Goal: Use online tool/utility: Use online tool/utility

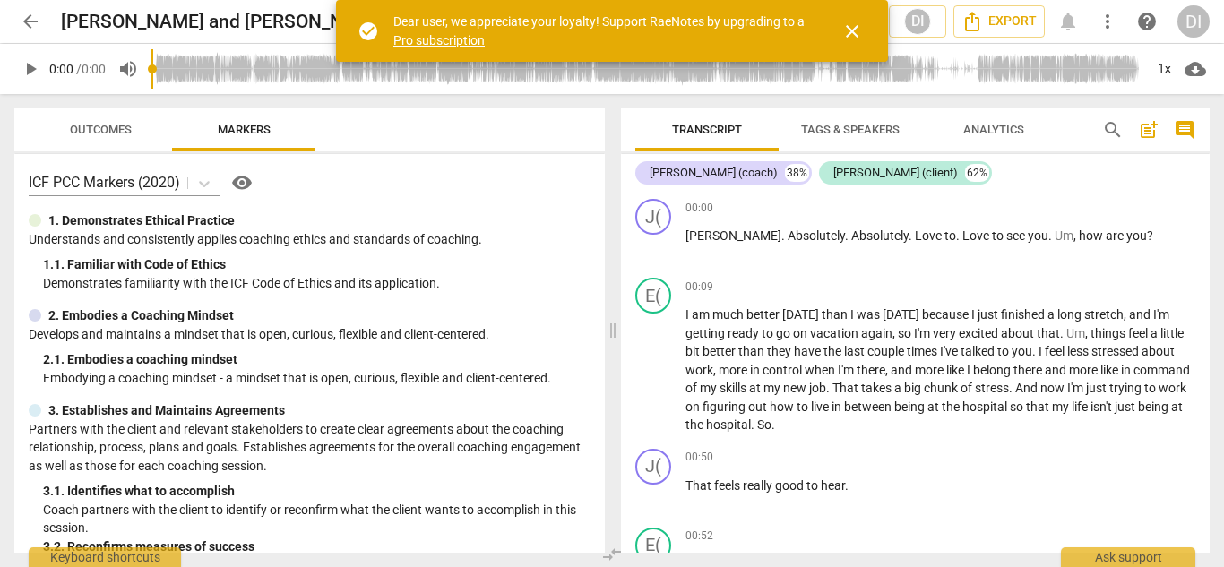
click at [851, 30] on span "close" at bounding box center [851, 31] width 21 height 21
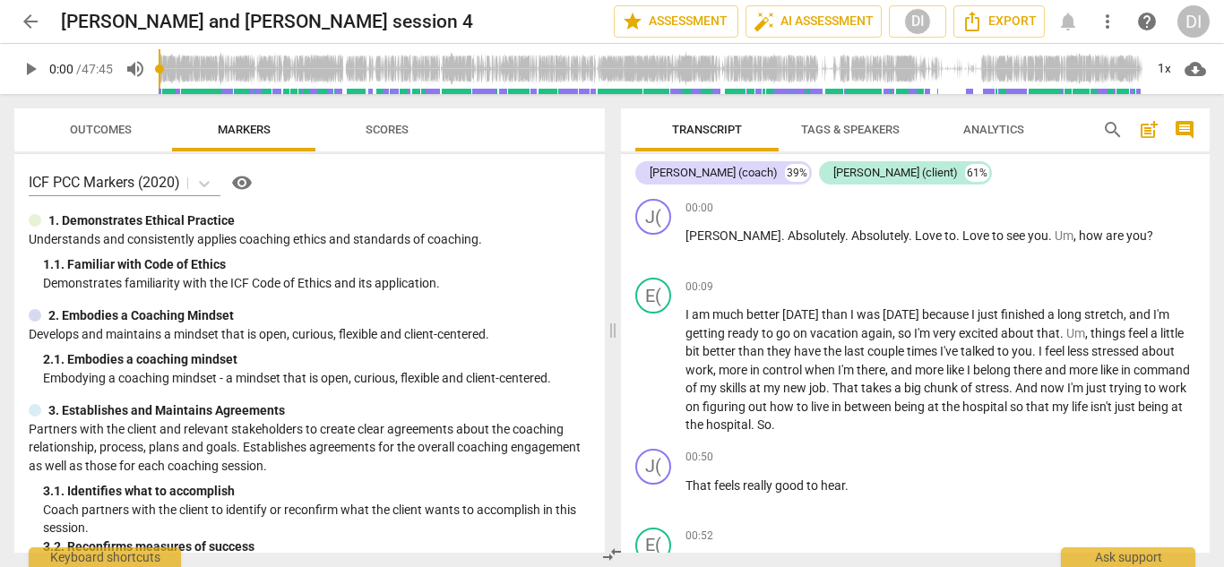
click at [841, 130] on span "Tags & Speakers" at bounding box center [850, 129] width 99 height 13
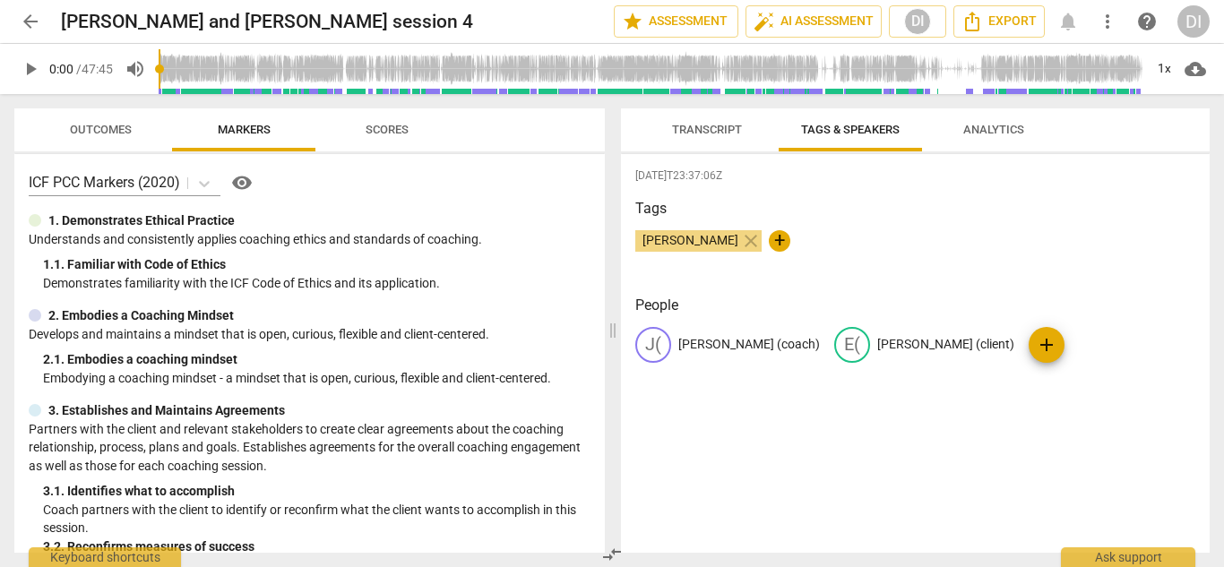
click at [744, 342] on p "[PERSON_NAME] (coach)" at bounding box center [749, 344] width 142 height 19
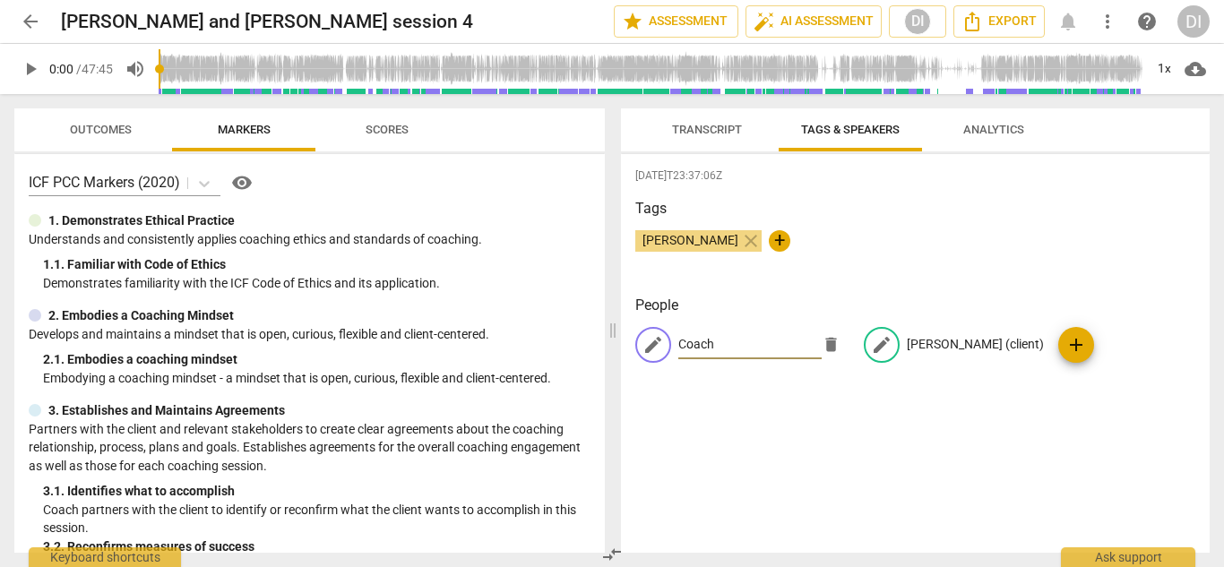
type input "Coach"
click at [933, 340] on p "[PERSON_NAME] (client)" at bounding box center [975, 344] width 137 height 19
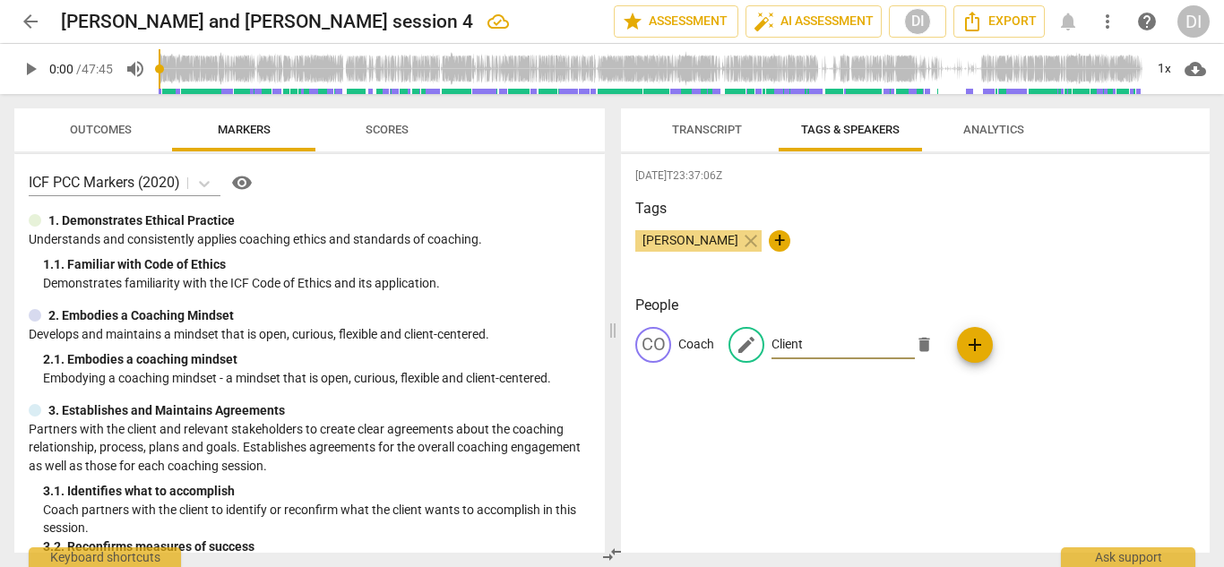
type input "Client"
click at [714, 131] on span "Transcript" at bounding box center [707, 129] width 70 height 13
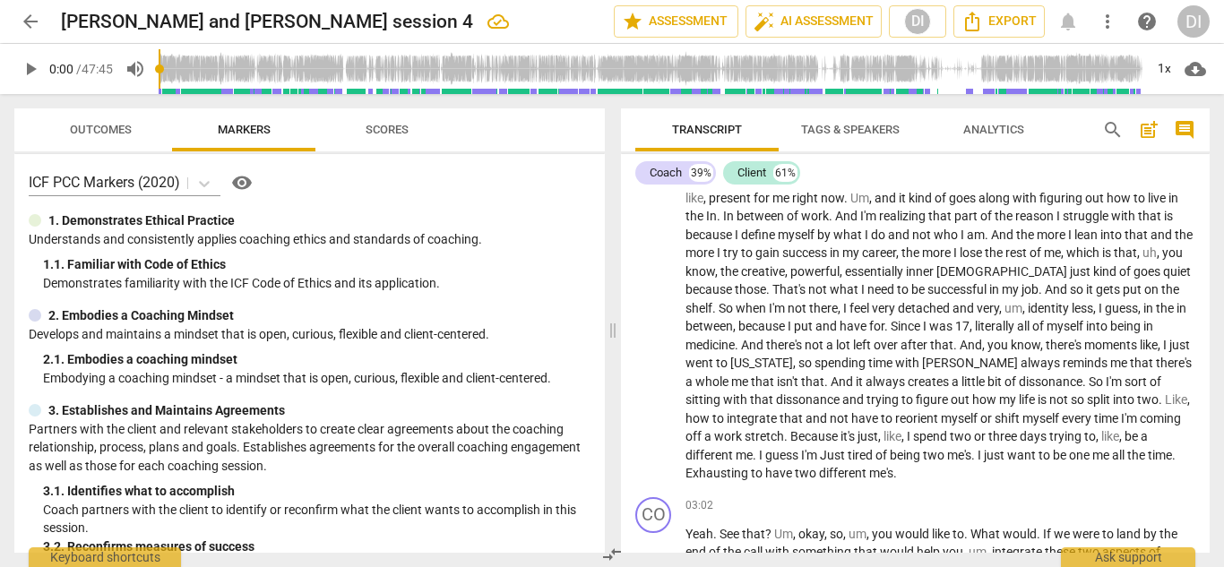
scroll to position [487, 0]
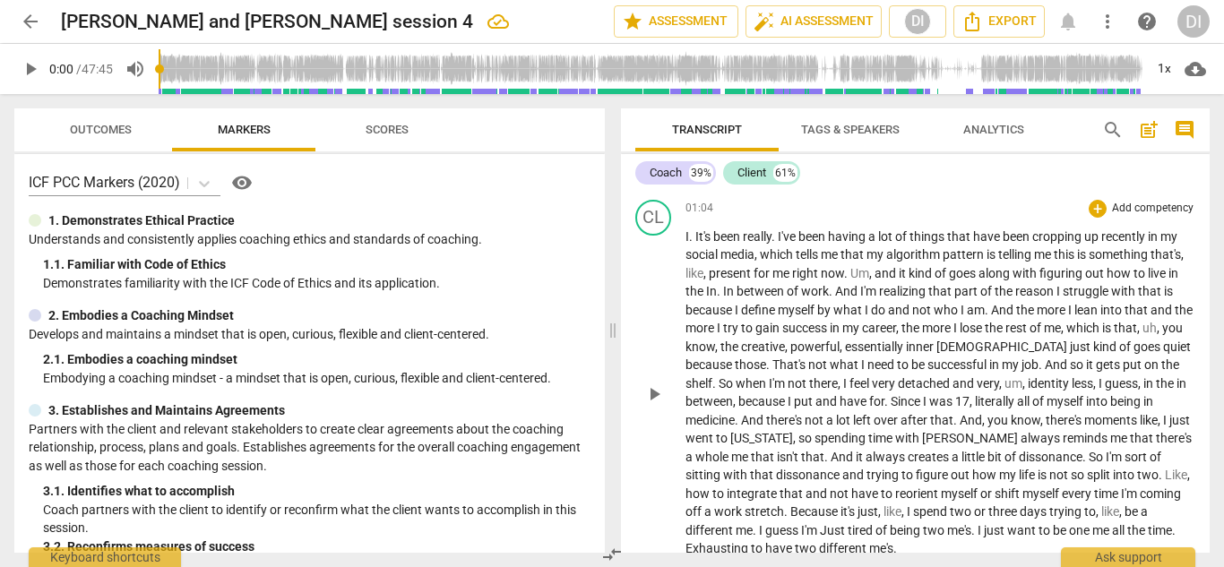
click at [656, 398] on span "play_arrow" at bounding box center [653, 393] width 21 height 21
drag, startPoint x: 767, startPoint y: 364, endPoint x: 847, endPoint y: 344, distance: 82.1
click at [758, 352] on p "I . It's been really . I've been having a lot of things that have been cropping…" at bounding box center [940, 393] width 510 height 331
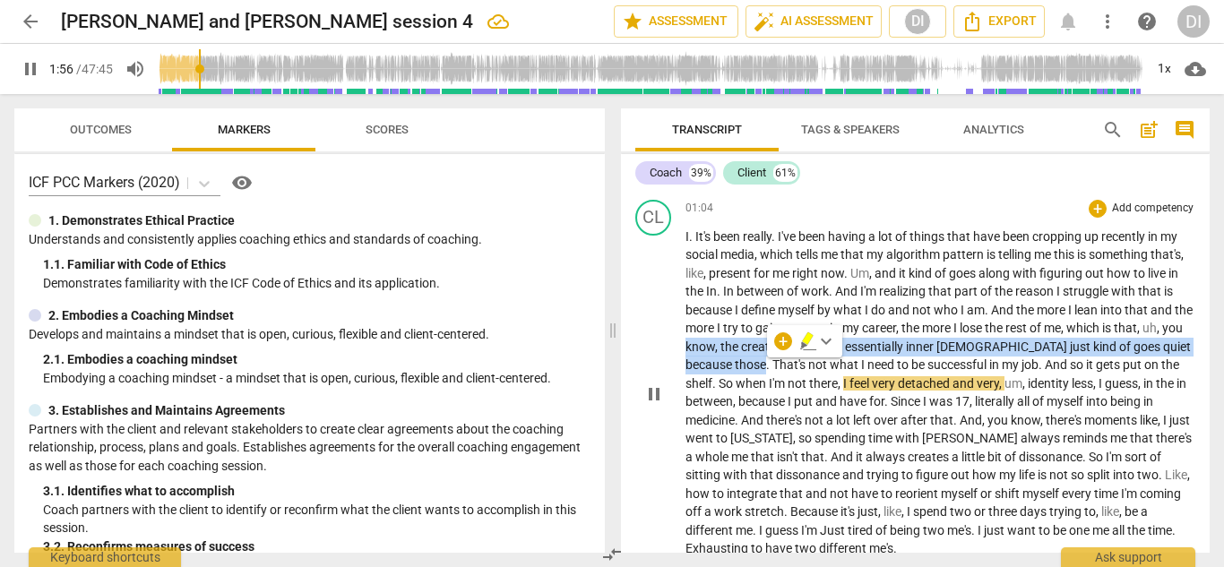
drag, startPoint x: 715, startPoint y: 381, endPoint x: 695, endPoint y: 299, distance: 83.9
click at [695, 299] on p "I . It's been really . I've been having a lot of things that have been cropping…" at bounding box center [940, 393] width 510 height 331
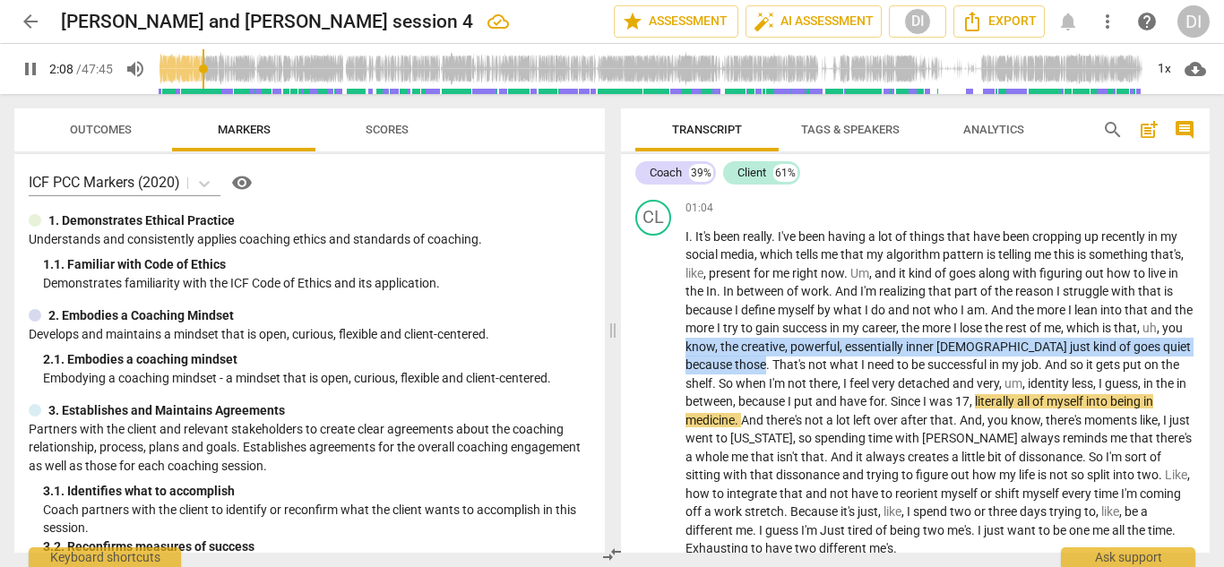
click at [34, 76] on span "pause" at bounding box center [30, 68] width 21 height 21
type input "129"
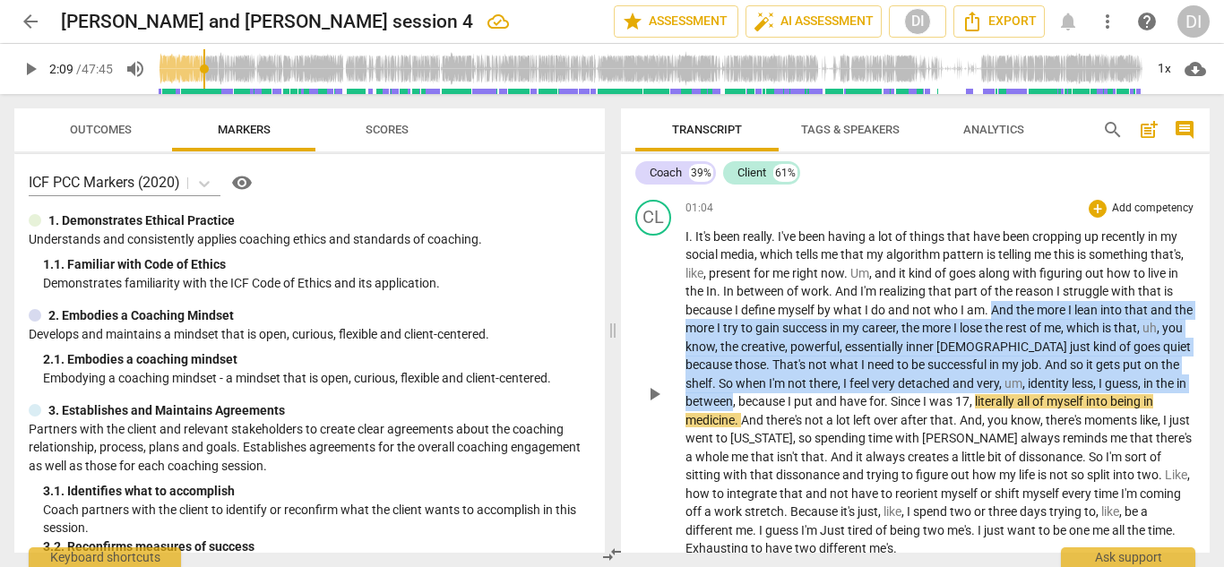
drag, startPoint x: 1030, startPoint y: 311, endPoint x: 745, endPoint y: 396, distance: 297.3
click at [745, 396] on p "I . It's been really . I've been having a lot of things that have been cropping…" at bounding box center [940, 393] width 510 height 331
click at [758, 383] on div "+" at bounding box center [762, 378] width 18 height 18
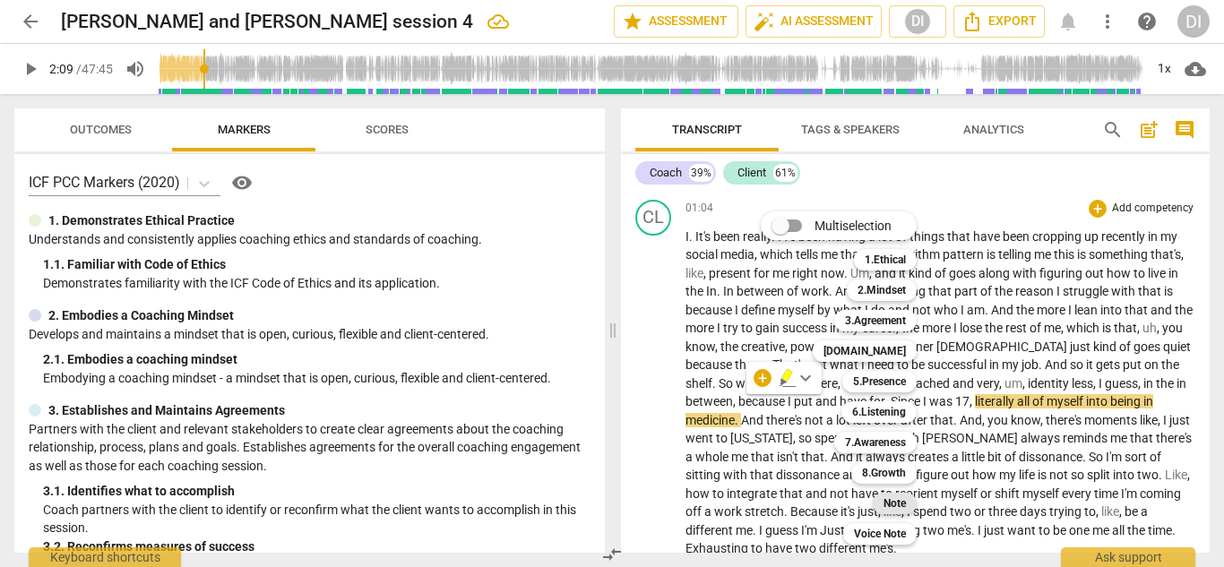
click at [893, 503] on b "Note" at bounding box center [894, 503] width 22 height 21
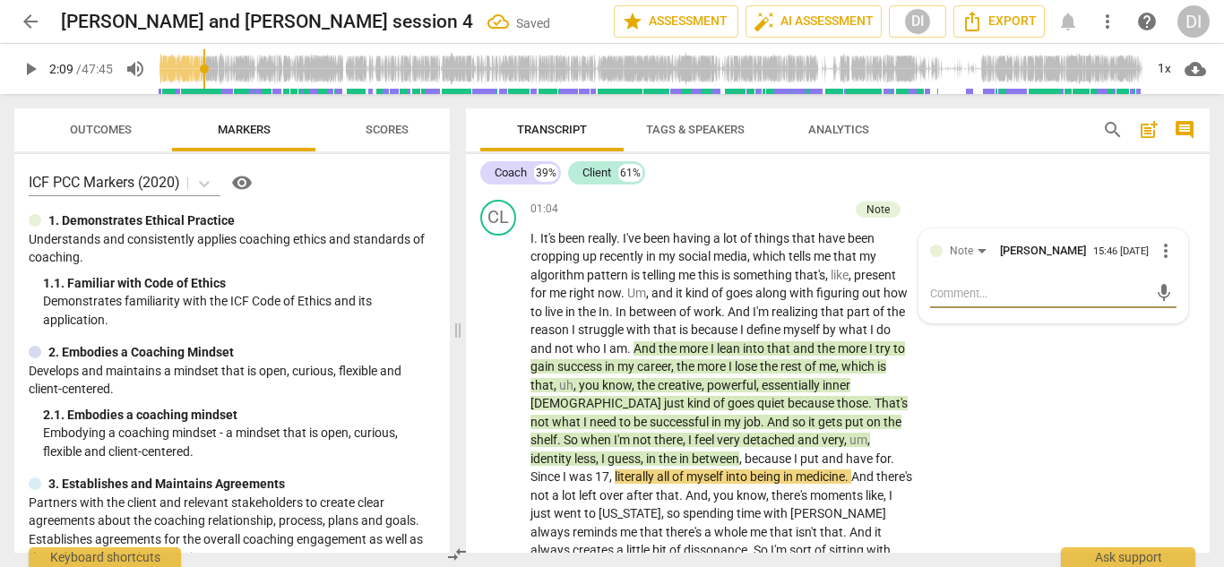
scroll to position [590, 0]
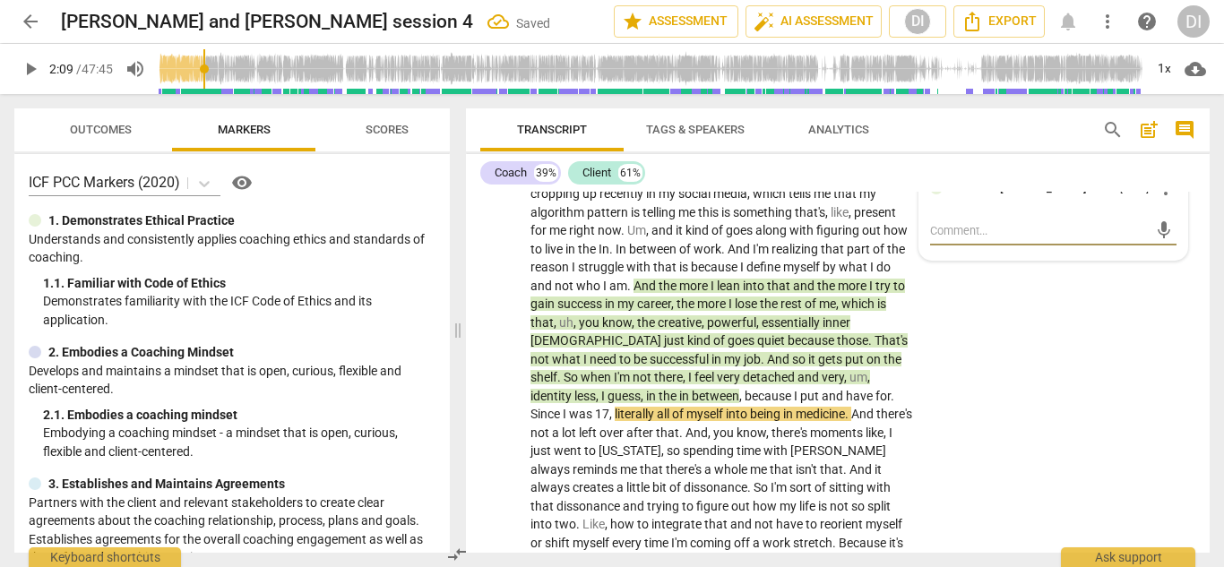
type textarea "S"
type textarea "Si"
type textarea "Sig"
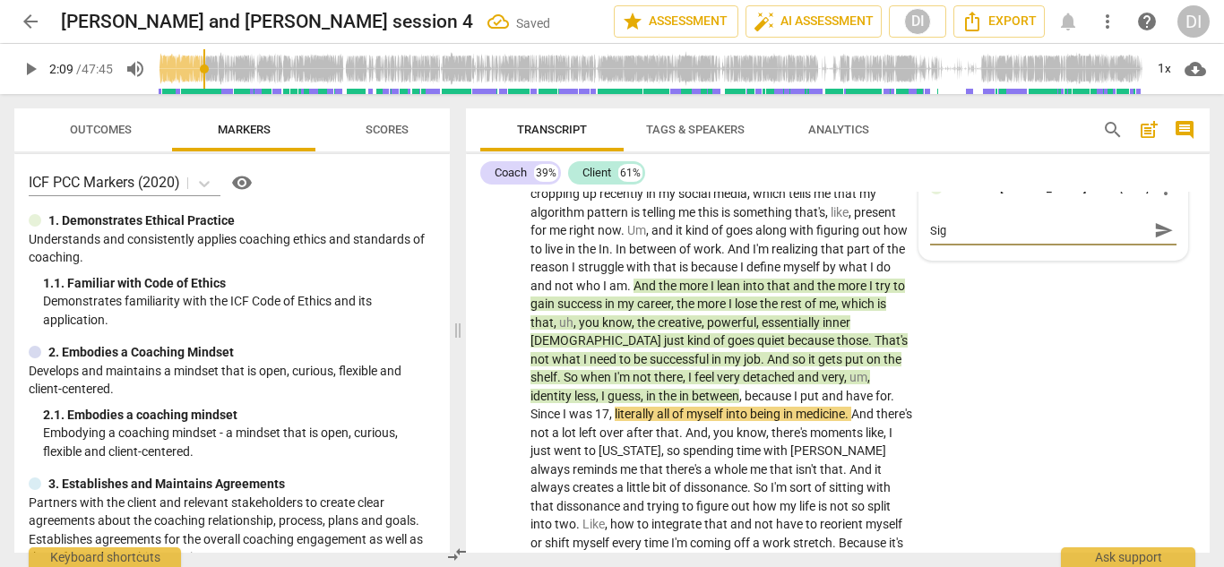
type textarea "Sign"
type textarea "Signi"
type textarea "Signif"
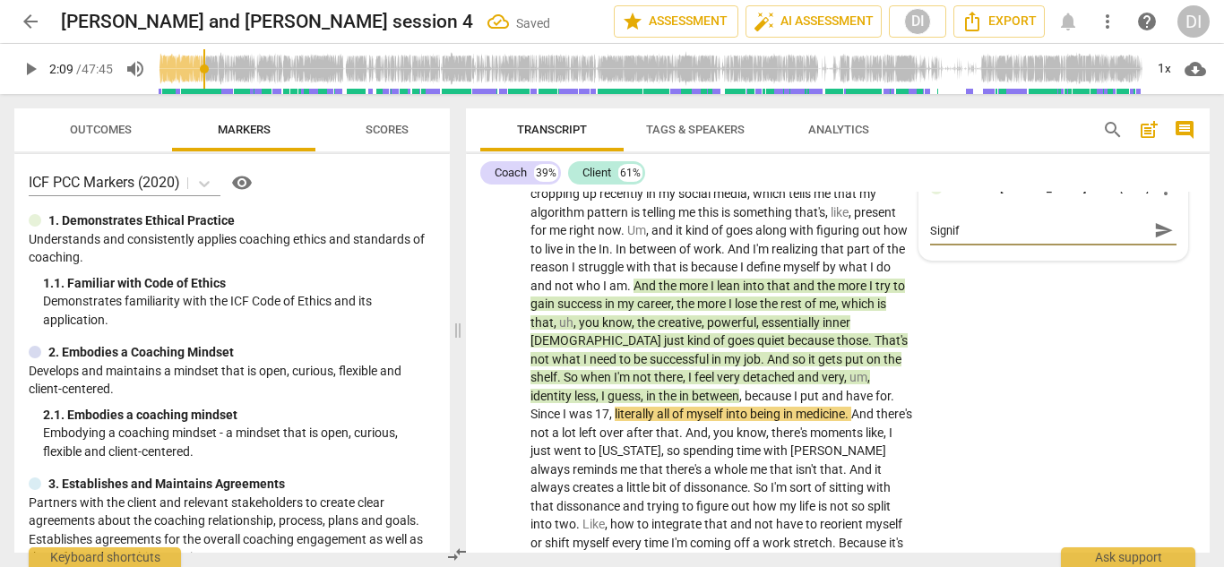
type textarea "Signifi"
type textarea "Signific"
type textarea "Significa"
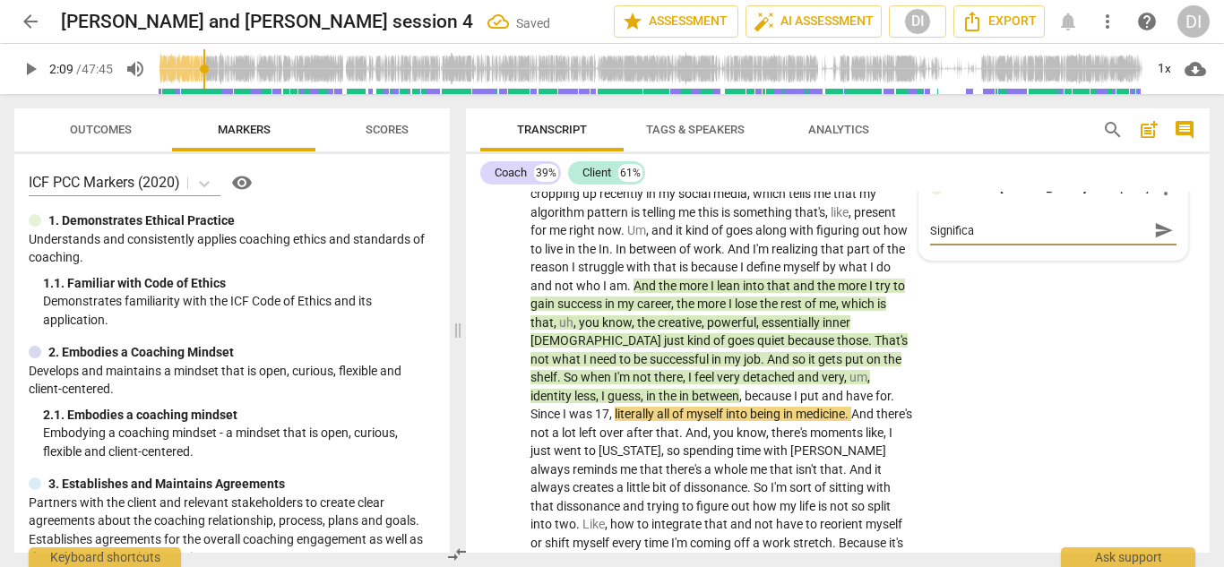
type textarea "Significan"
type textarea "Significant"
type textarea "Significant,"
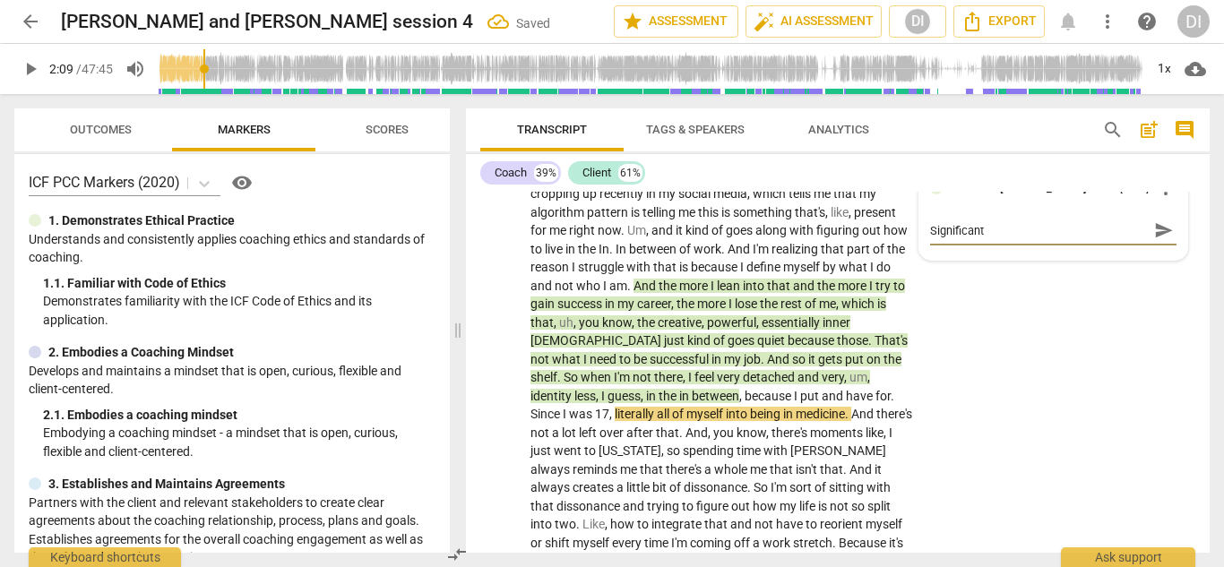
type textarea "Significant,"
type textarea "Significant, p"
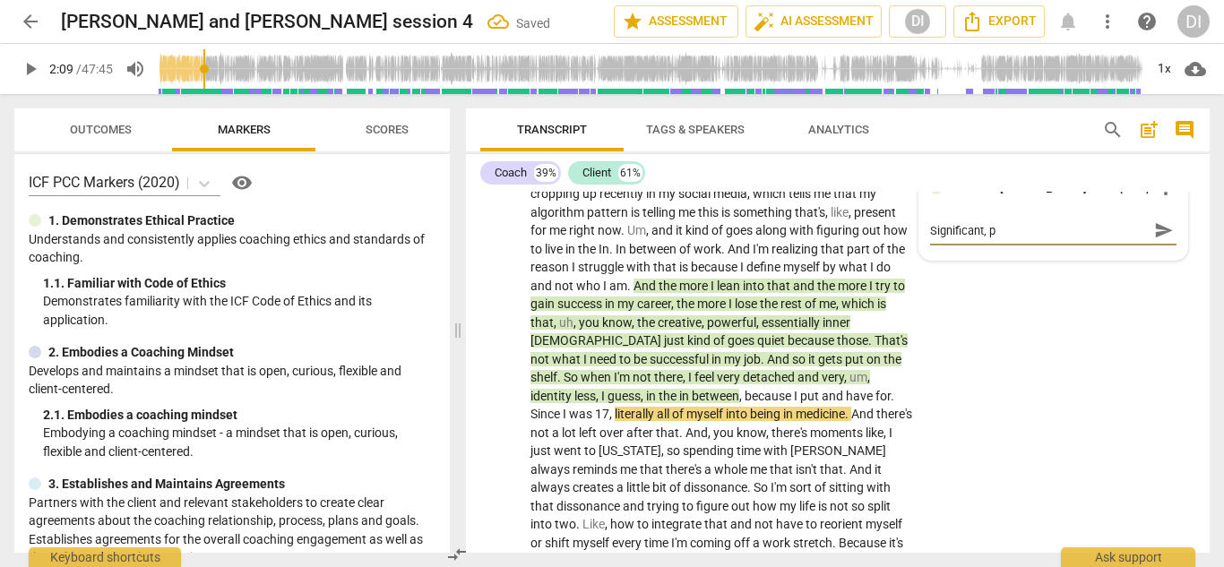
type textarea "Significant, po"
type textarea "Significant, pot"
type textarea "Significant, pote"
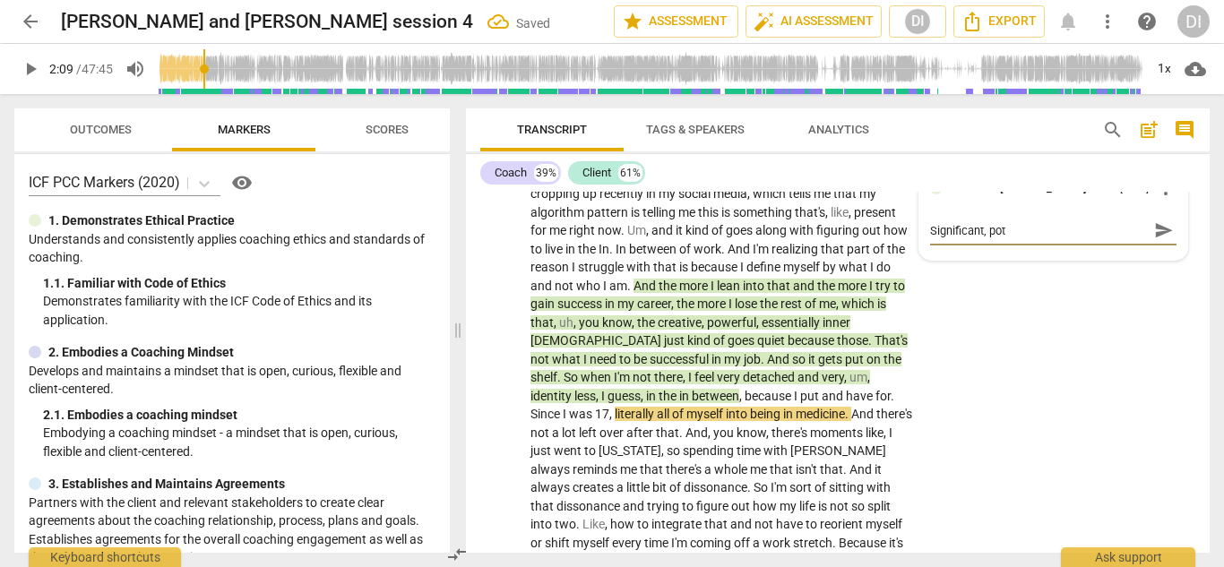
type textarea "Significant, pote"
type textarea "Significant, poten"
type textarea "Significant, potent"
type textarea "Significant, potenti"
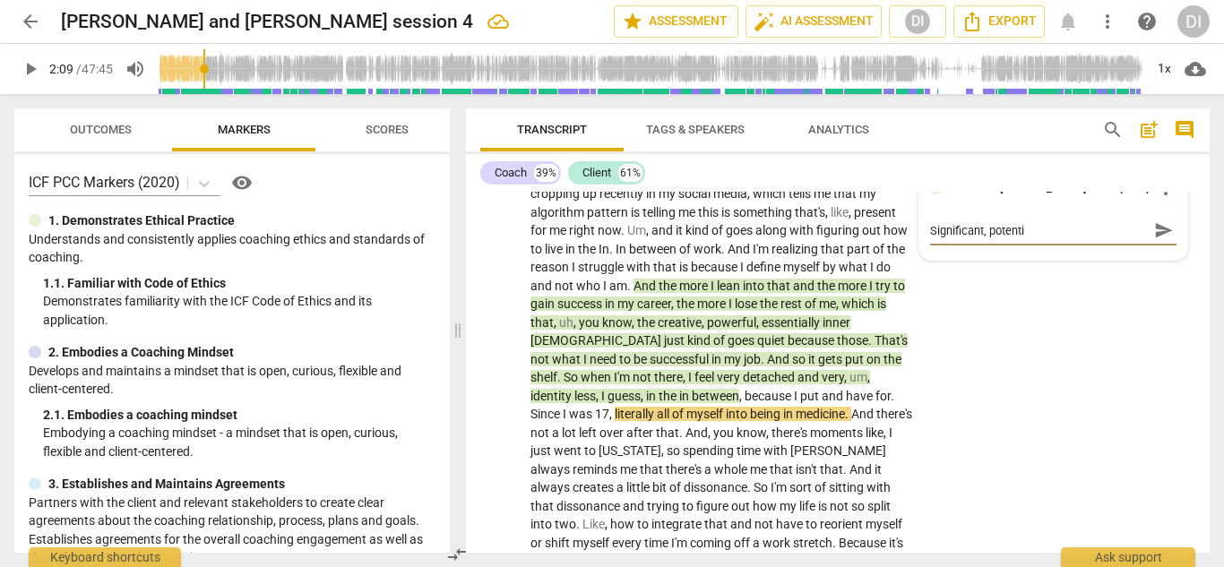
type textarea "Significant, potentia"
type textarea "Significant, potential"
type textarea "Significant, potentiall"
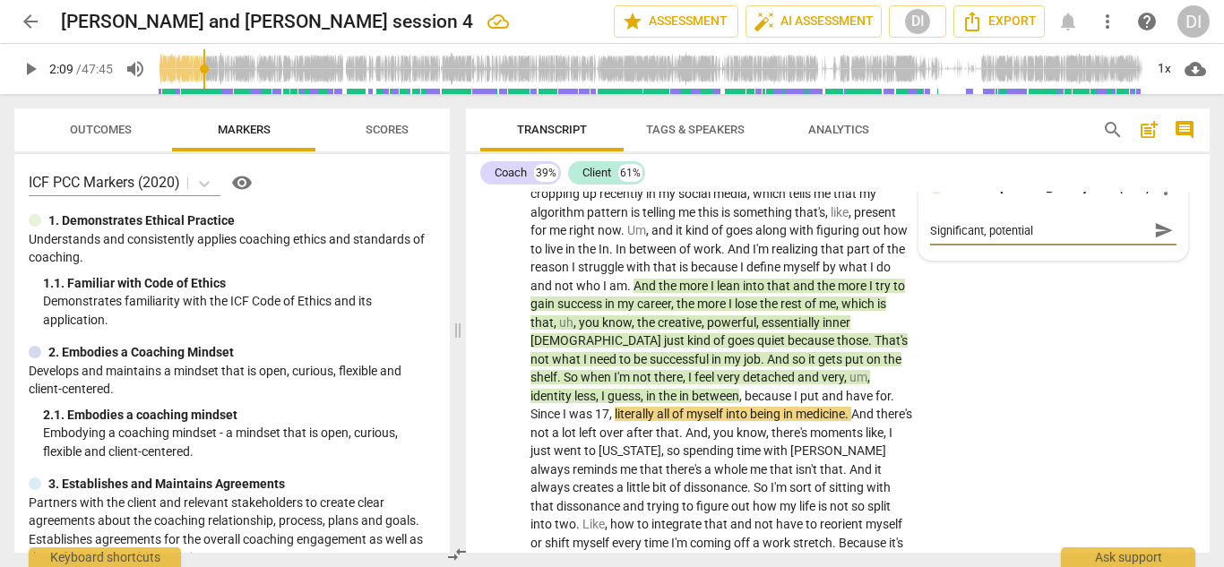
type textarea "Significant, potentiall"
type textarea "Significant, potentially"
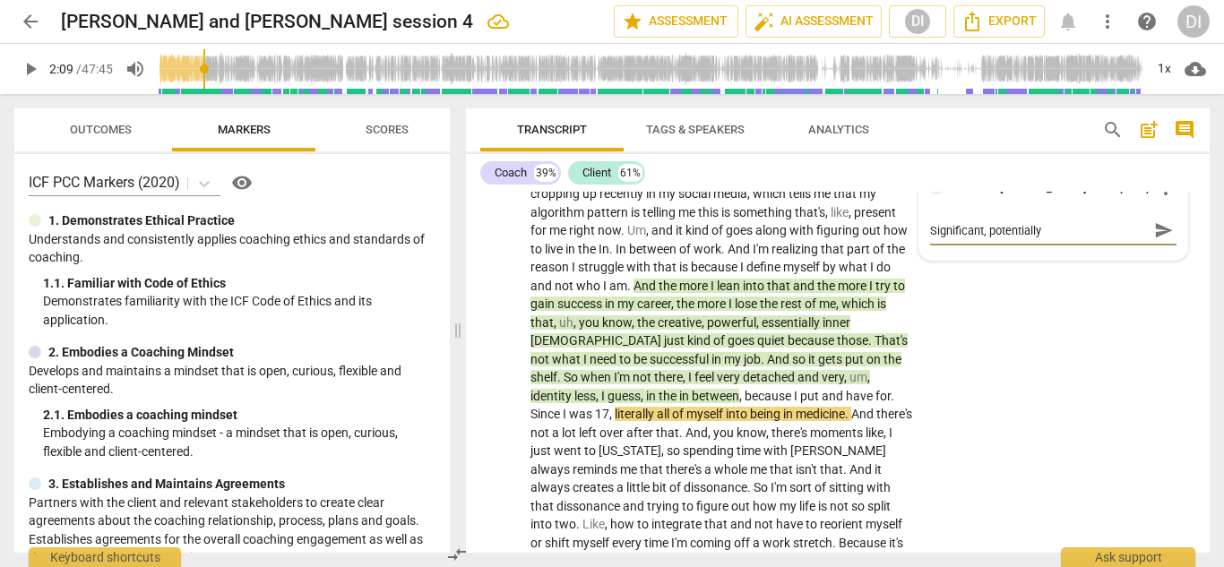
type textarea "Significant, potentially l"
type textarea "Significant, potentially li"
type textarea "Significant, potentially lim"
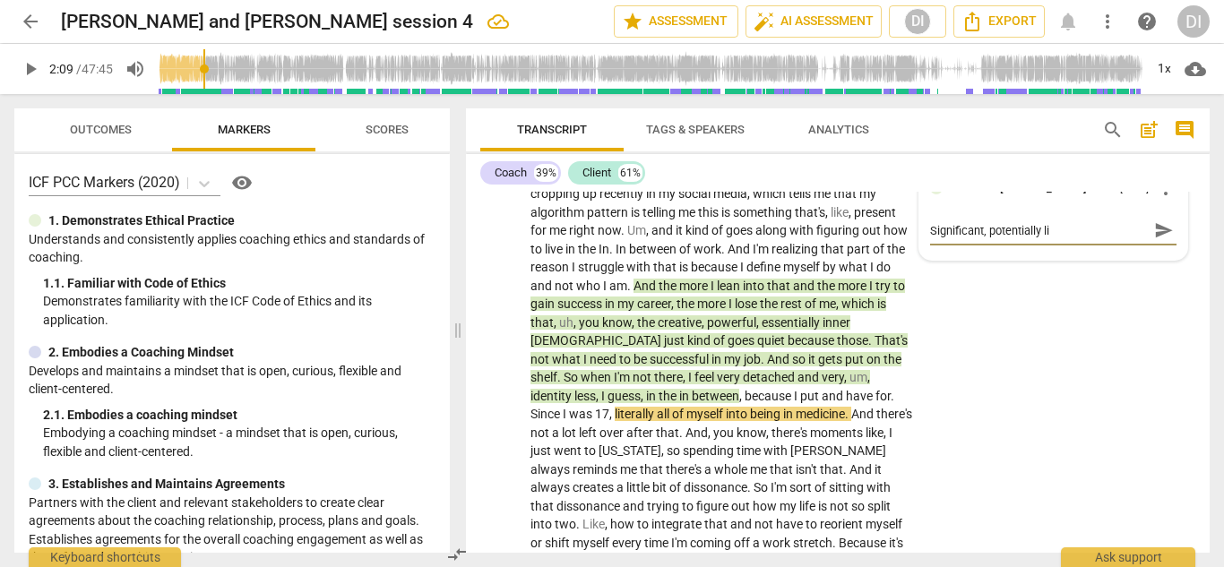
type textarea "Significant, potentially lim"
type textarea "Significant, potentially limi"
type textarea "Significant, potentially limit"
type textarea "Significant, potentially limiti"
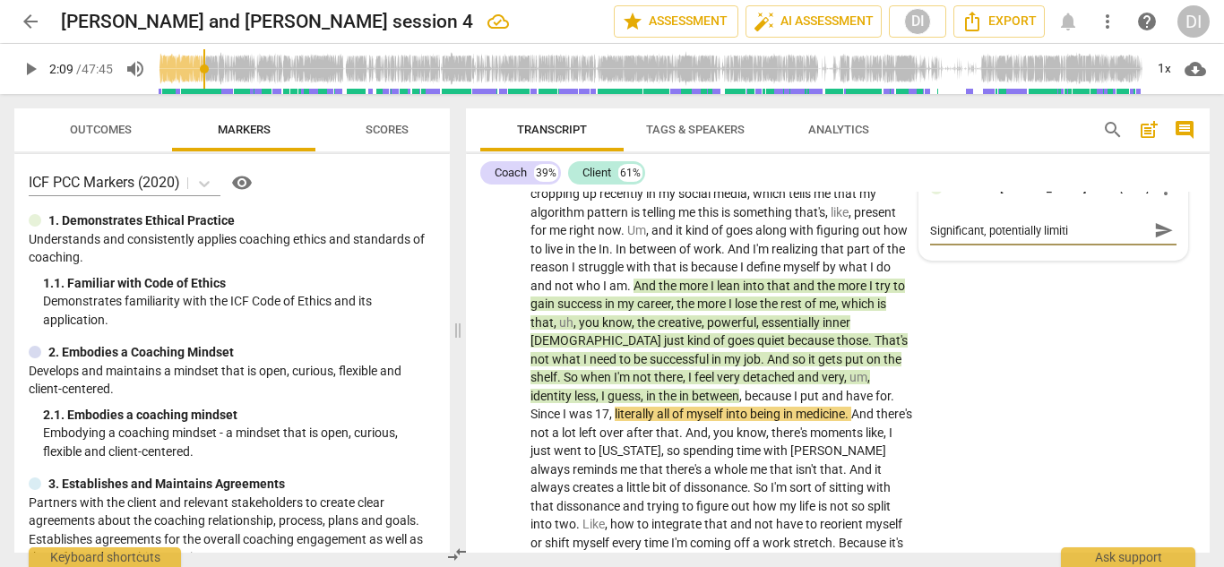
type textarea "Significant, potentially limitin"
type textarea "Significant, potentially limiting"
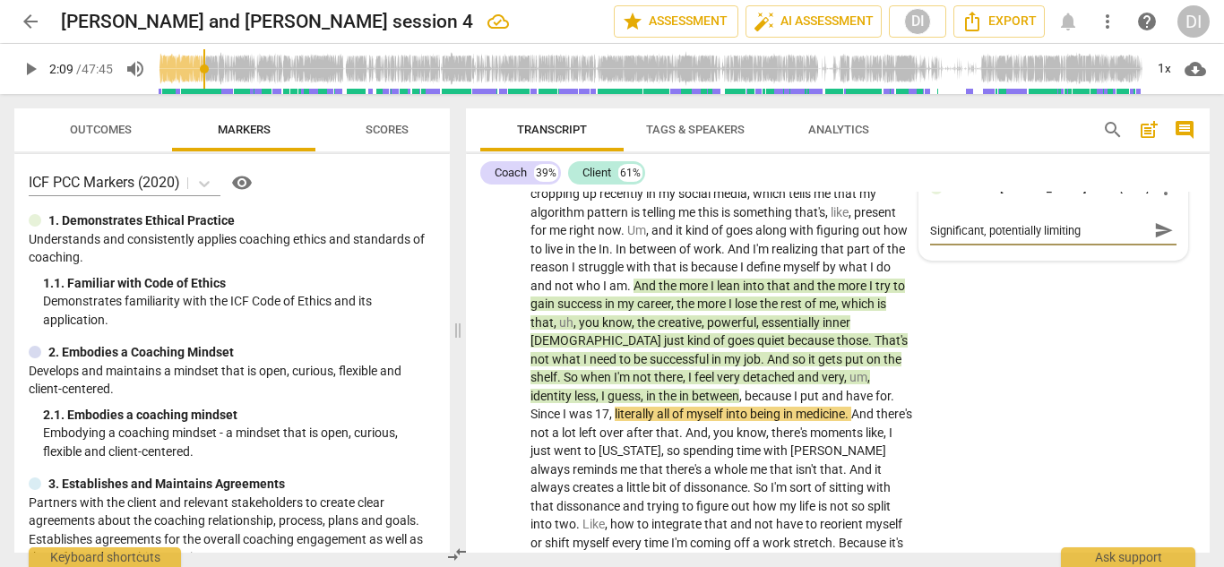
type textarea "Significant, potentially limiting"
type textarea "Significant, potentially limiting b"
type textarea "Significant, potentially limiting be"
type textarea "Significant, potentially limiting bel"
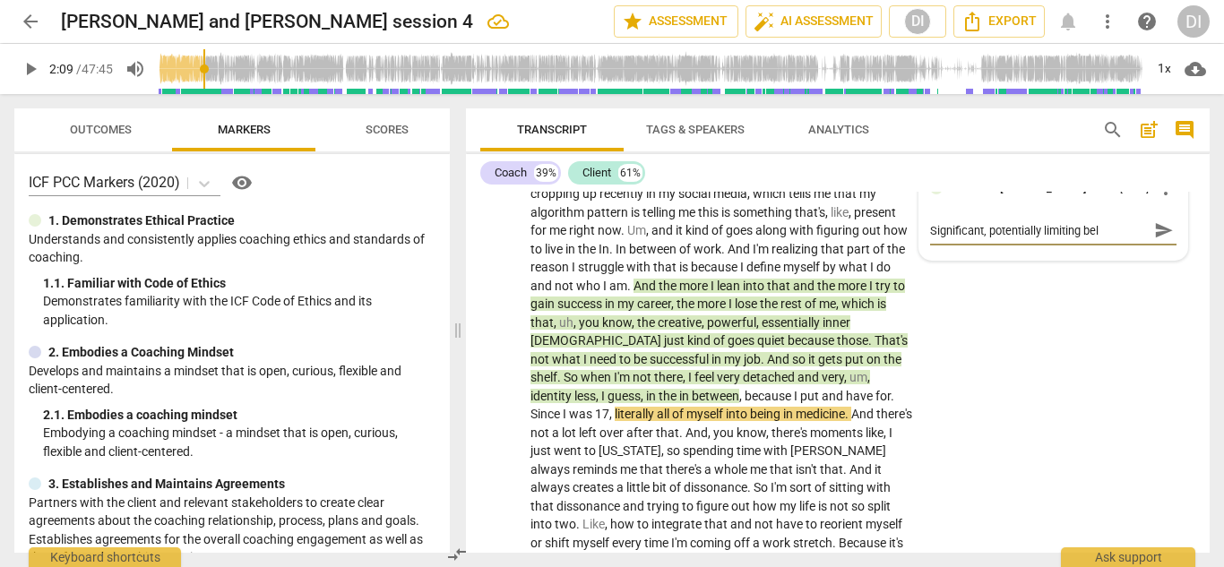
type textarea "Significant, potentially limiting beli"
type textarea "Significant, potentially limiting belie"
type textarea "Significant, potentially limiting belief"
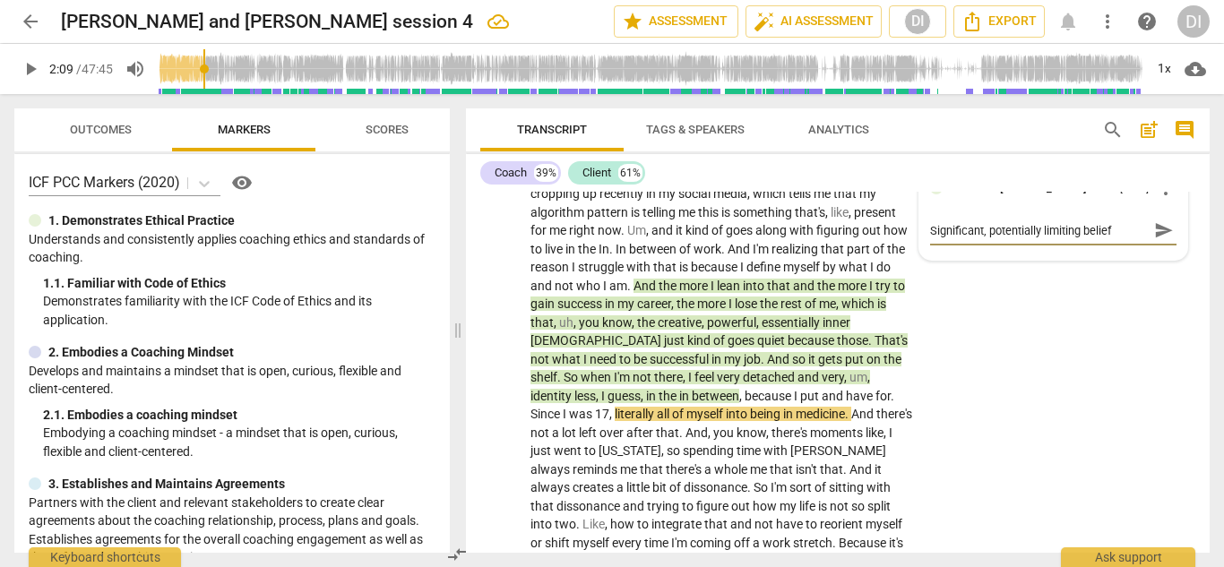
type textarea "Significant, potentially limiting belief"
click at [32, 70] on span "play_arrow" at bounding box center [30, 68] width 21 height 21
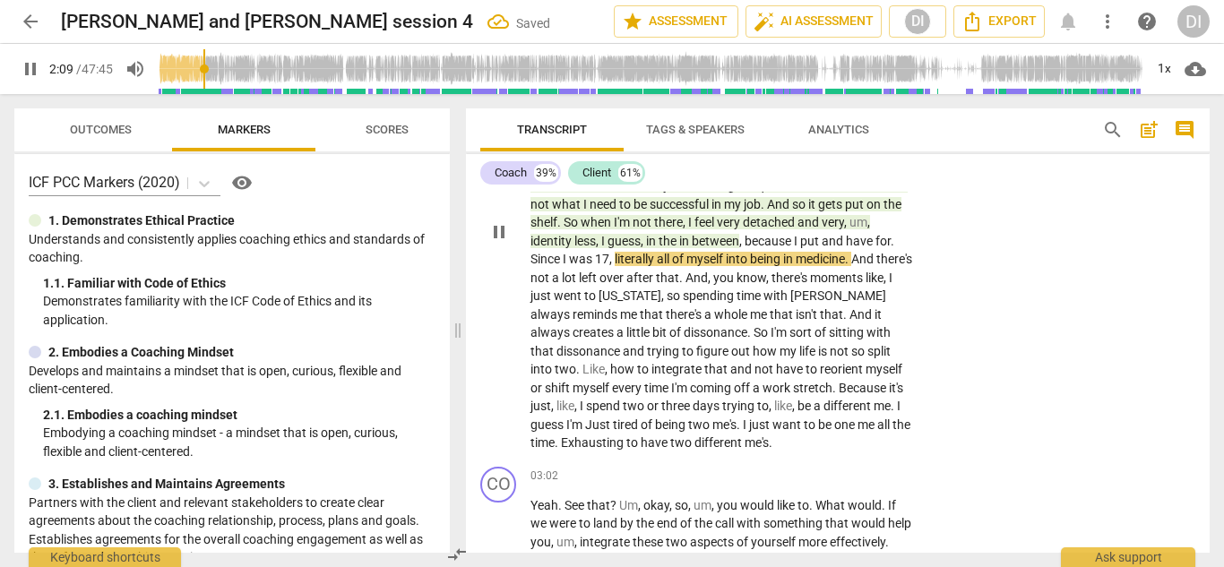
scroll to position [868, 0]
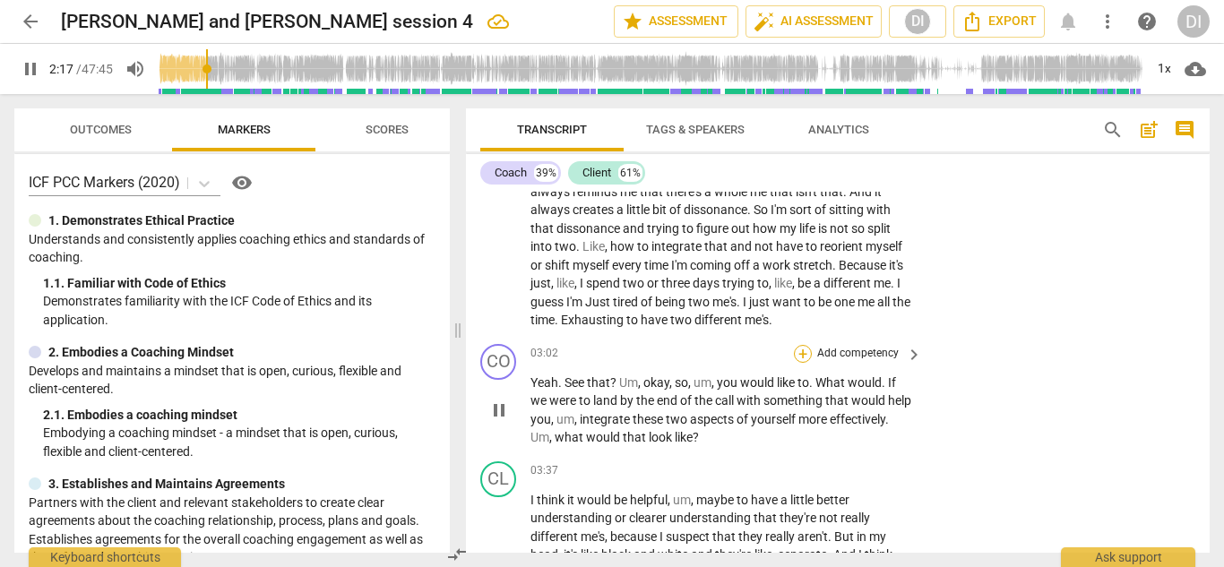
click at [799, 355] on div "+" at bounding box center [803, 354] width 18 height 18
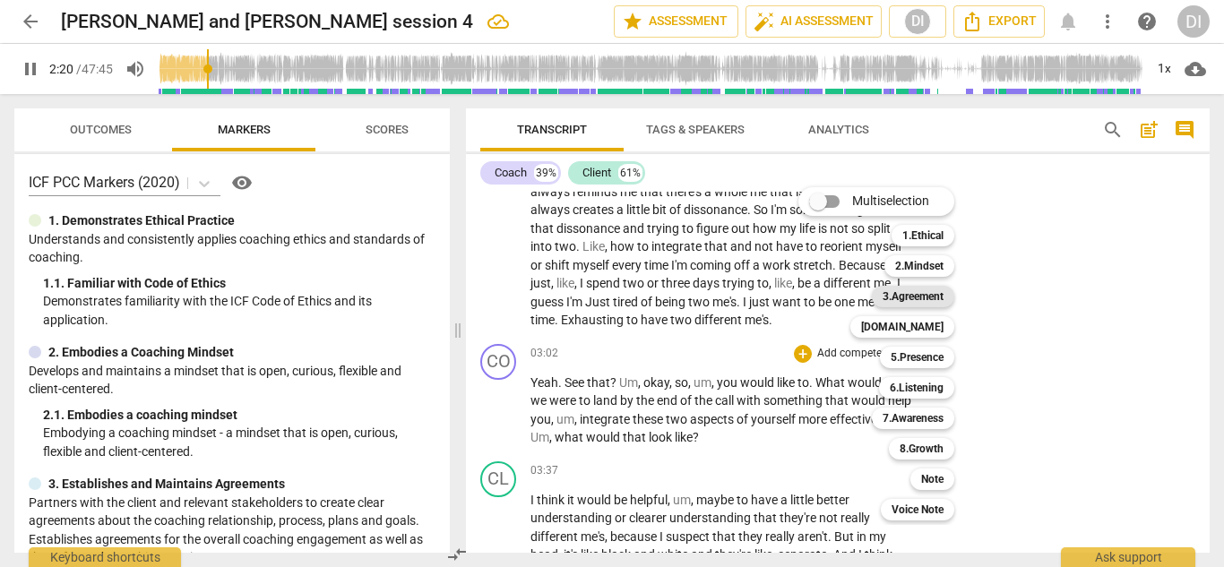
click at [911, 304] on b "3.Agreement" at bounding box center [912, 296] width 61 height 21
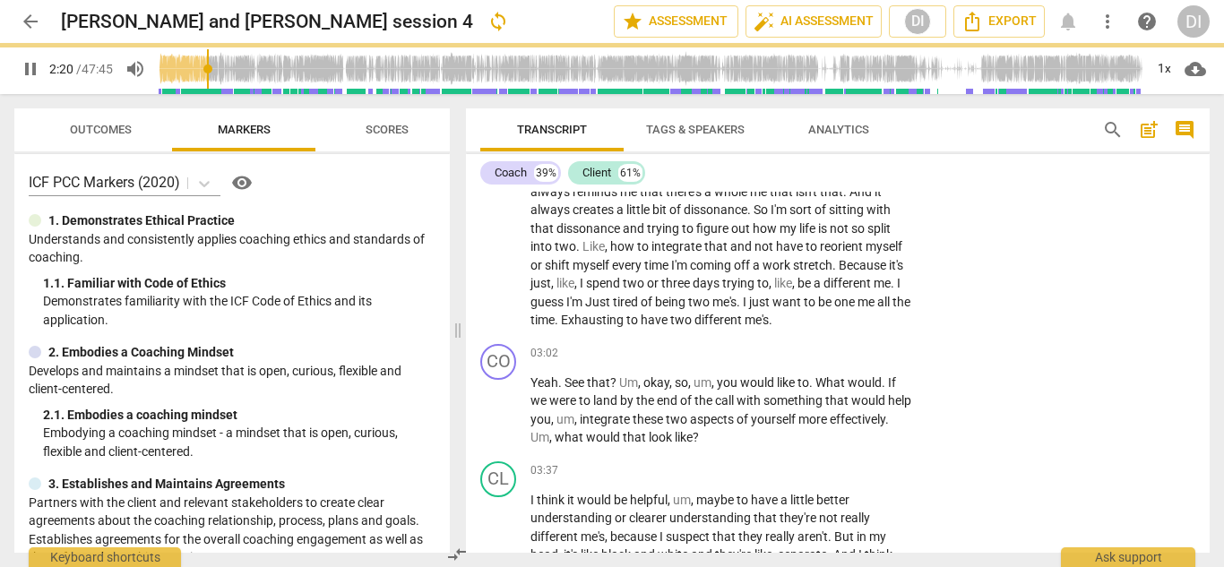
type input "141"
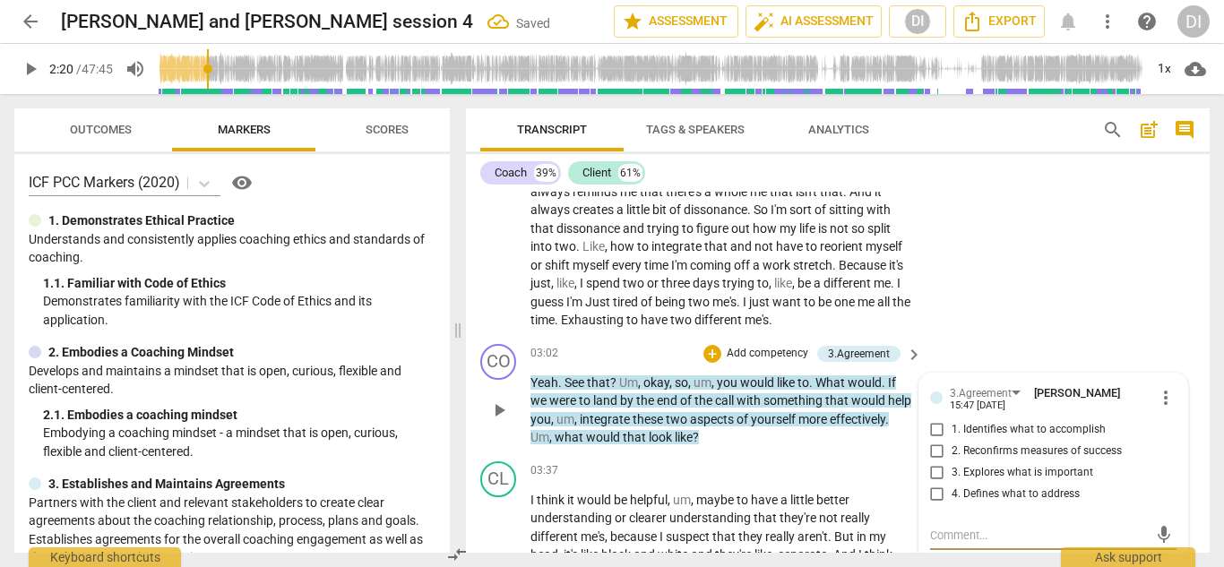
click at [936, 450] on input "2. Reconfirms measures of success" at bounding box center [937, 451] width 29 height 21
checkbox input "true"
click at [967, 539] on textarea at bounding box center [1039, 535] width 219 height 17
type textarea "Conside"
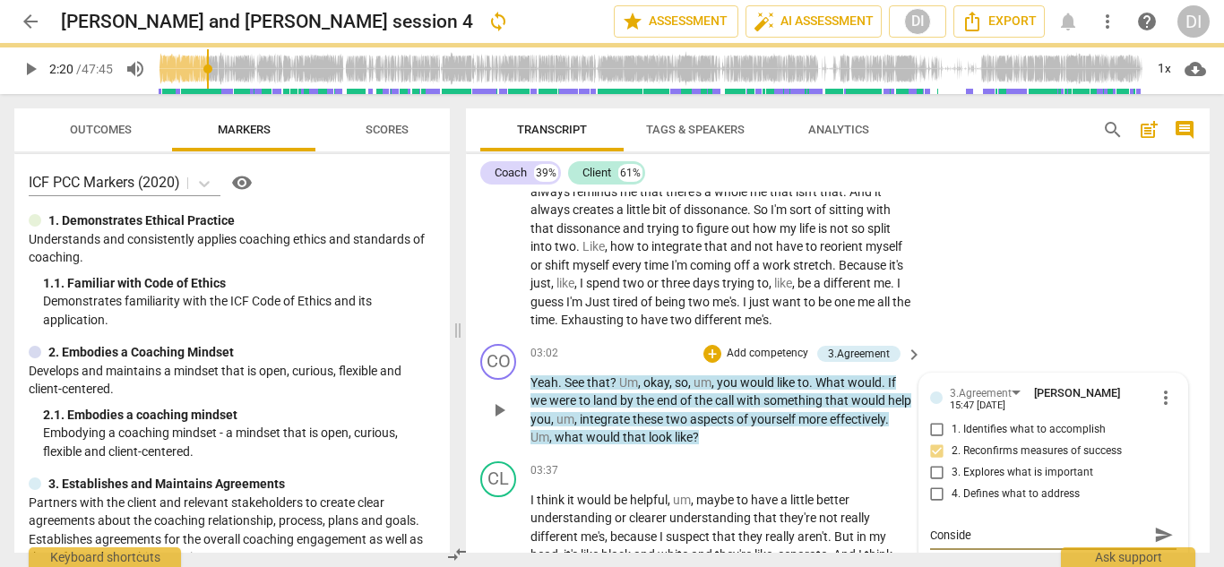
type textarea "Consider"
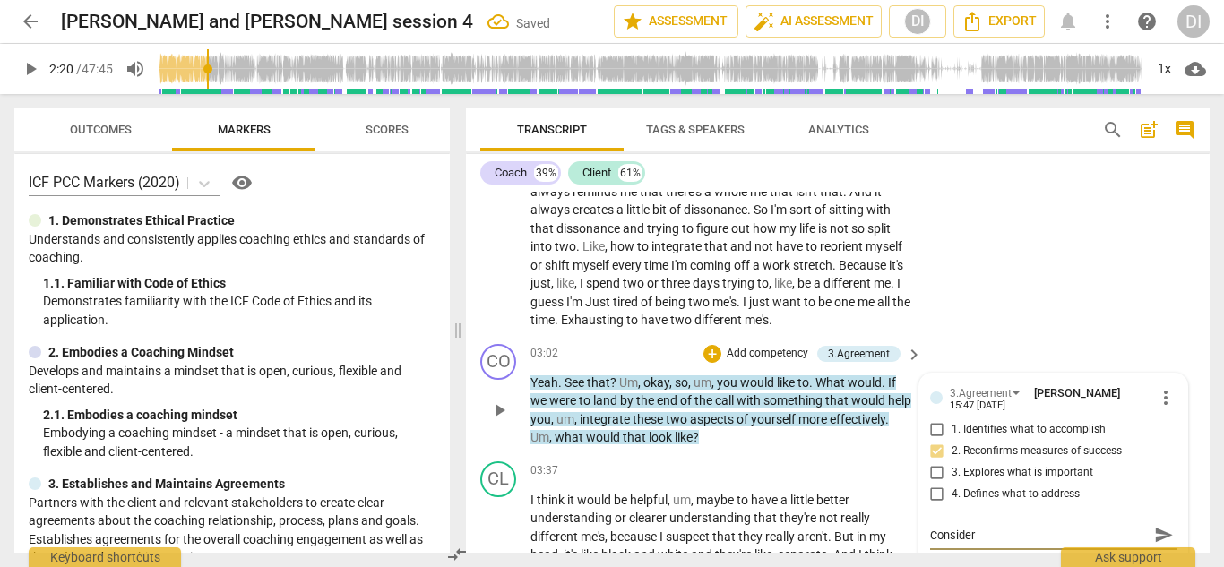
type textarea "Consider s"
type textarea "Consider so"
type textarea "Consider som"
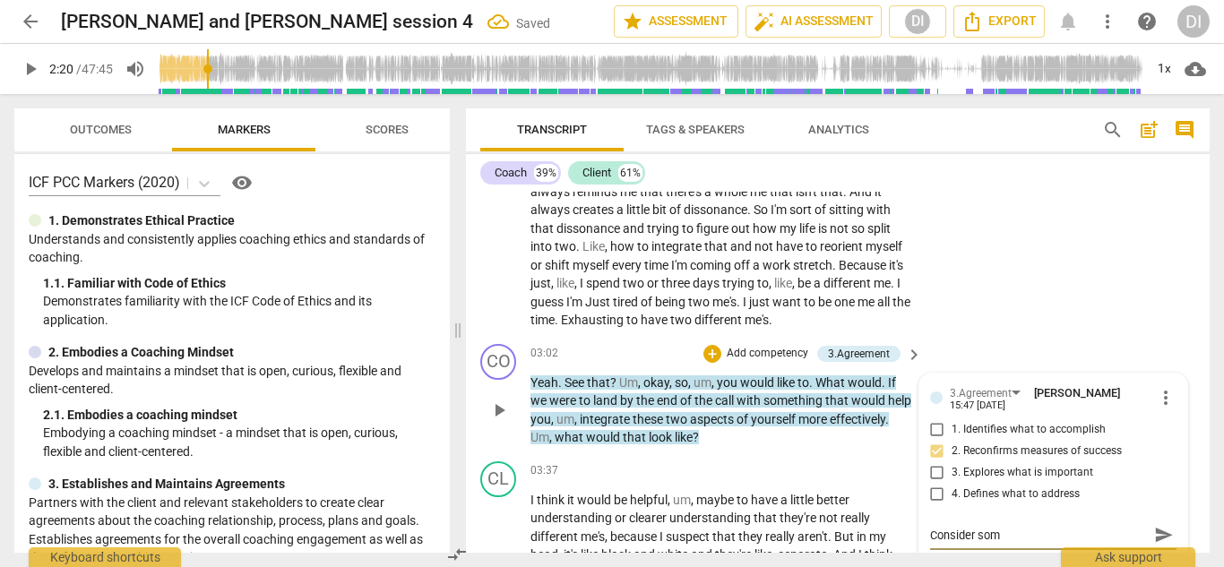
type textarea "Consider some"
type textarea "Consider some s"
type textarea "Consider some"
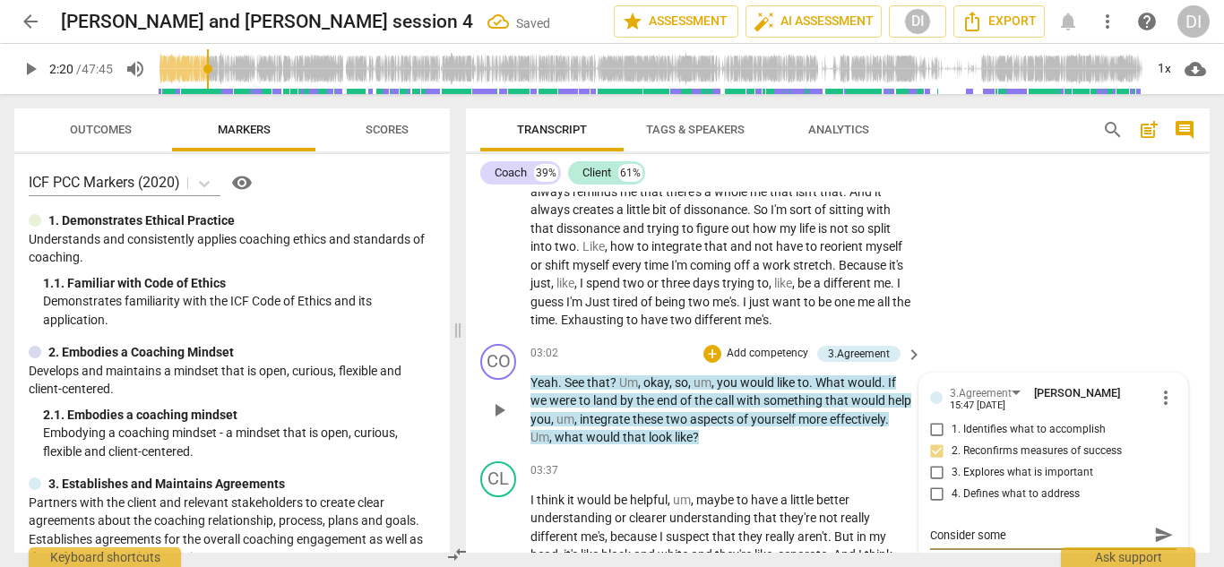
type textarea "Consider some a"
type textarea "Consider some ac"
type textarea "Consider some ack"
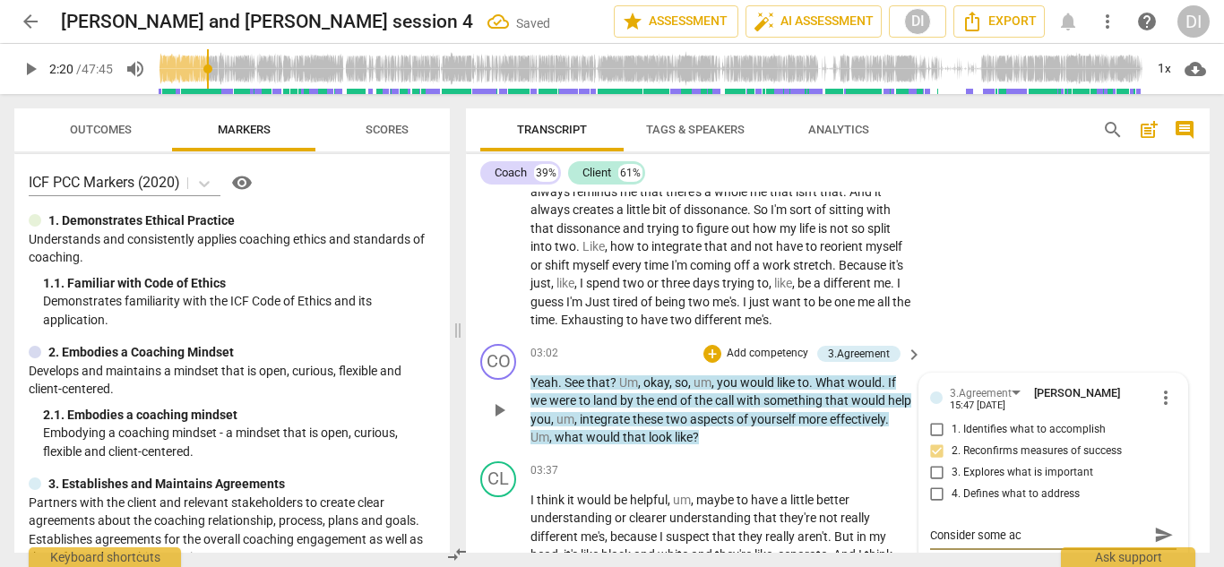
type textarea "Consider some ack"
type textarea "Consider some ackn"
type textarea "Consider some ackno"
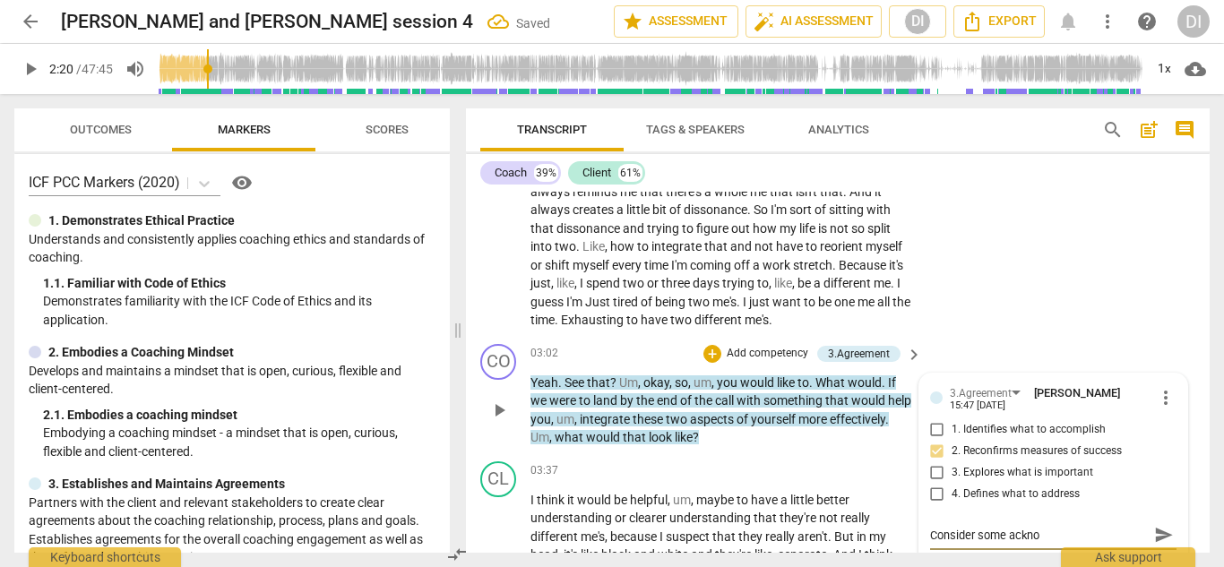
type textarea "Consider some acknoe"
type textarea "Consider some acknoel"
type textarea "Consider some acknoelw"
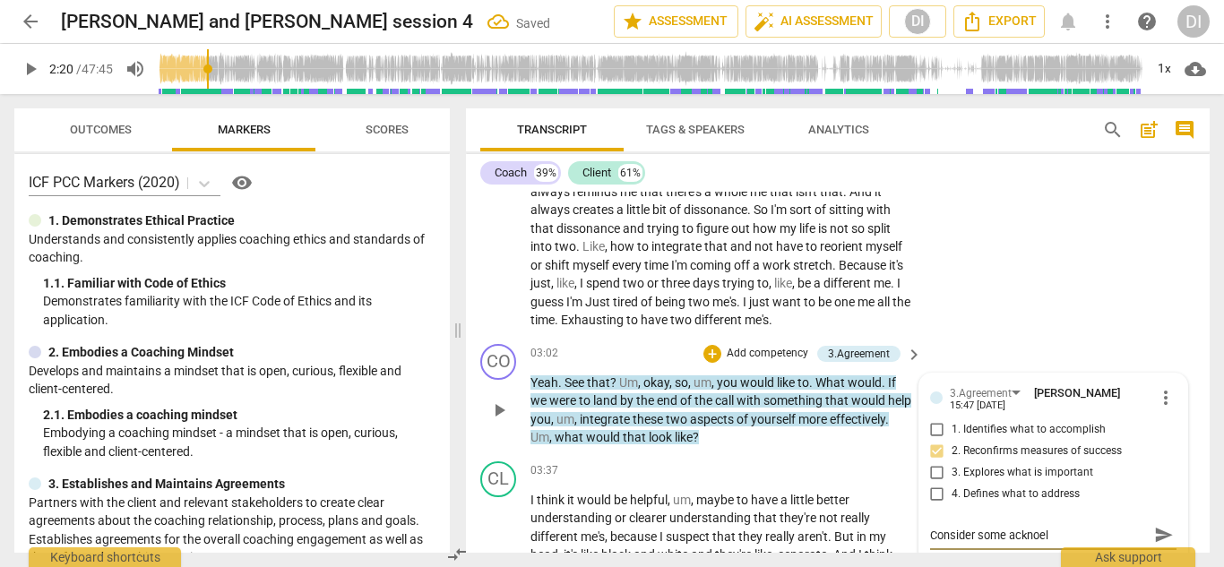
type textarea "Consider some acknoelw"
type textarea "Consider some acknoelwe"
type textarea "Consider some acknoelw"
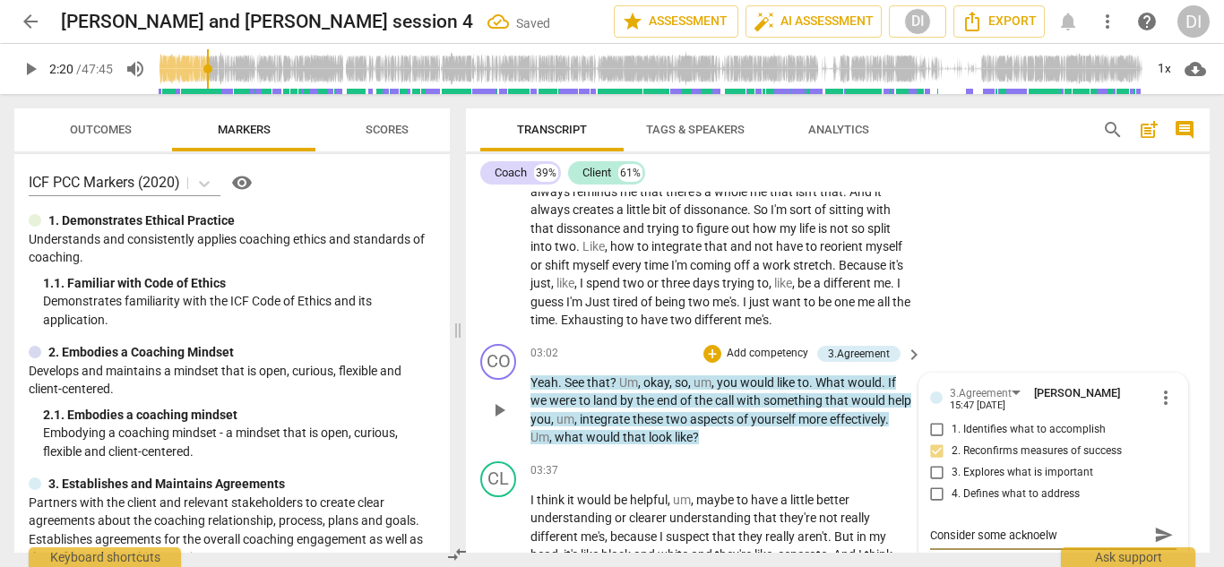
type textarea "Consider some acknoel"
type textarea "Consider some acknoe"
type textarea "Consider some ackno"
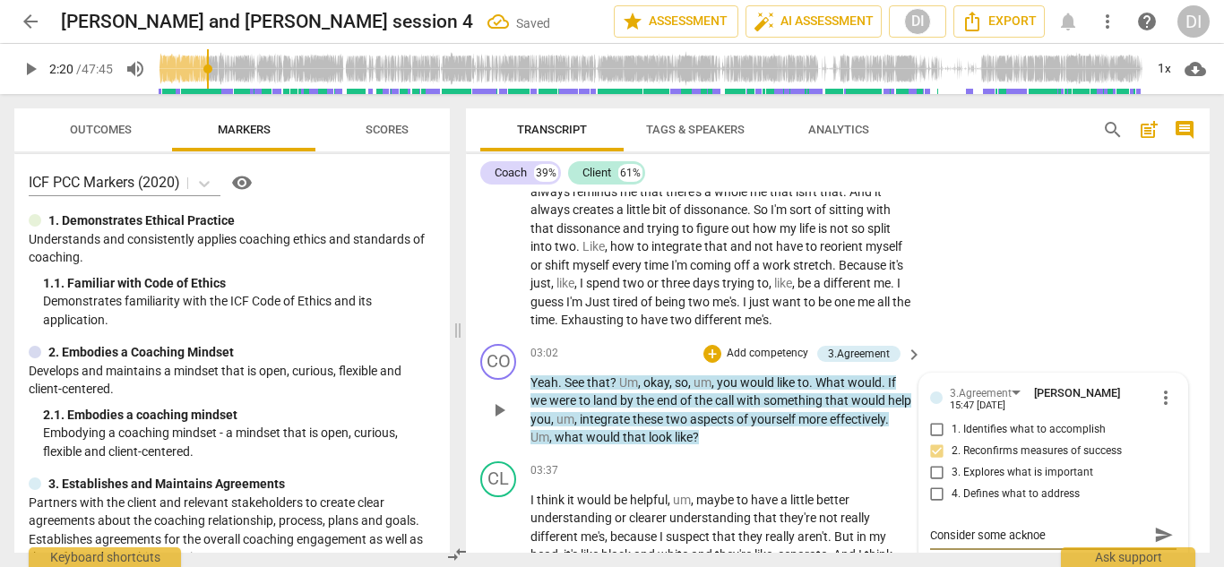
type textarea "Consider some ackno"
type textarea "Consider some acknow"
type textarea "Consider some acknowl"
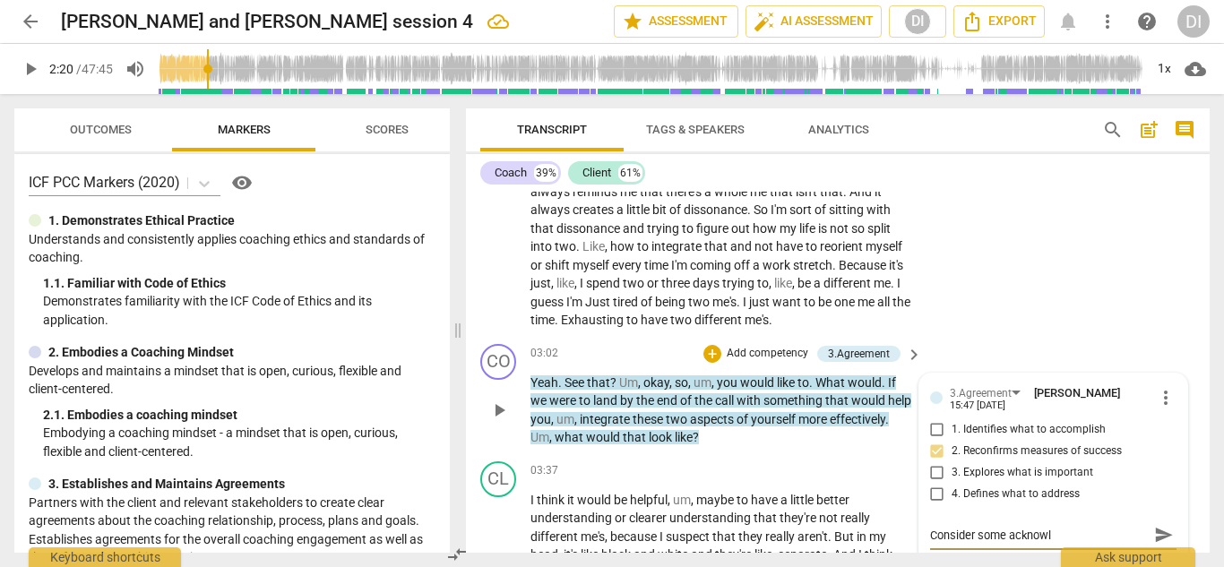
type textarea "Consider some acknowle"
type textarea "Consider some acknowled"
type textarea "Consider some acknowledg"
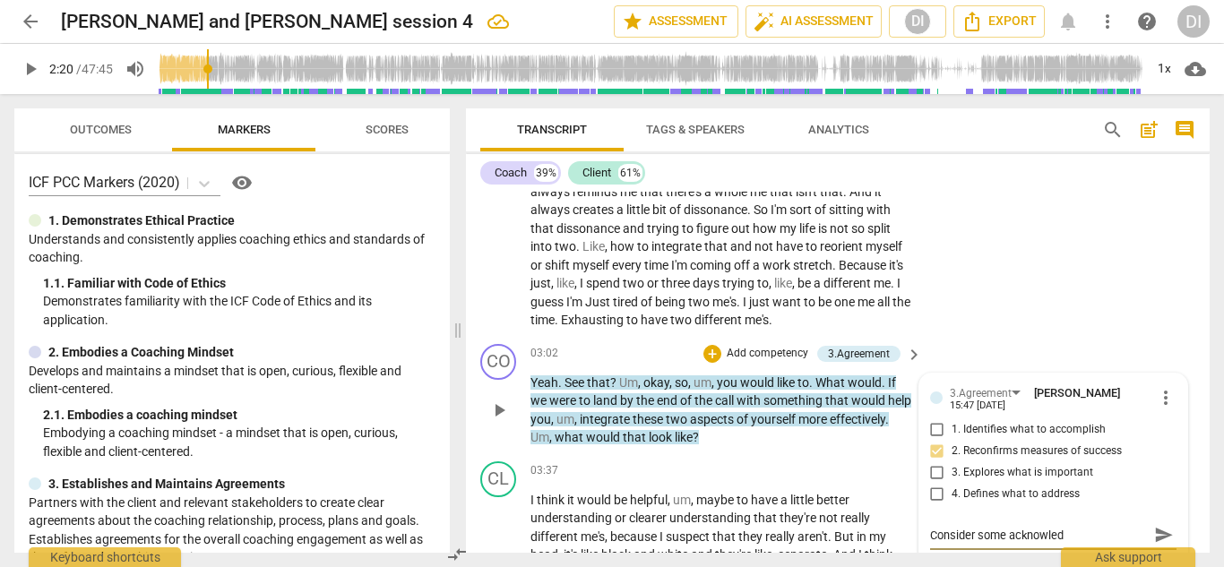
type textarea "Consider some acknowledg"
type textarea "Consider some acknowledge"
type textarea "Consider some acknowledgem"
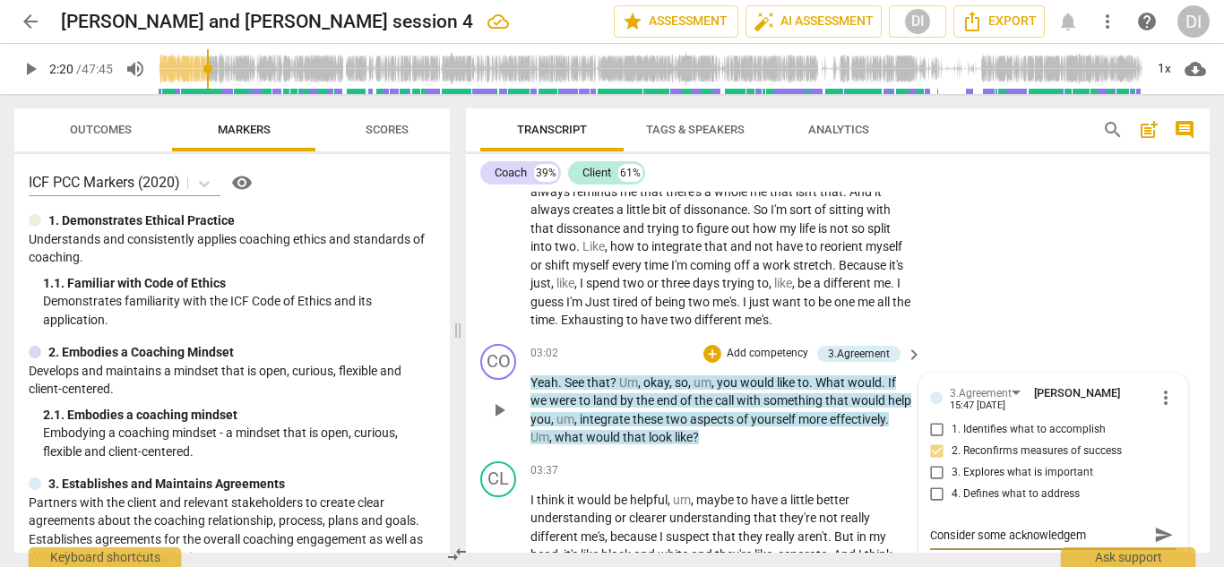
type textarea "Consider some acknowledgeme"
type textarea "Consider some acknowledgemen"
type textarea "Consider some acknowledgement"
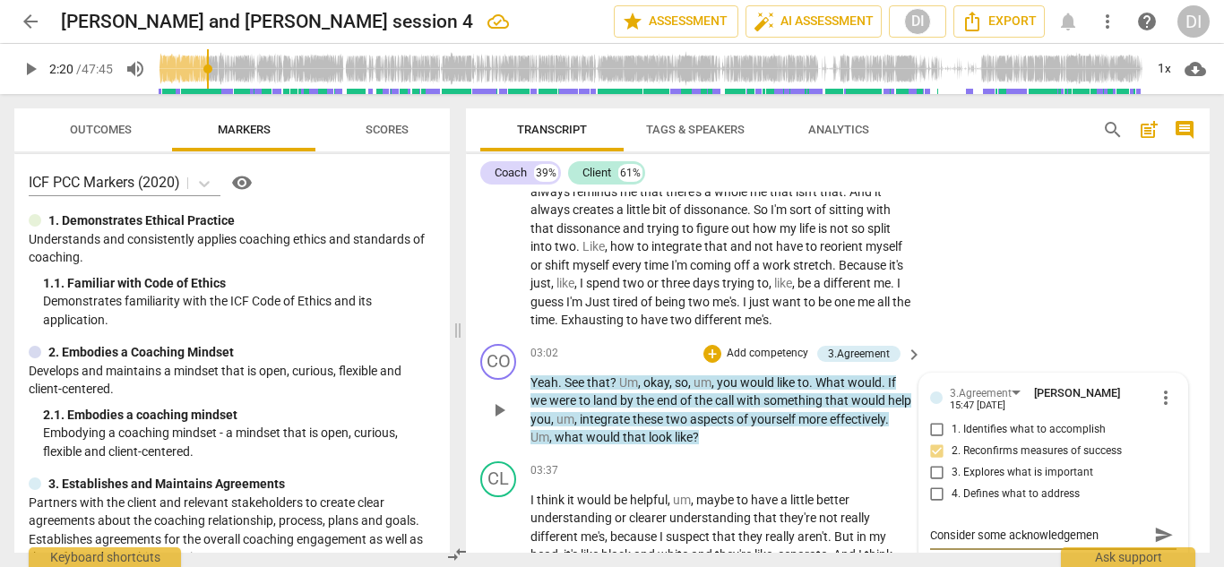
type textarea "Consider some acknowledgement"
type textarea "Consider some acknowledgement o"
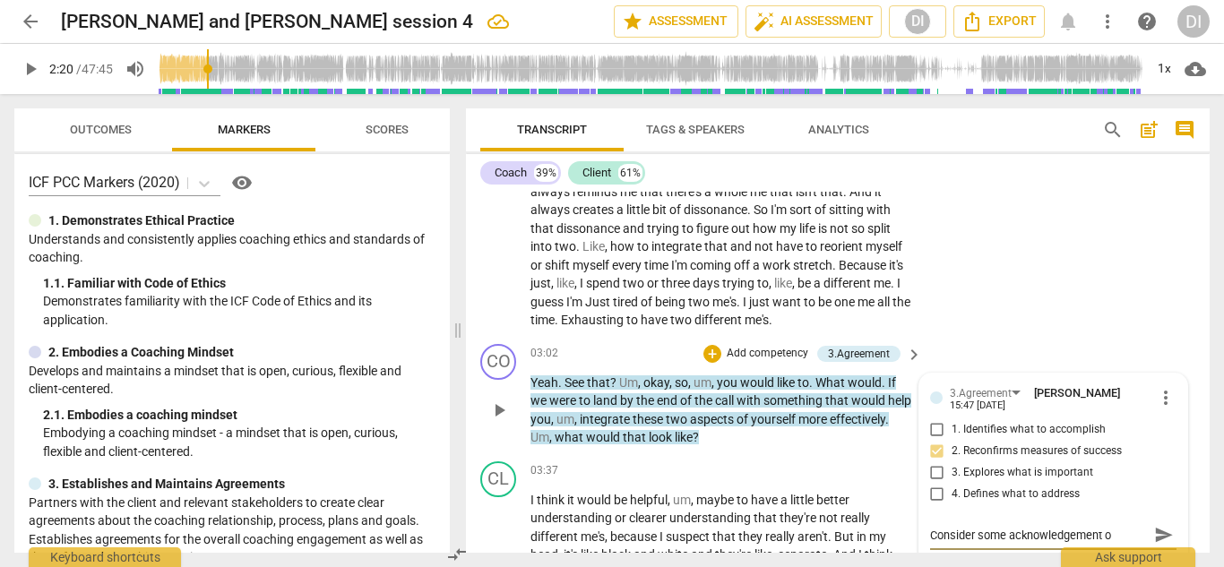
type textarea "Consider some acknowledgement of"
type textarea "Consider some acknowledgement of t"
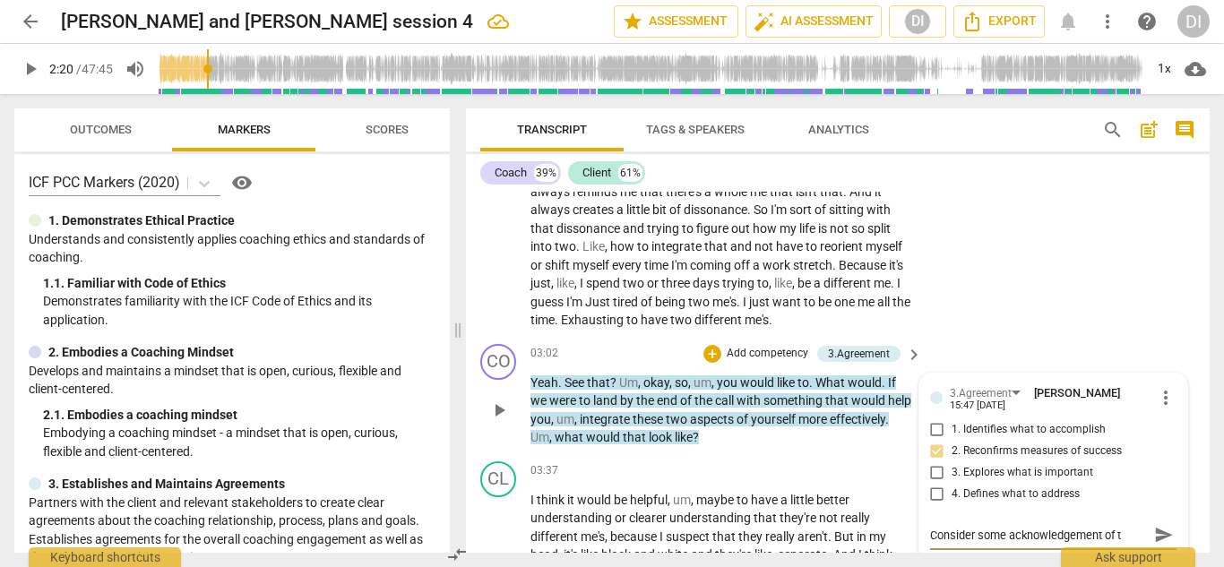
type textarea "Consider some acknowledgement of th"
type textarea "Consider some acknowledgement of the"
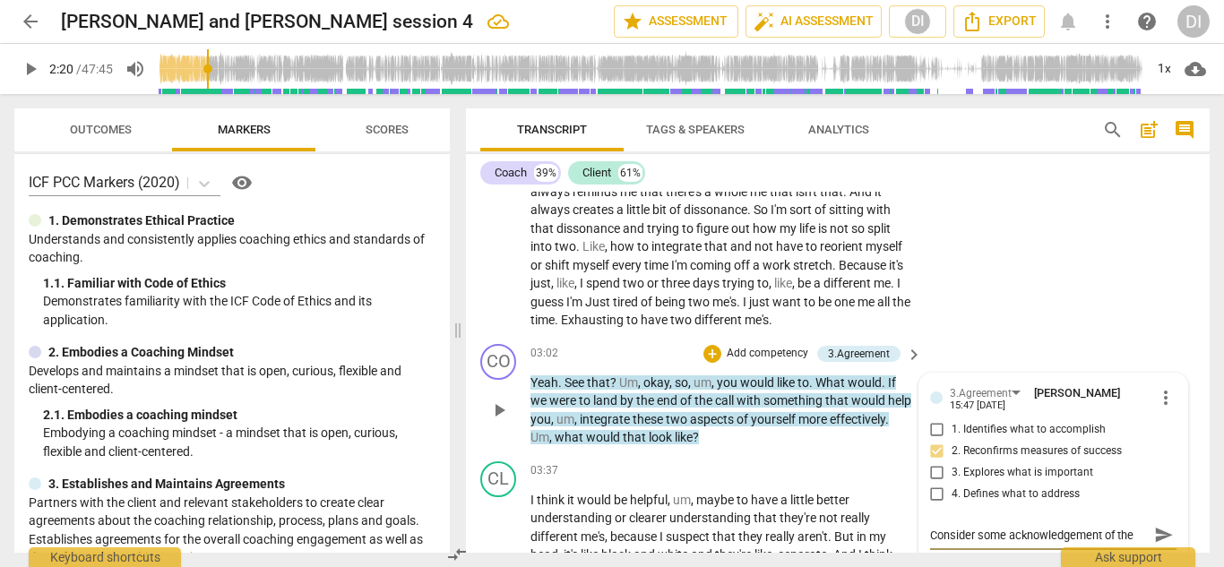
type textarea "Consider some acknowledgement of the d"
type textarea "Consider some acknowledgement of the de"
type textarea "Consider some acknowledgement of the dep"
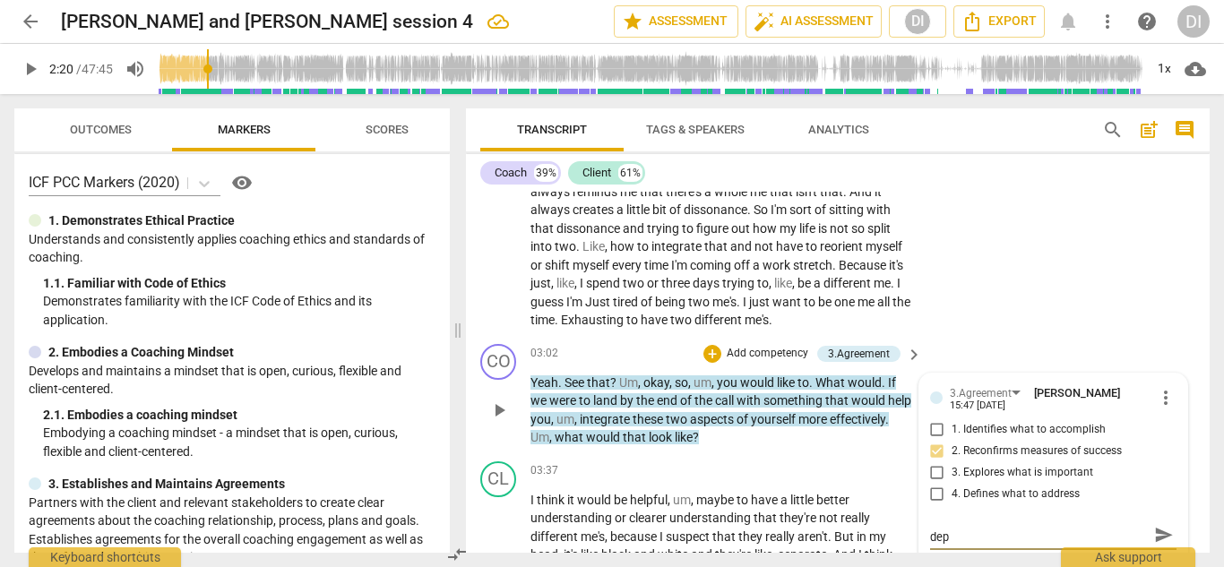
type textarea "Consider some acknowledgement of the dept"
type textarea "Consider some acknowledgement of the depth"
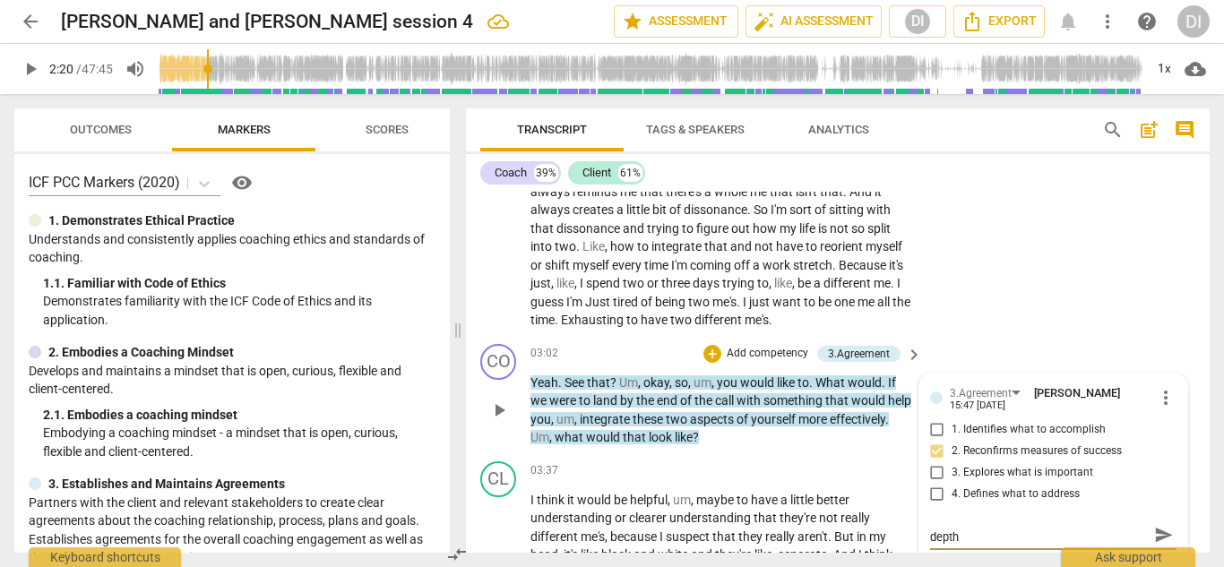
type textarea "Consider some acknowledgement of the depth"
type textarea "Consider some acknowledgement of the depth o"
type textarea "Consider some acknowledgement of the depth of"
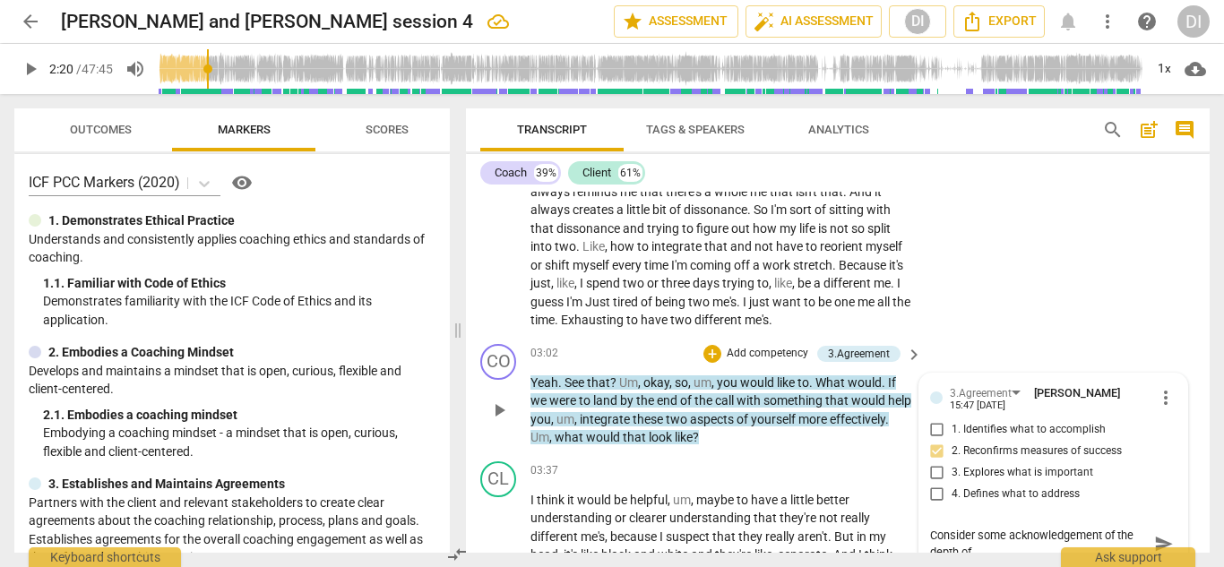
scroll to position [0, 0]
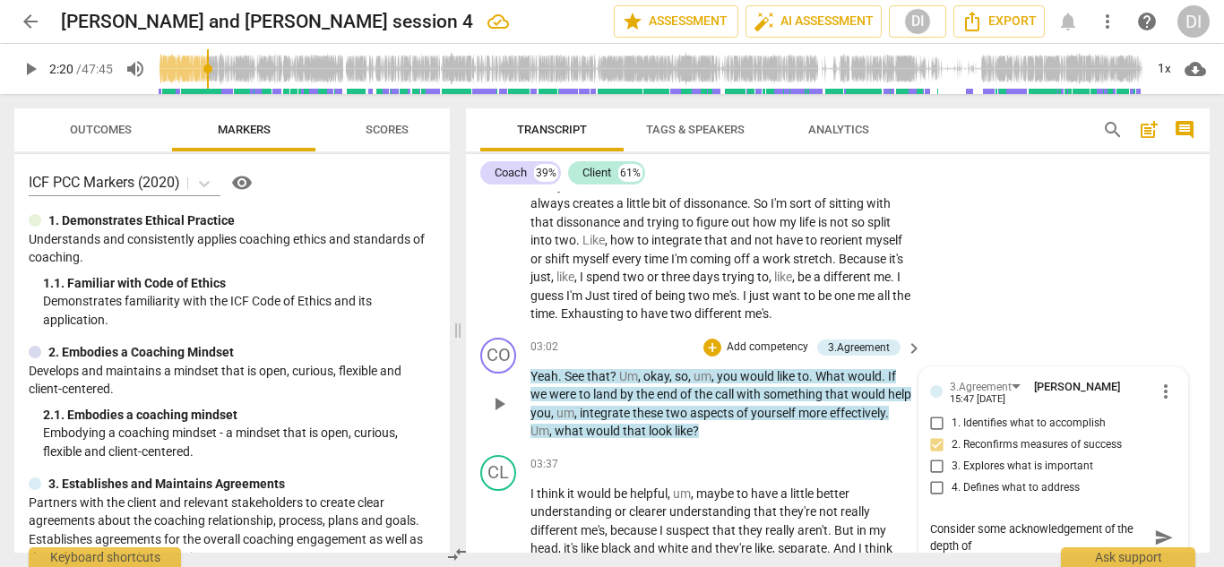
type textarea "Consider some acknowledgement of the depth of"
type textarea "Consider some acknowledgement of the depth of w"
type textarea "Consider some acknowledgement of the depth of wh"
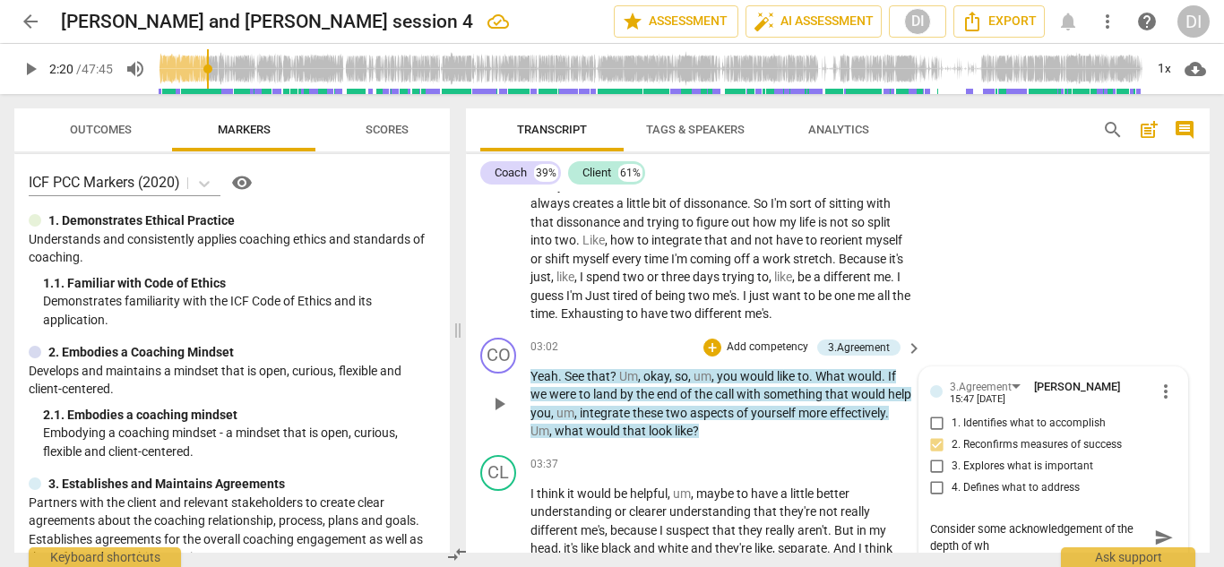
type textarea "Consider some acknowledgement of the depth of wha"
type textarea "Consider some acknowledgement of the depth of what"
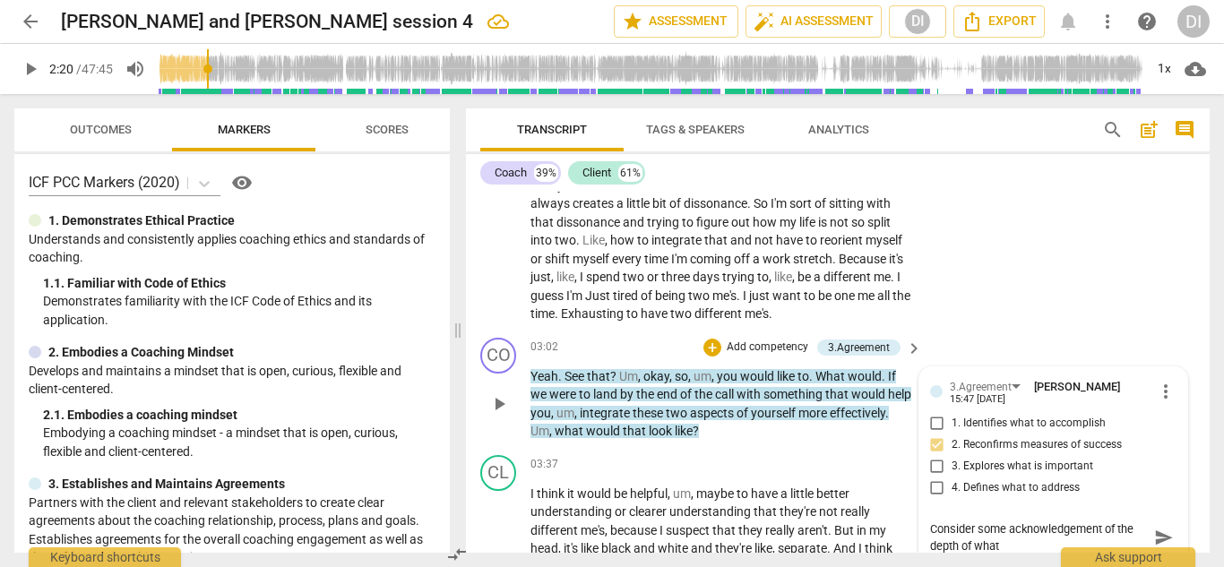
type textarea "Consider some acknowledgement of the depth of what s"
type textarea "Consider some acknowledgement of the depth of what sh"
type textarea "Consider some acknowledgement of the depth of what she"
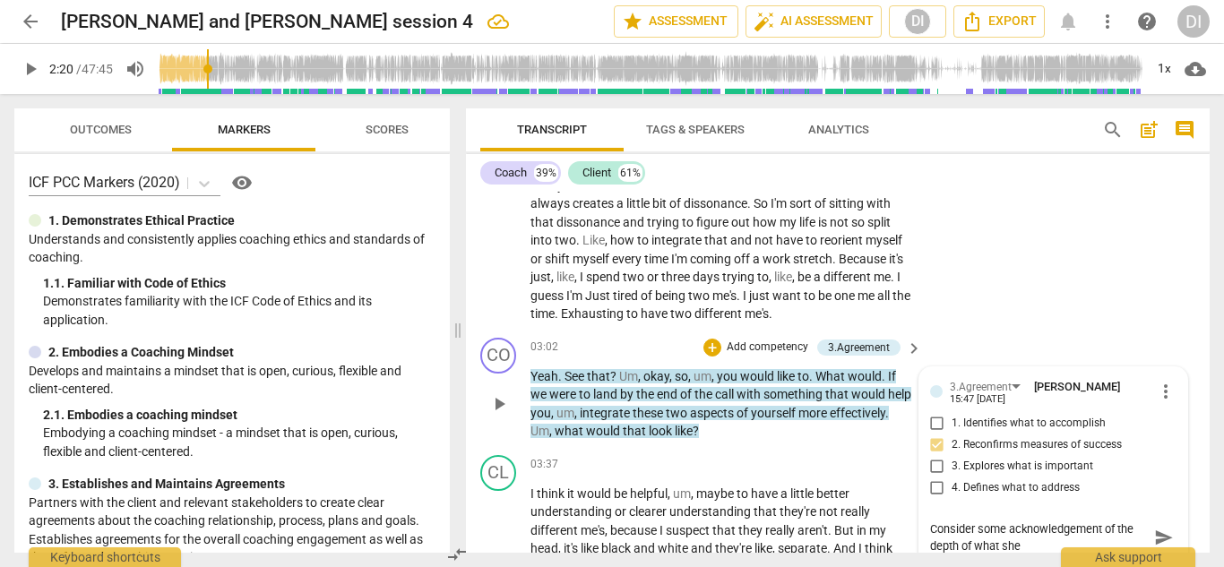
type textarea "Consider some acknowledgement of the depth of what she"
type textarea "Consider some acknowledgement of the depth of what she h"
type textarea "Consider some acknowledgement of the depth of what she ha"
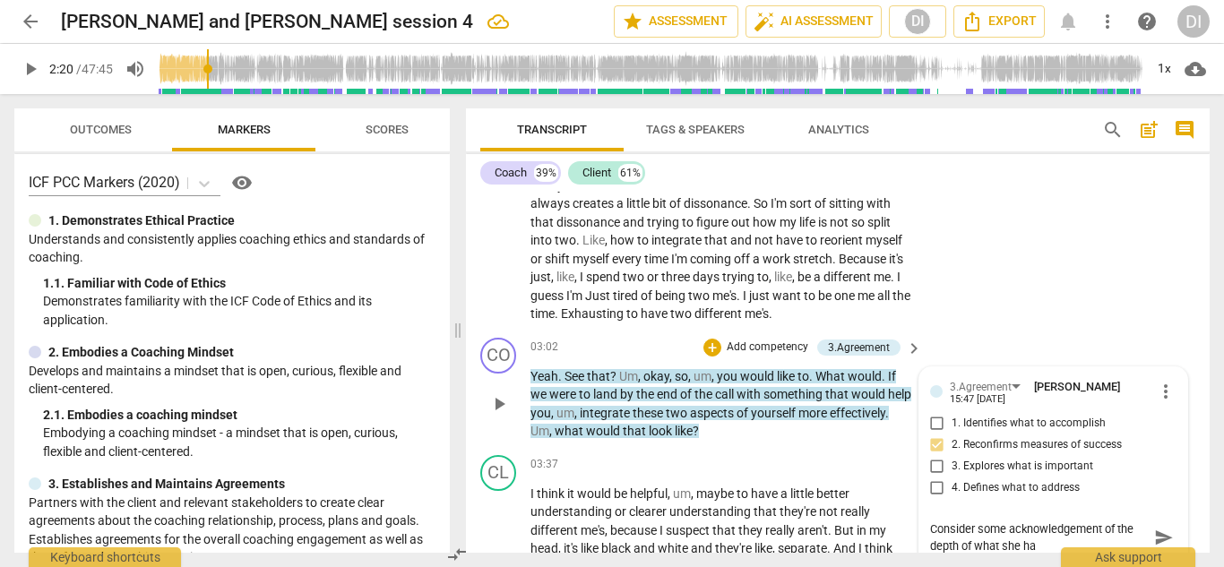
type textarea "Consider some acknowledgement of the depth of what she has"
type textarea "Consider some acknowledgement of the depth of what she has s"
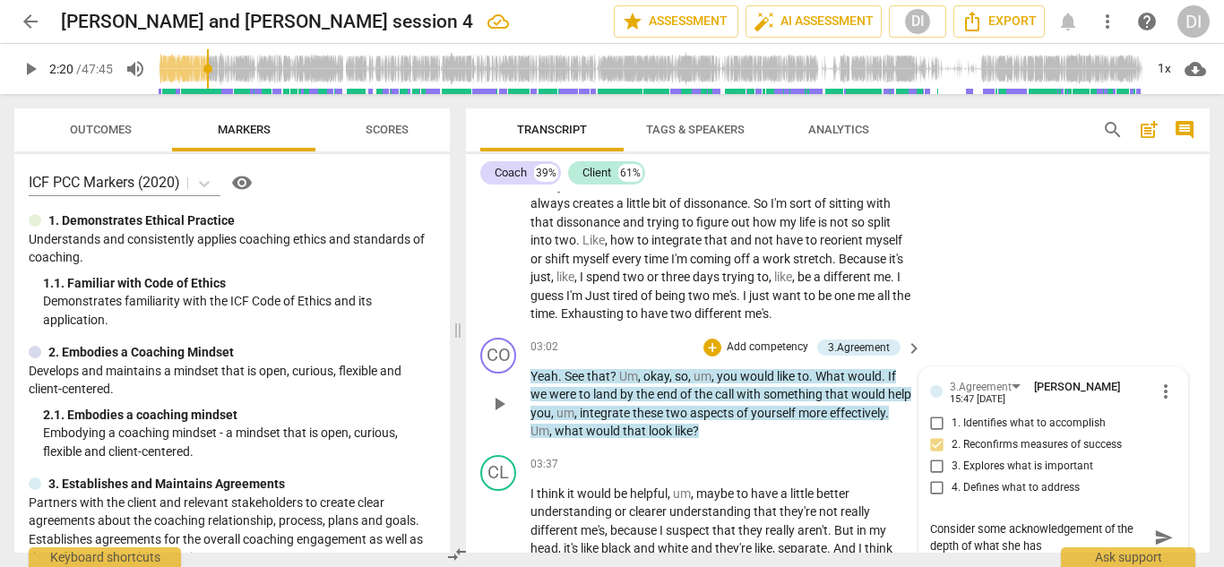
type textarea "Consider some acknowledgement of the depth of what she has s"
type textarea "Consider some acknowledgement of the depth of what she has sh"
type textarea "Consider some acknowledgement of the depth of what she has sha"
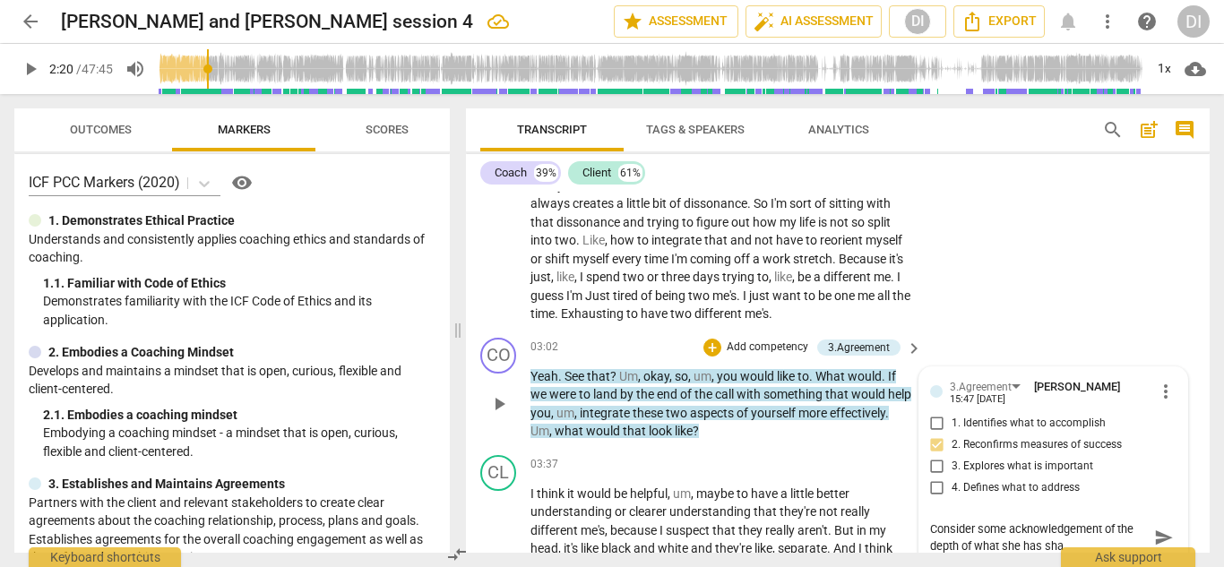
type textarea "Consider some acknowledgement of the depth of what she has shar"
type textarea "Consider some acknowledgement of the depth of what she has share"
type textarea "Consider some acknowledgement of the depth of what she has shared"
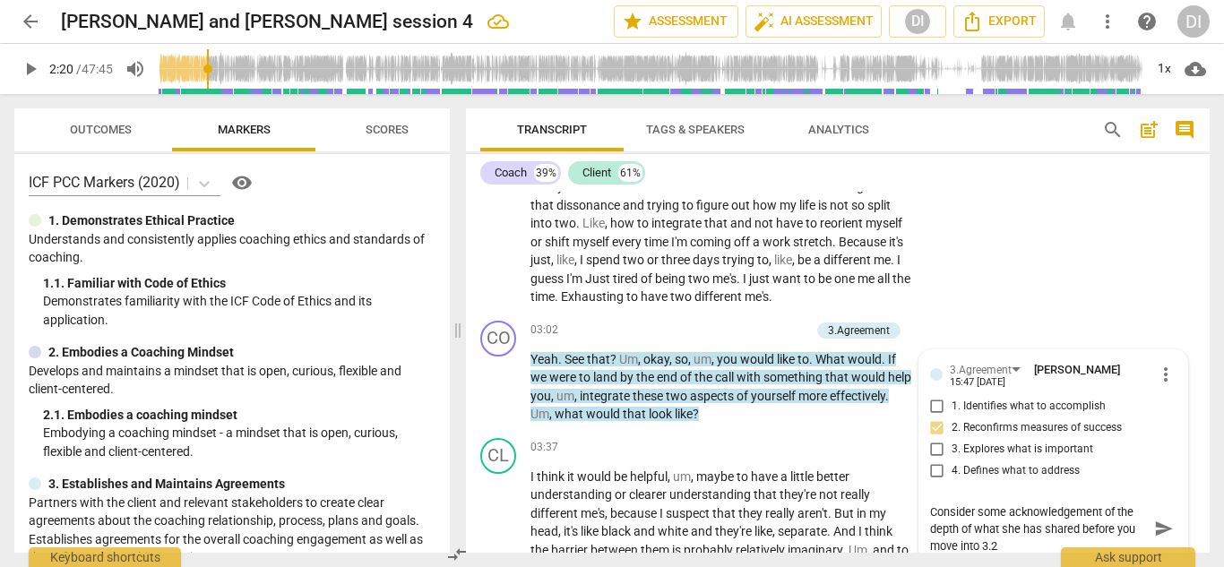
click at [43, 72] on span "play_arrow" at bounding box center [30, 68] width 32 height 21
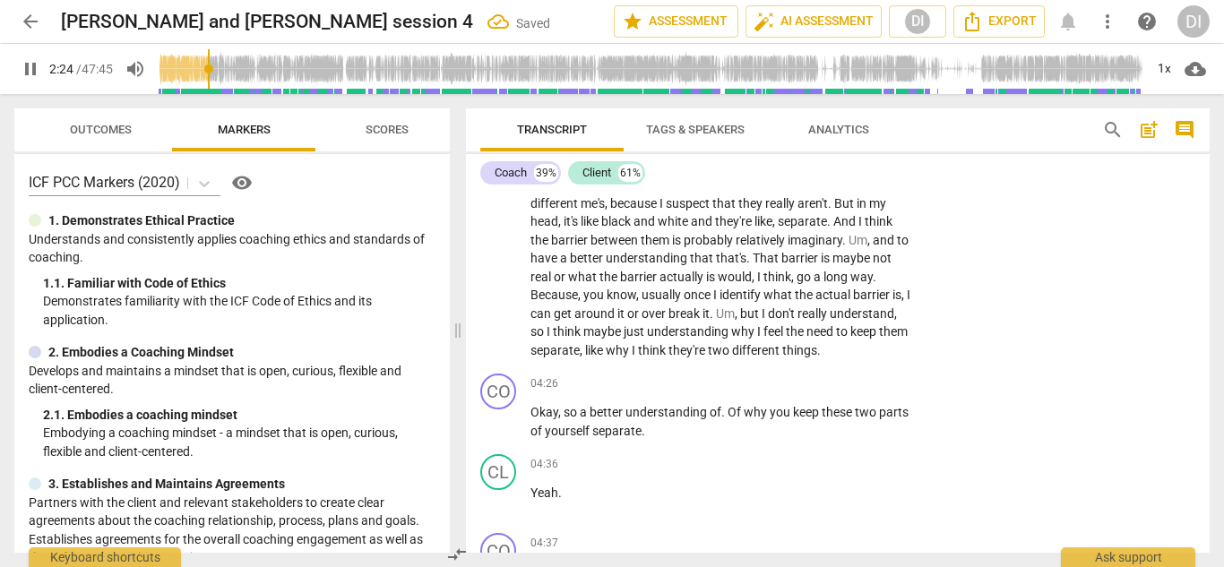
scroll to position [1203, 0]
click at [804, 386] on div "+" at bounding box center [803, 382] width 18 height 18
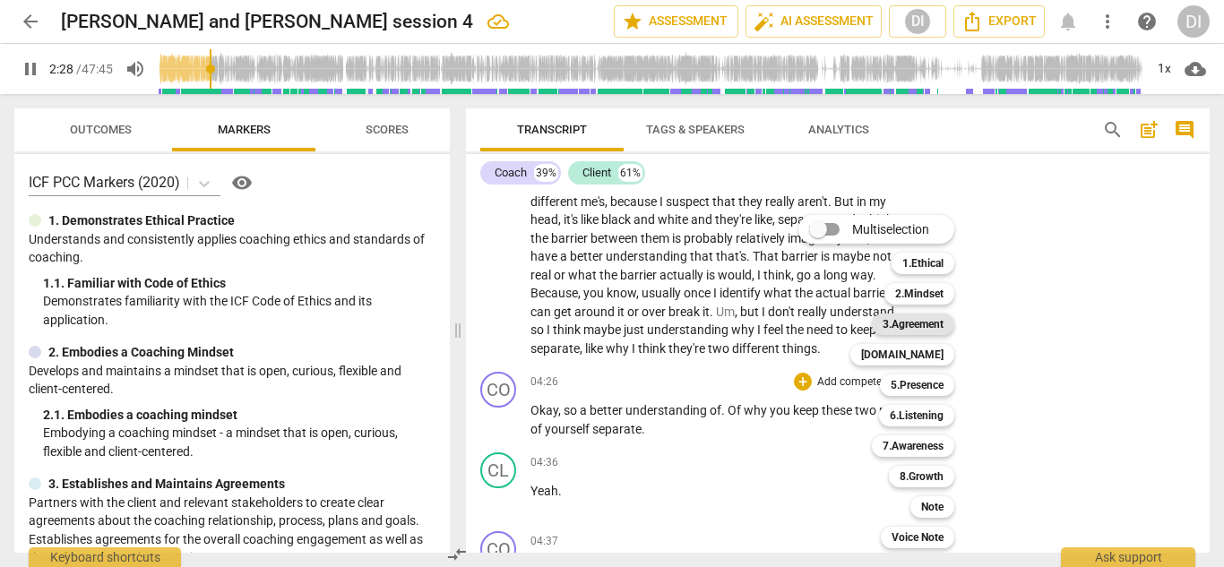
click at [916, 329] on b "3.Agreement" at bounding box center [912, 324] width 61 height 21
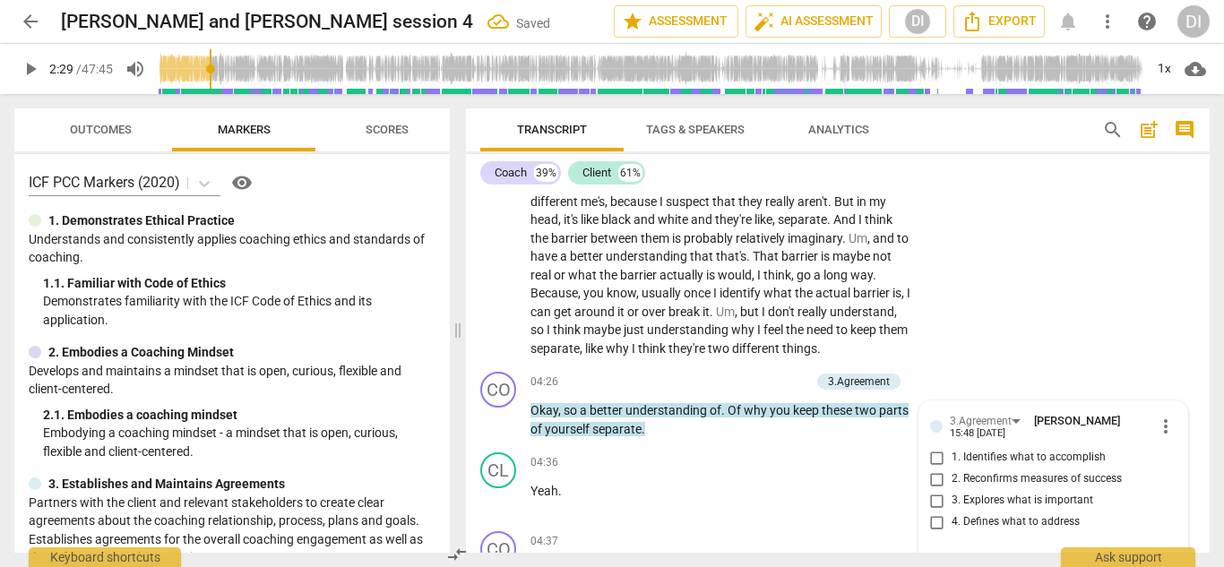
scroll to position [1395, 0]
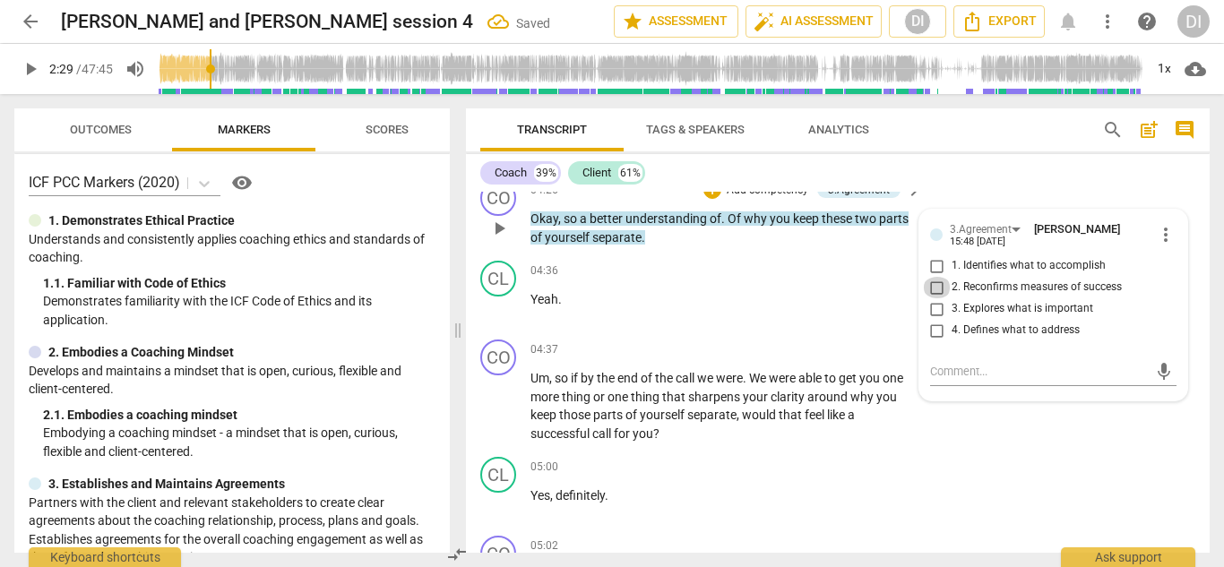
click at [931, 288] on input "2. Reconfirms measures of success" at bounding box center [937, 287] width 29 height 21
click at [804, 351] on div "+" at bounding box center [803, 349] width 18 height 18
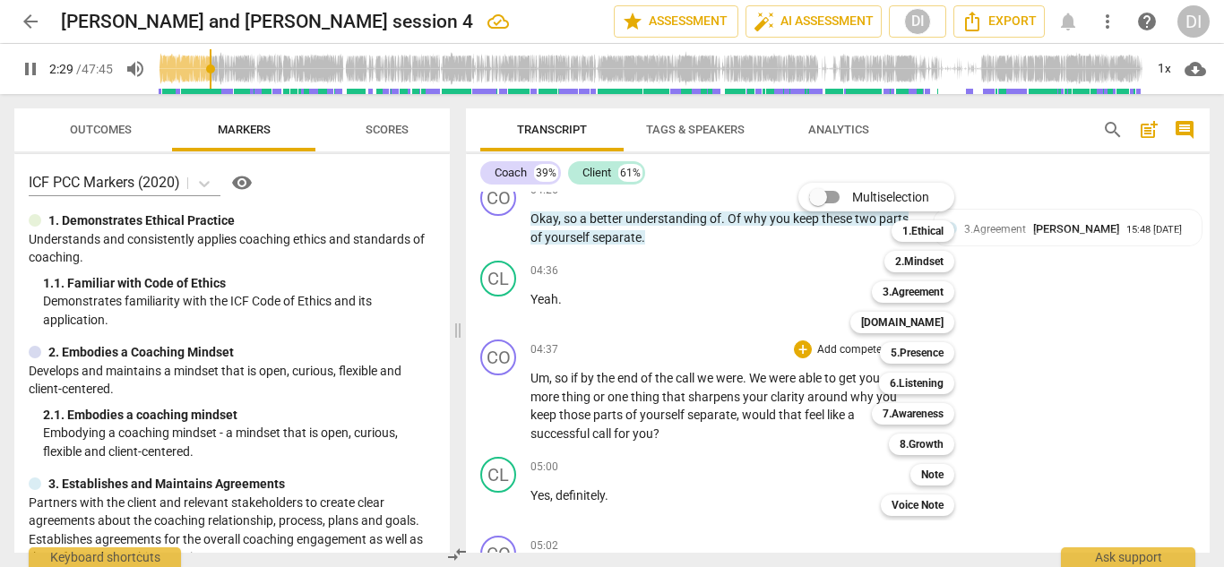
scroll to position [860, 0]
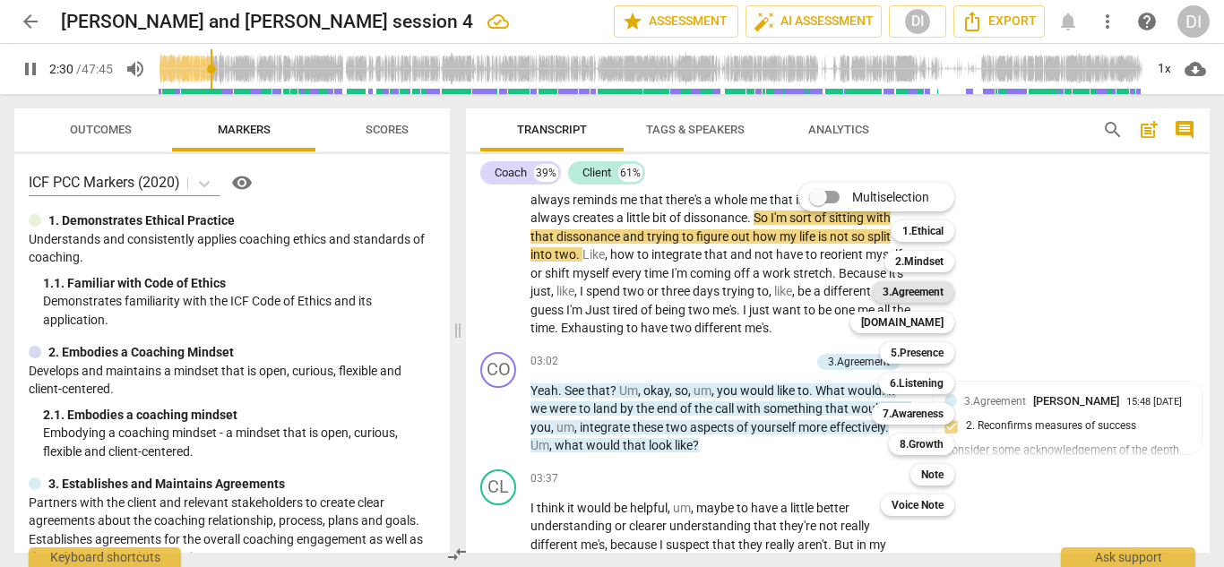
click at [924, 288] on b "3.Agreement" at bounding box center [912, 291] width 61 height 21
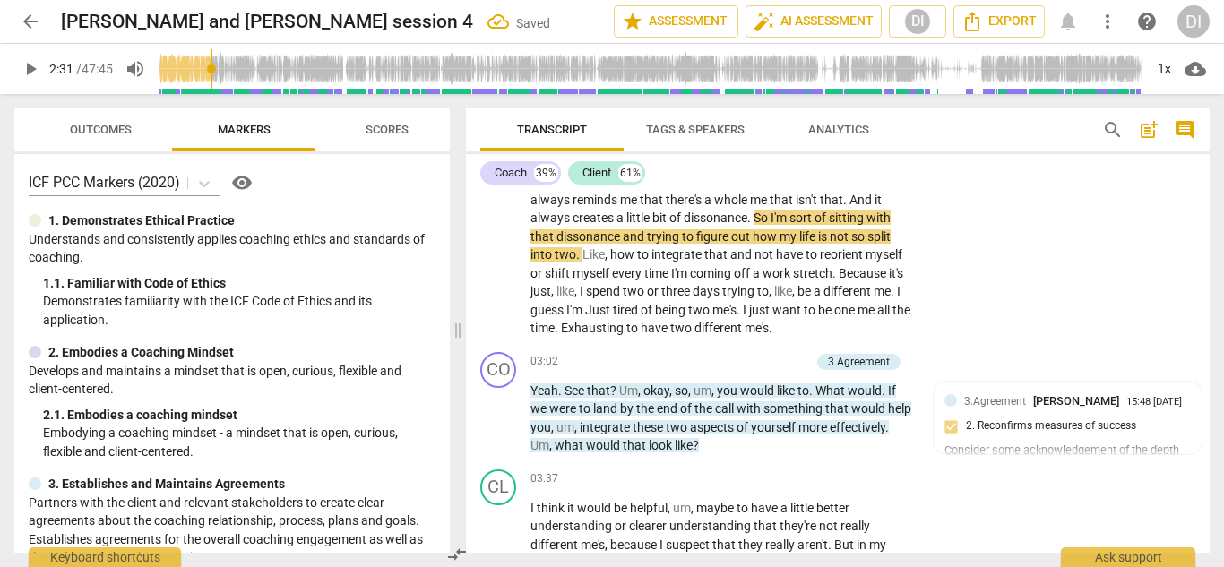
scroll to position [1556, 0]
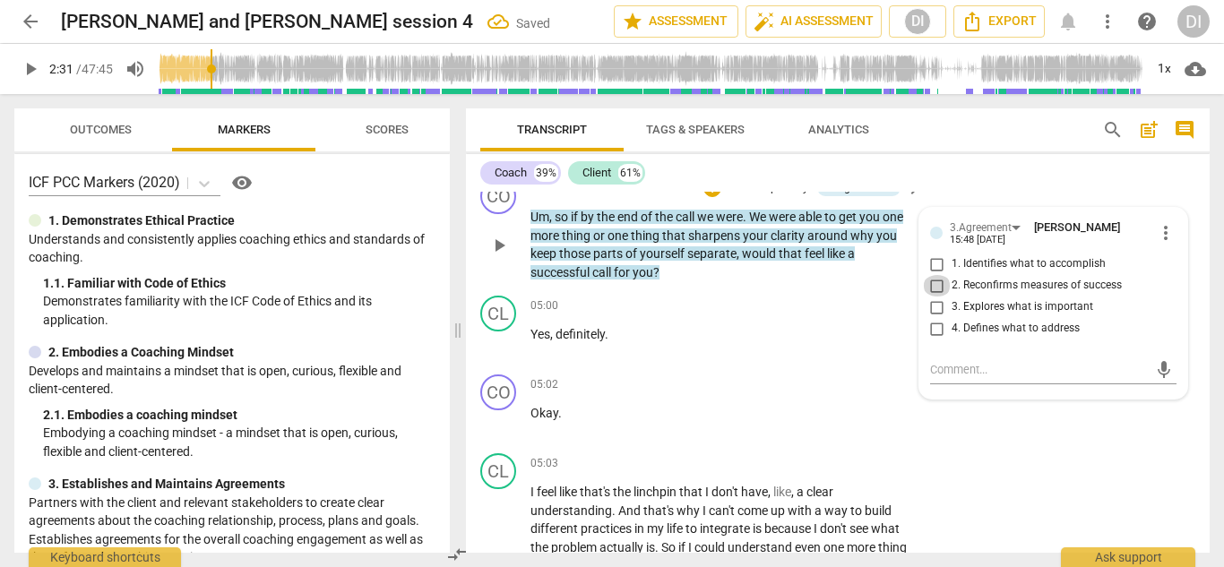
click at [938, 284] on input "2. Reconfirms measures of success" at bounding box center [937, 285] width 29 height 21
click at [984, 367] on textarea at bounding box center [1039, 369] width 219 height 17
click at [24, 73] on span "play_arrow" at bounding box center [30, 68] width 21 height 21
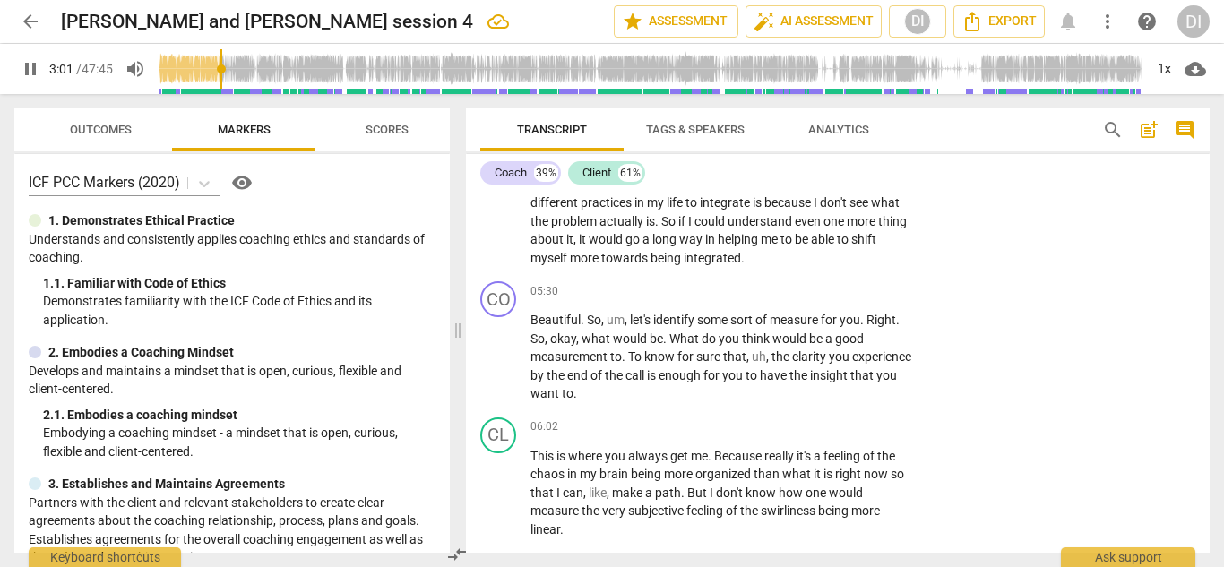
scroll to position [951, 0]
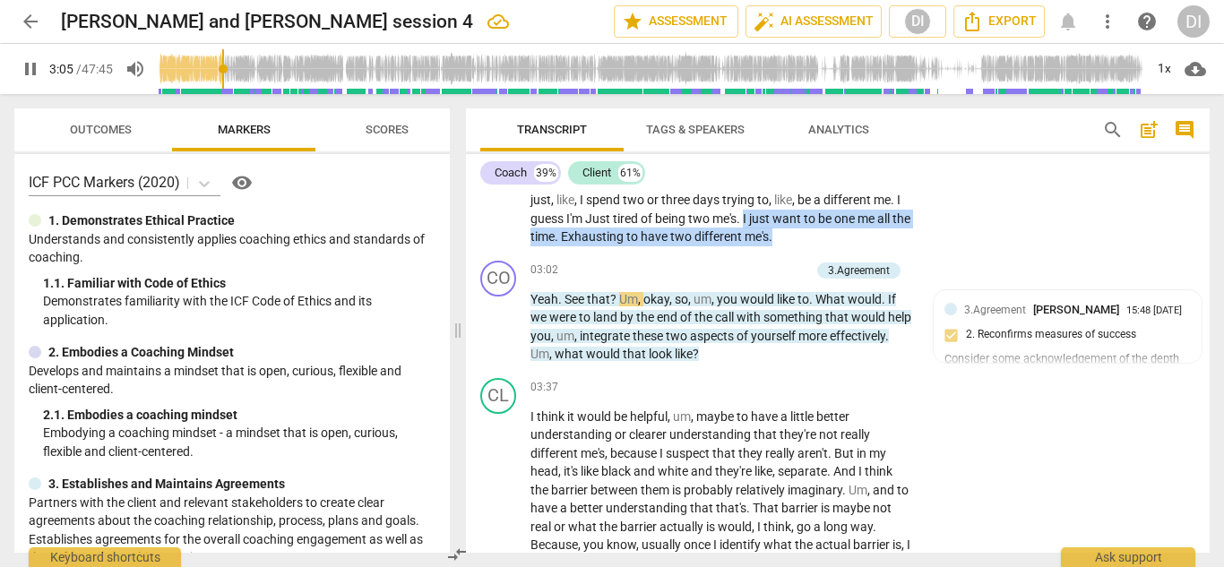
drag, startPoint x: 651, startPoint y: 234, endPoint x: 620, endPoint y: 216, distance: 36.1
click at [620, 216] on p "I . It's been really . I've been having a lot of things that have been cropping…" at bounding box center [721, 26] width 383 height 441
click at [684, 212] on div "+" at bounding box center [679, 213] width 18 height 18
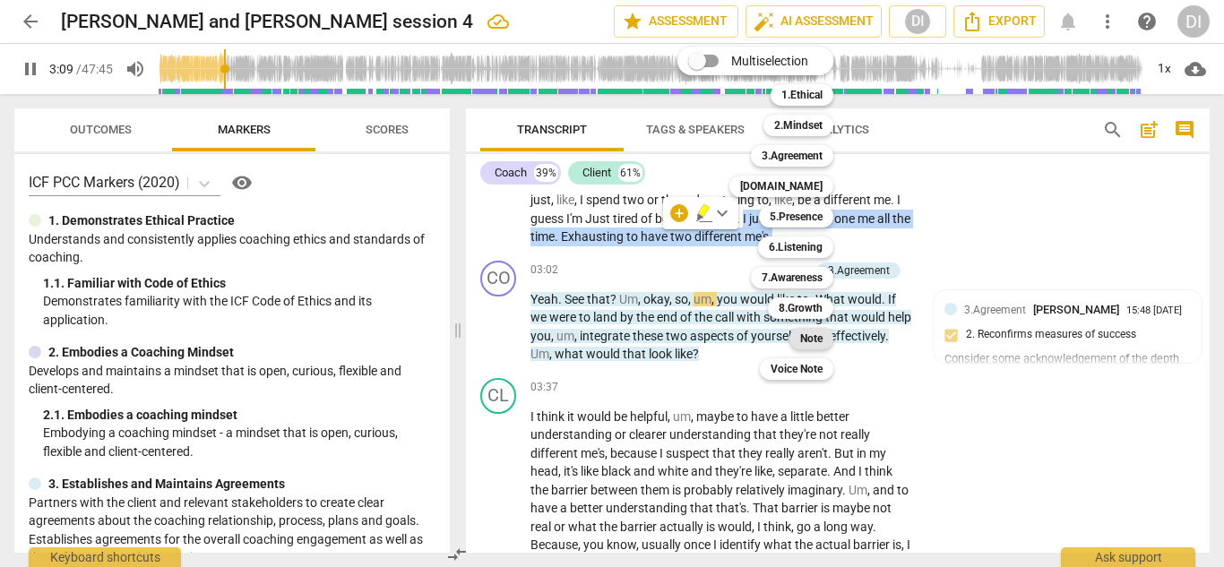
click at [817, 336] on b "Note" at bounding box center [811, 338] width 22 height 21
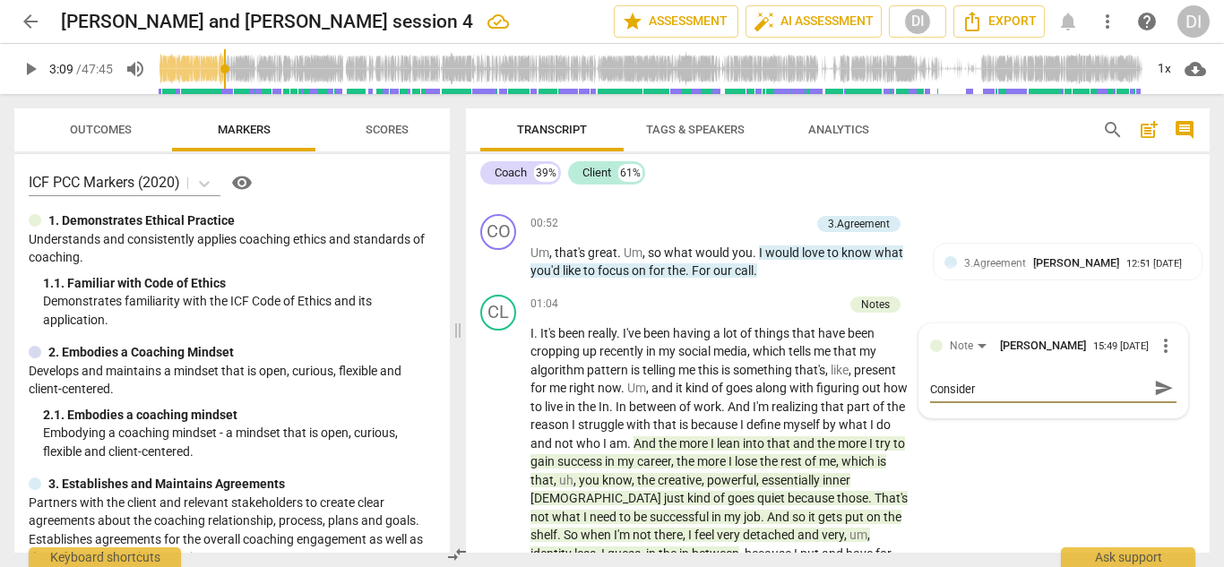
scroll to position [0, 0]
click at [37, 72] on span "play_arrow" at bounding box center [30, 68] width 21 height 21
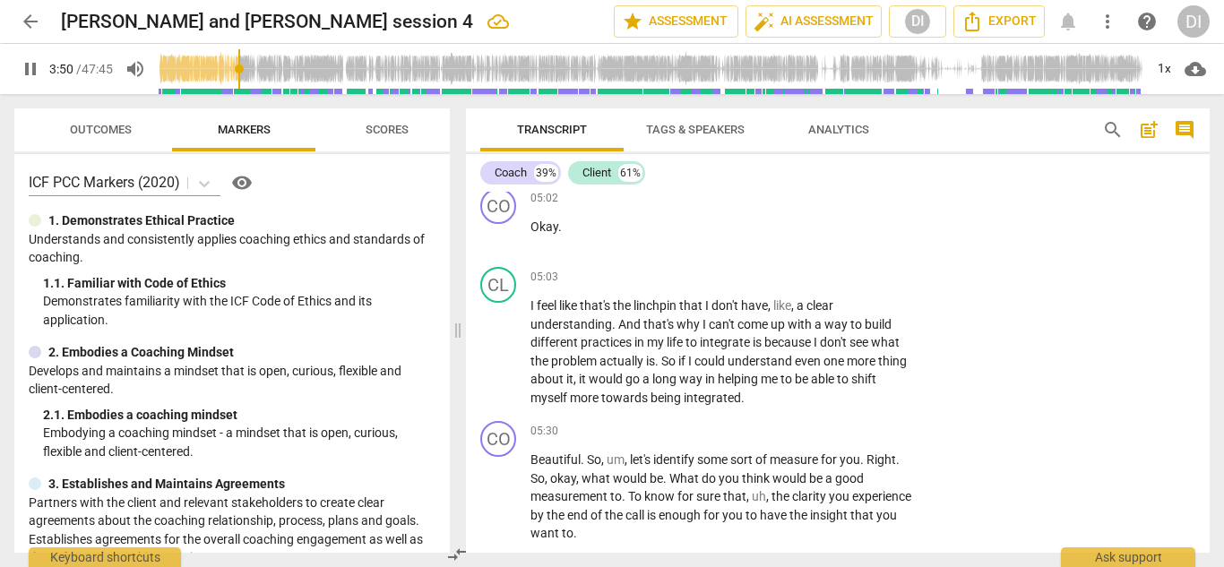
scroll to position [1088, 0]
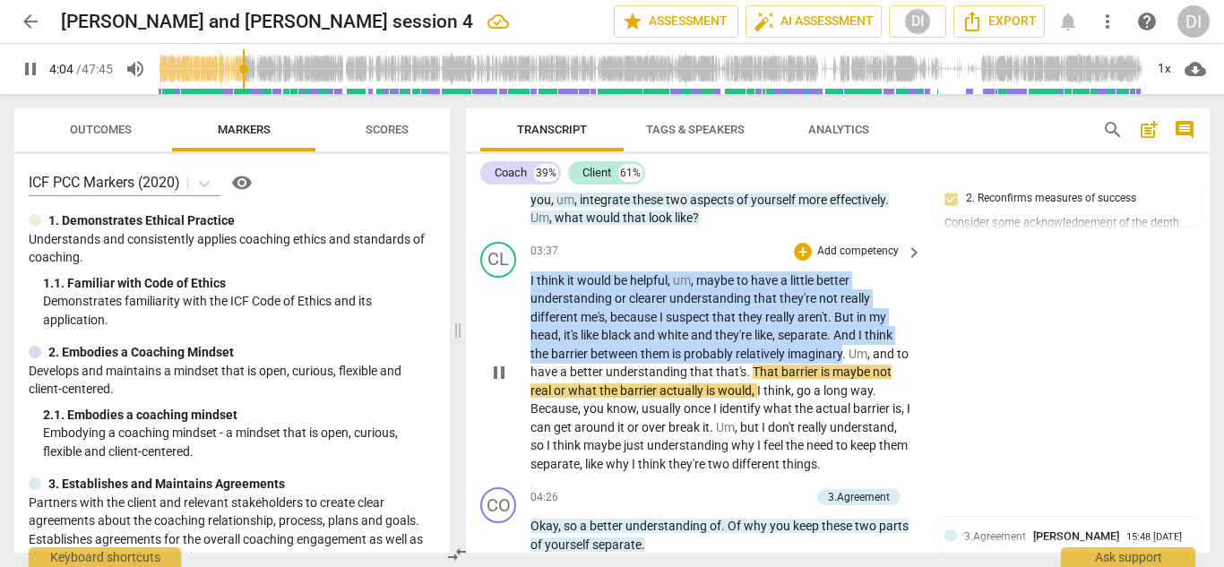
drag, startPoint x: 844, startPoint y: 355, endPoint x: 514, endPoint y: 277, distance: 338.8
click at [514, 277] on div "CL play_arrow pause 03:37 + Add competency keyboard_arrow_right I think it woul…" at bounding box center [838, 358] width 744 height 246
click at [807, 253] on div "+" at bounding box center [803, 252] width 18 height 18
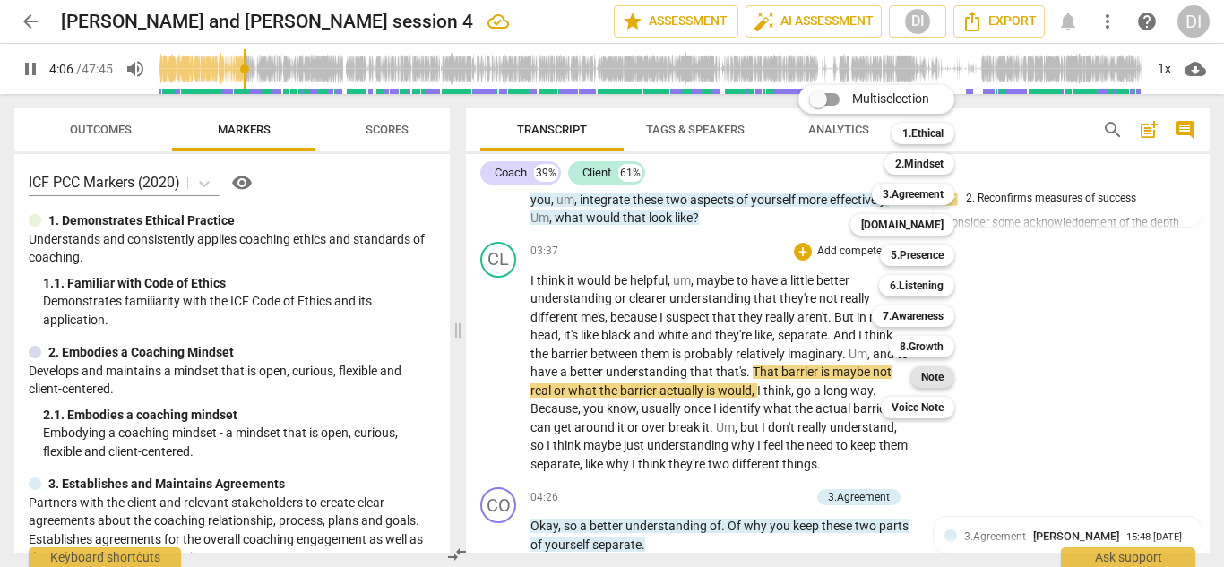
click at [942, 381] on b "Note" at bounding box center [932, 376] width 22 height 21
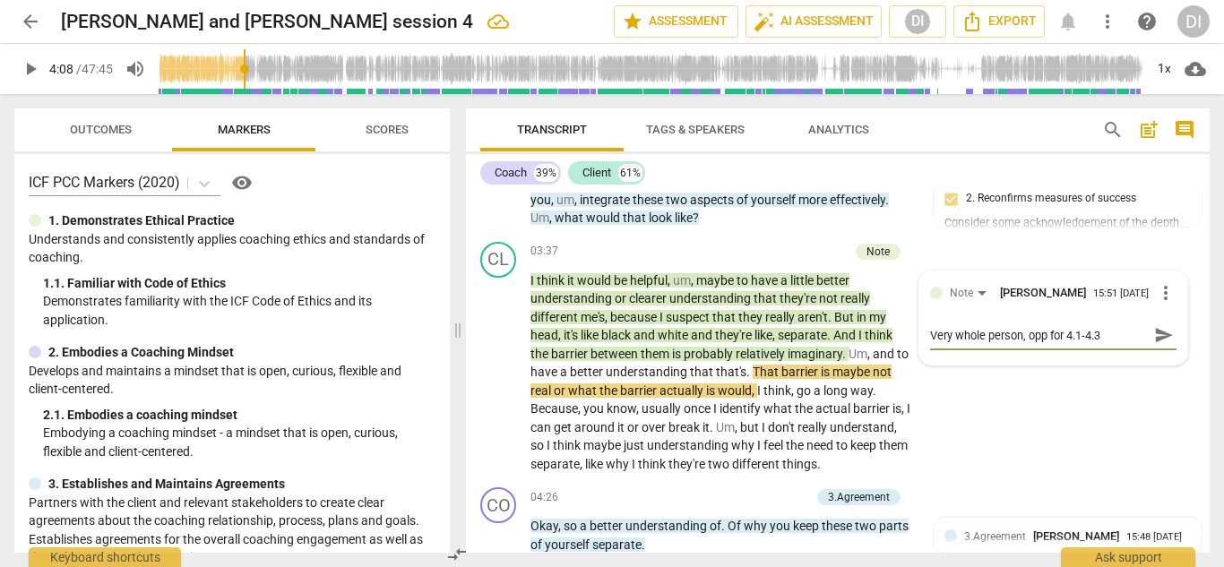
click at [37, 66] on span "play_arrow" at bounding box center [30, 68] width 21 height 21
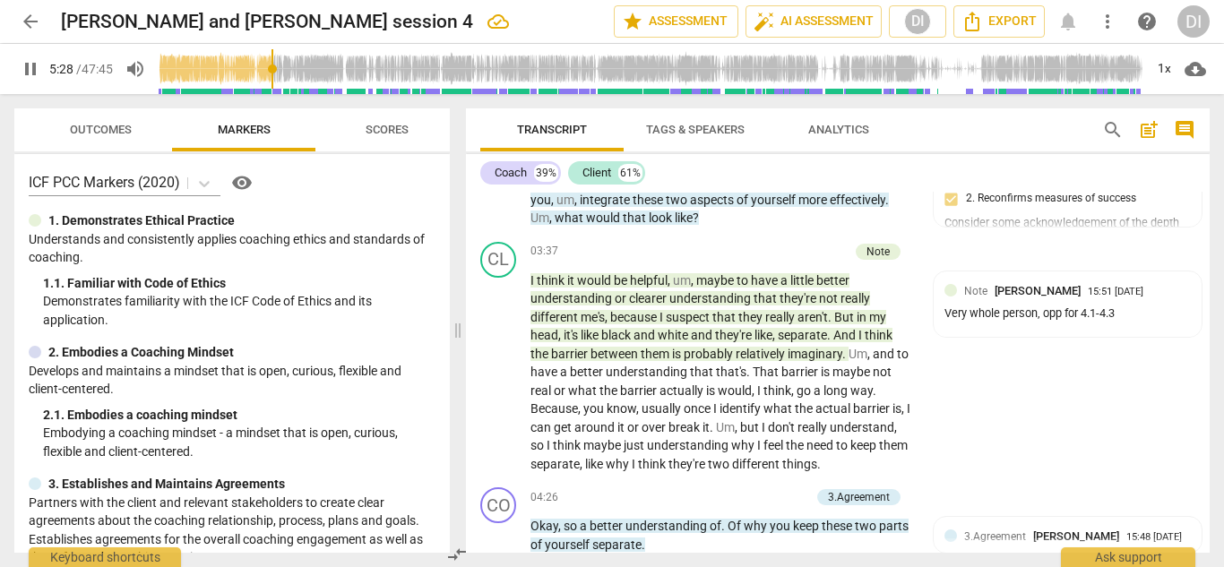
scroll to position [1867, 0]
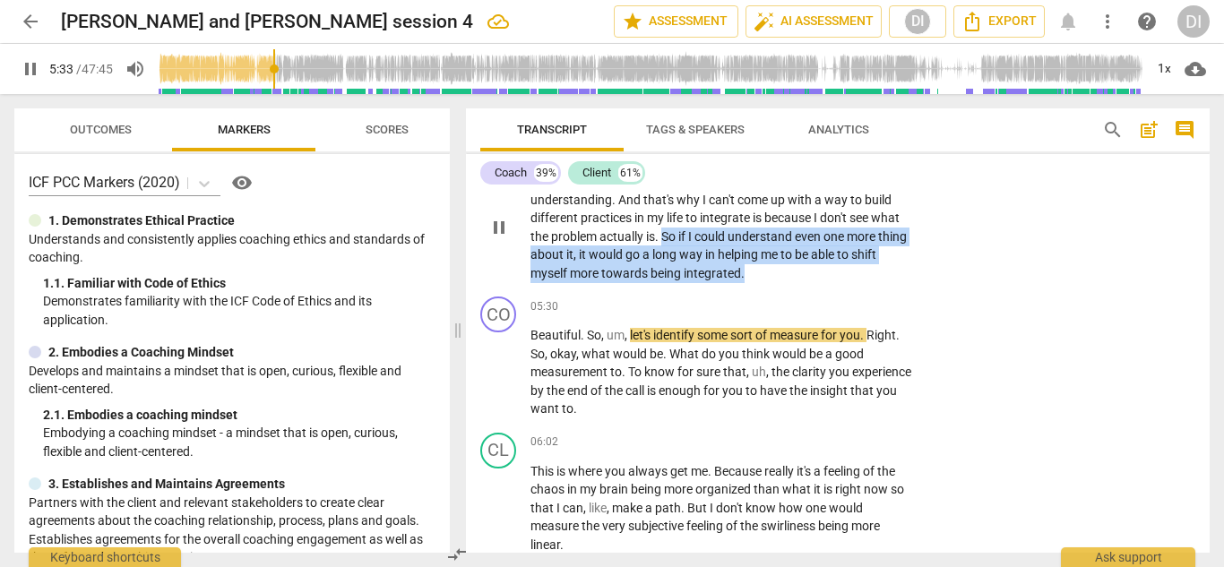
drag, startPoint x: 784, startPoint y: 269, endPoint x: 666, endPoint y: 234, distance: 123.3
click at [666, 234] on p "I feel like that's the linchpin that I don't have , like , a clear understandin…" at bounding box center [721, 227] width 383 height 110
click at [789, 250] on div "+" at bounding box center [789, 250] width 18 height 18
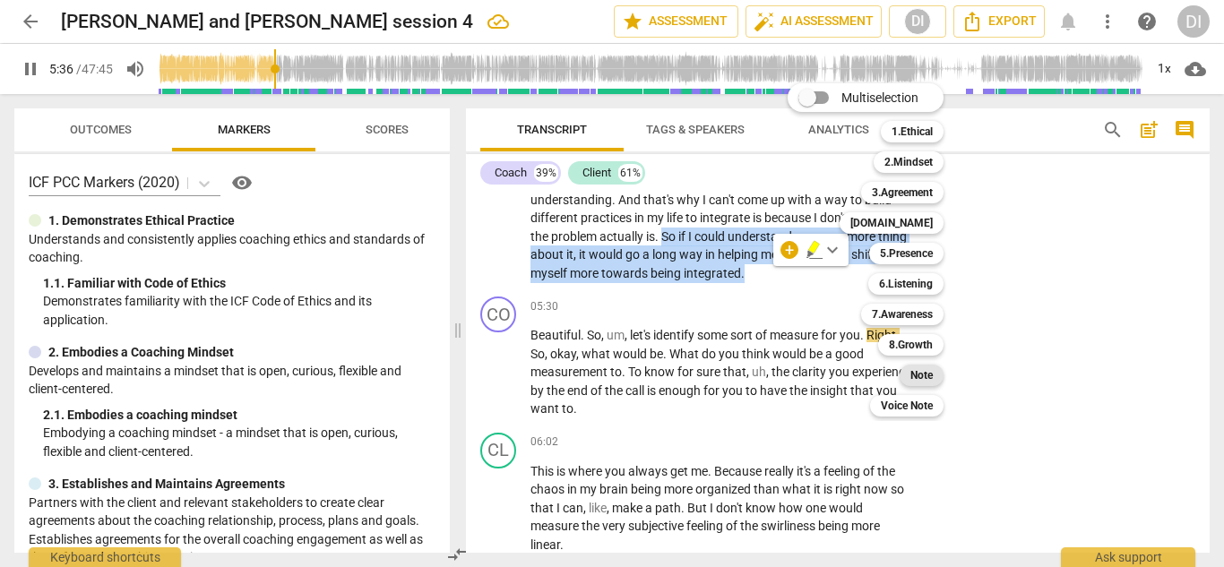
click at [918, 377] on b "Note" at bounding box center [921, 375] width 22 height 21
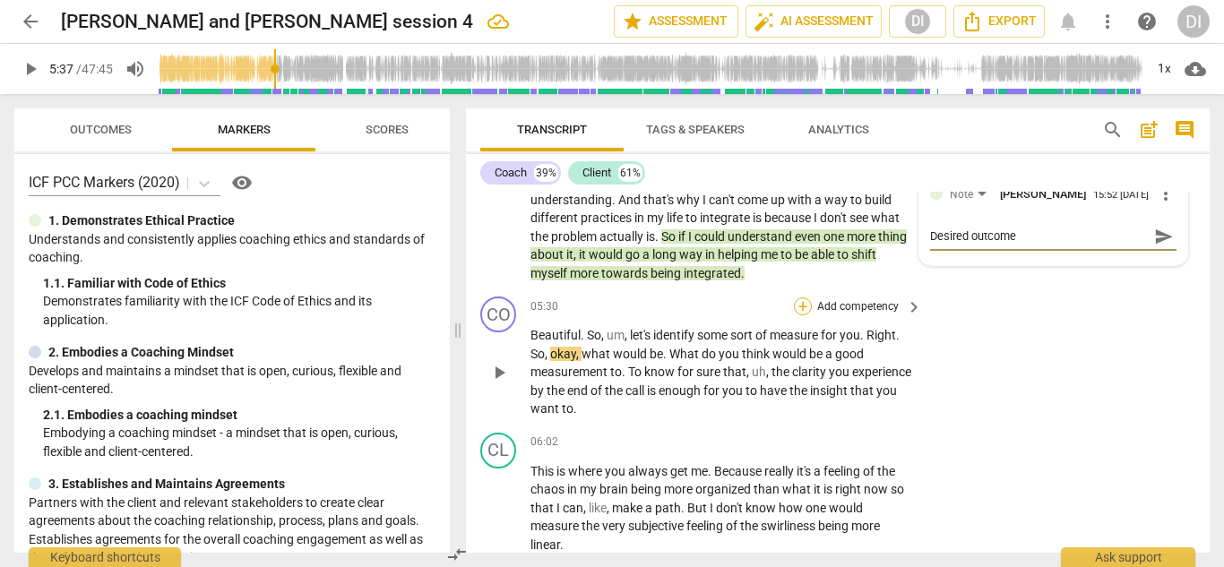
click at [795, 307] on div "+" at bounding box center [803, 306] width 18 height 18
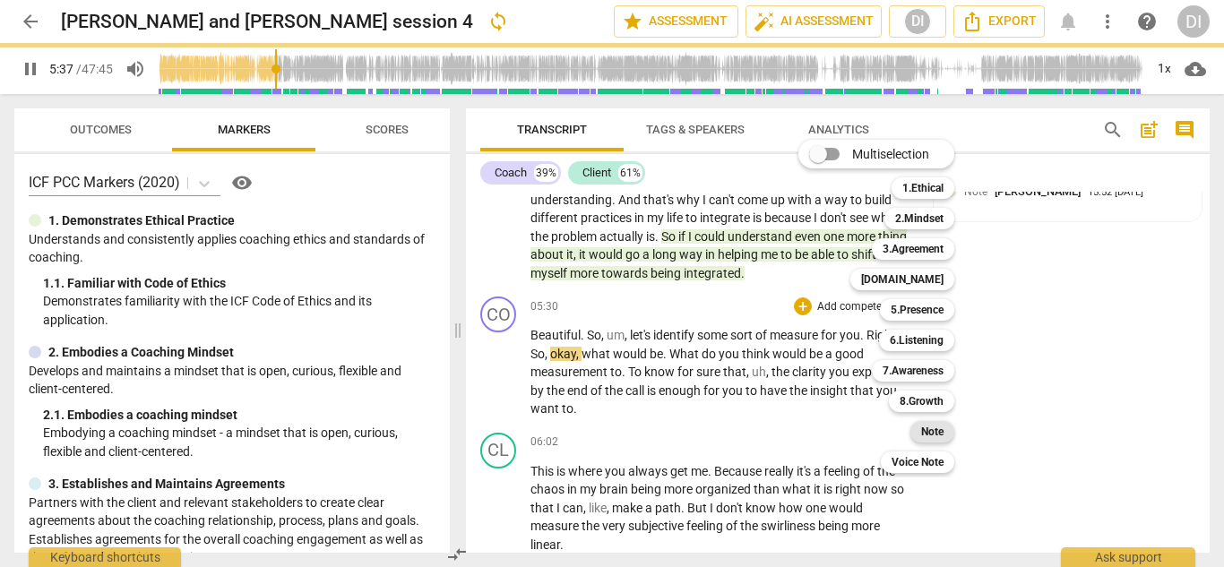
click at [942, 434] on b "Note" at bounding box center [932, 431] width 22 height 21
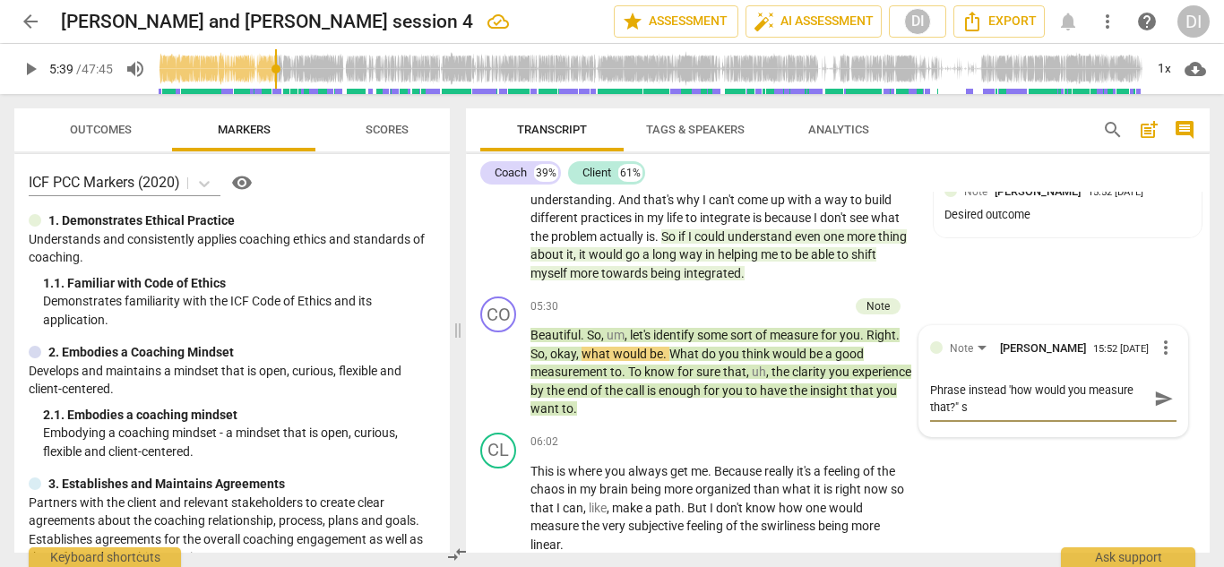
scroll to position [0, 0]
click at [30, 61] on span "play_arrow" at bounding box center [30, 68] width 21 height 21
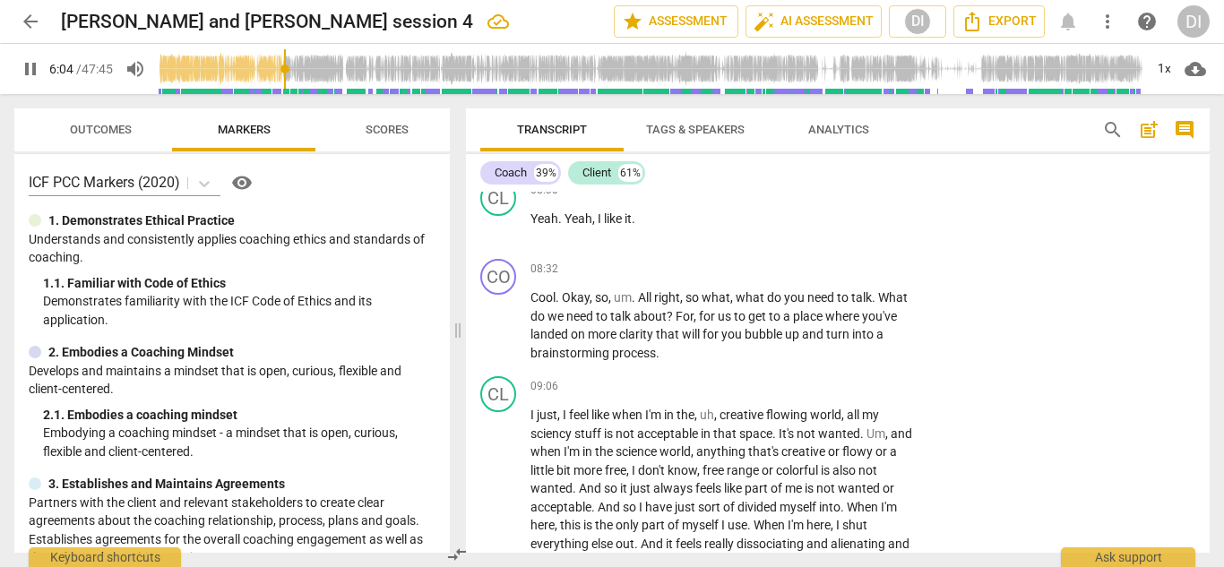
scroll to position [3236, 0]
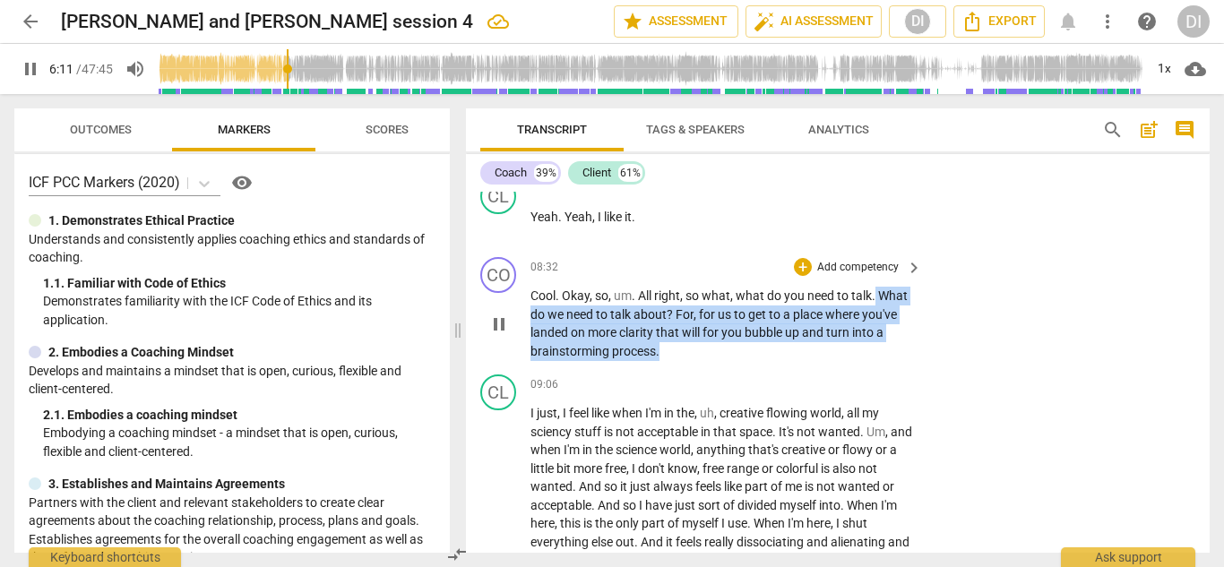
drag, startPoint x: 876, startPoint y: 296, endPoint x: 895, endPoint y: 353, distance: 60.3
click at [895, 353] on p "Cool . Okay , so , um . All right , so what , what do you need to talk . What d…" at bounding box center [721, 323] width 383 height 73
click at [802, 269] on div "+" at bounding box center [803, 267] width 18 height 18
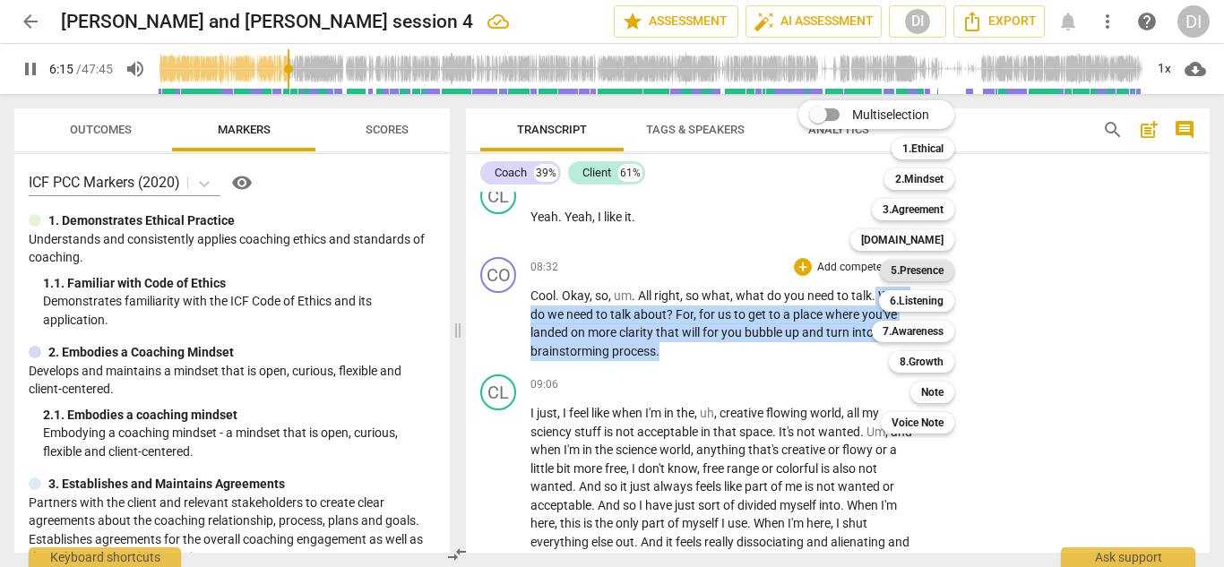
scroll to position [2175, 0]
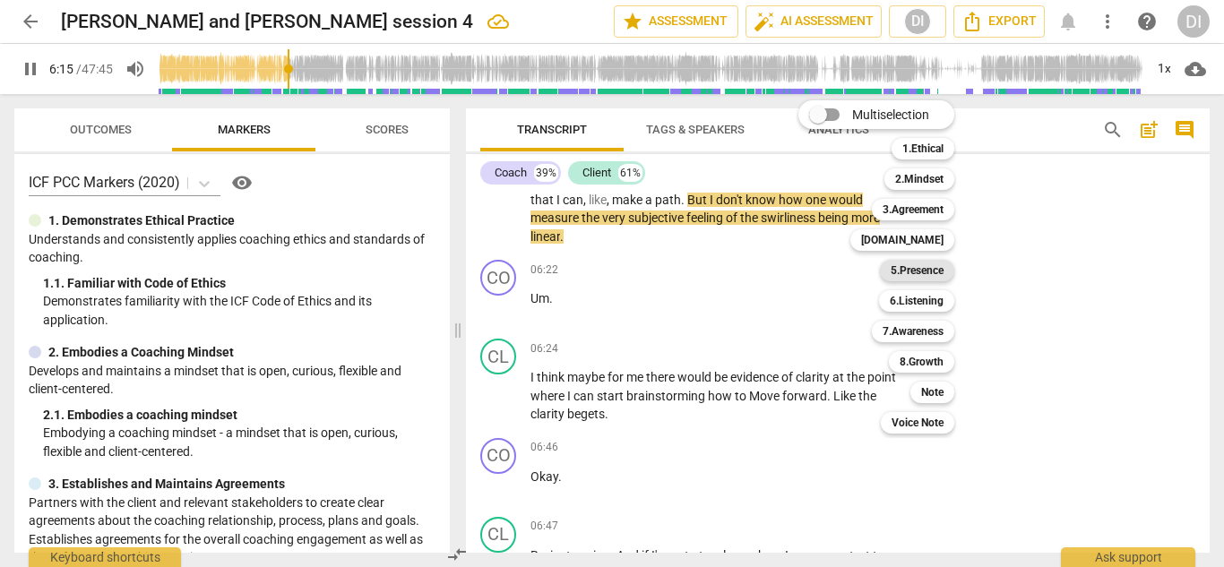
click at [942, 265] on b "5.Presence" at bounding box center [916, 270] width 53 height 21
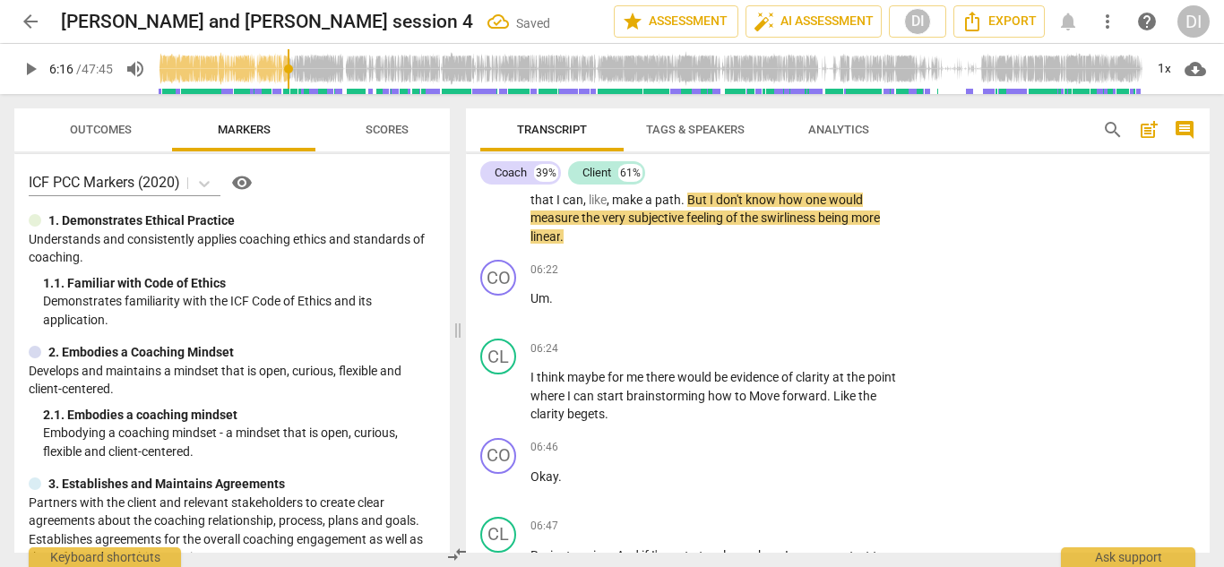
scroll to position [3382, 0]
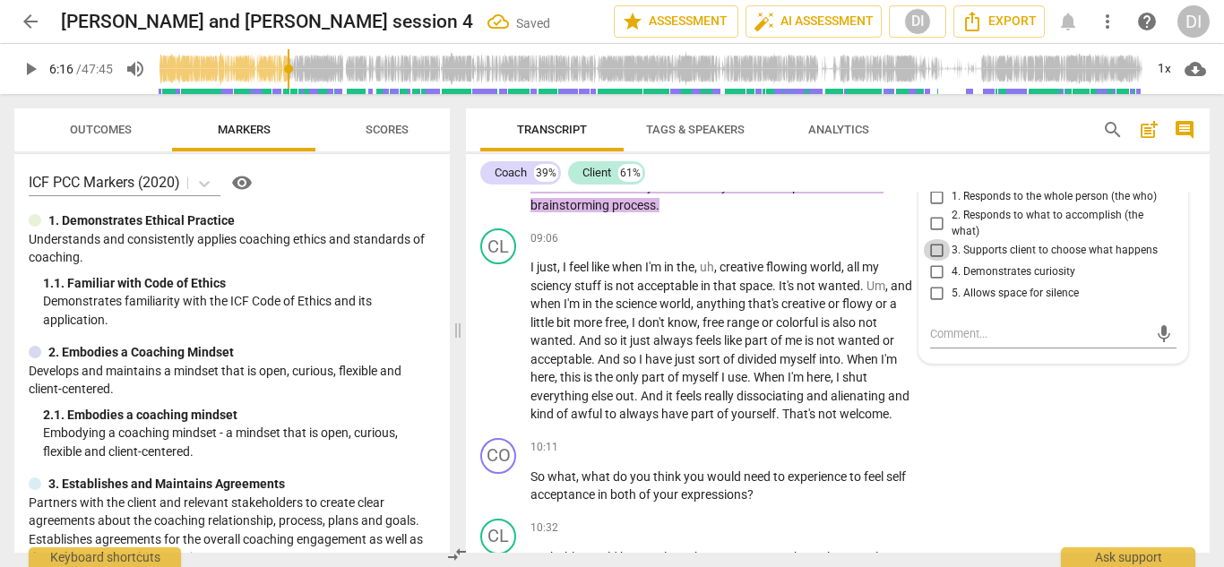
click at [927, 249] on input "3. Supports client to choose what happens" at bounding box center [937, 249] width 29 height 21
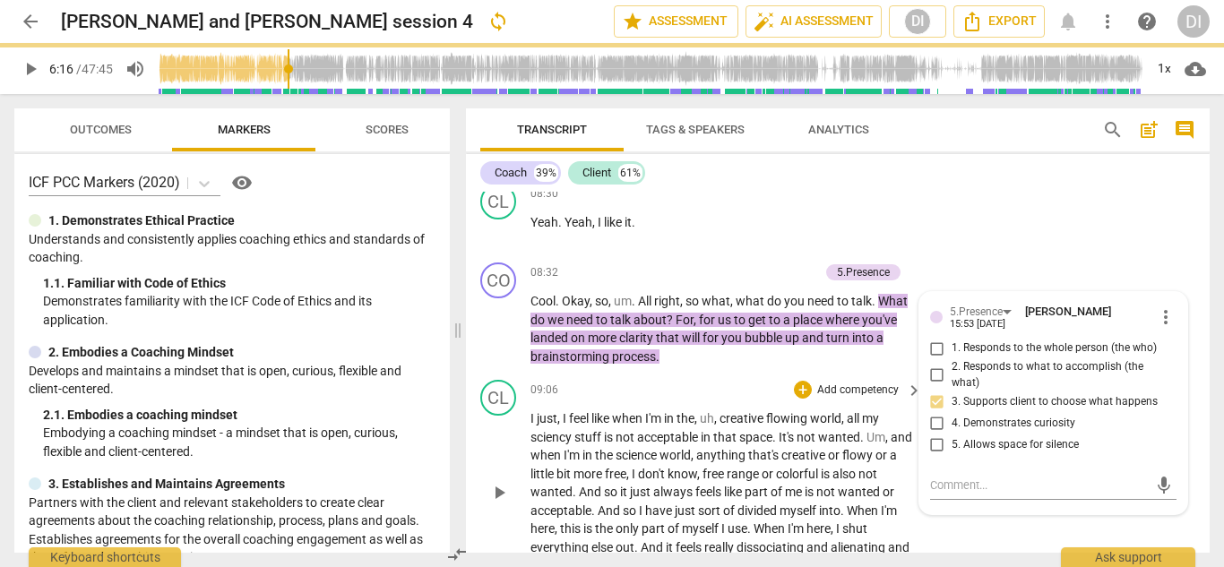
scroll to position [3229, 0]
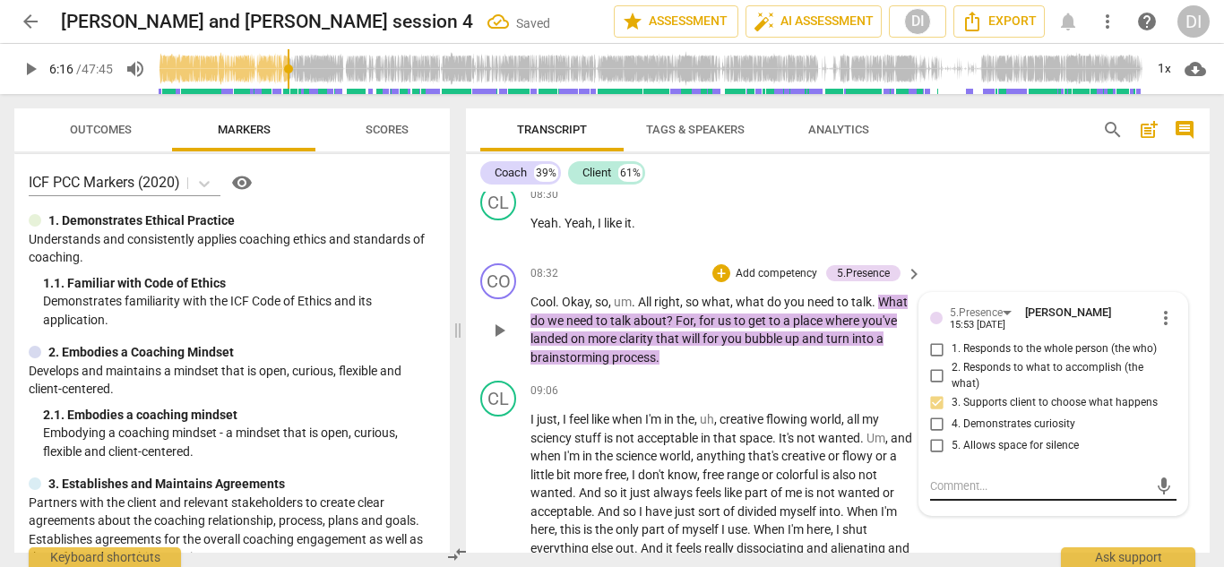
click at [969, 481] on textarea at bounding box center [1039, 485] width 219 height 17
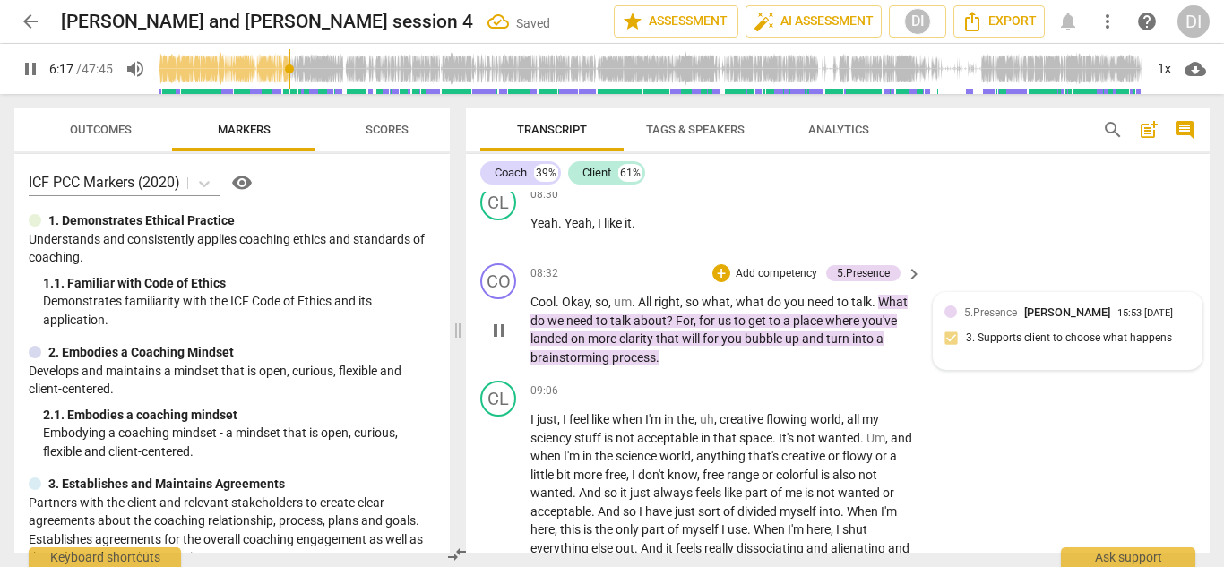
click at [1103, 325] on div "5.Presence [PERSON_NAME] 15:53 [DATE] 3. Supports client to choose what happens" at bounding box center [1067, 331] width 247 height 55
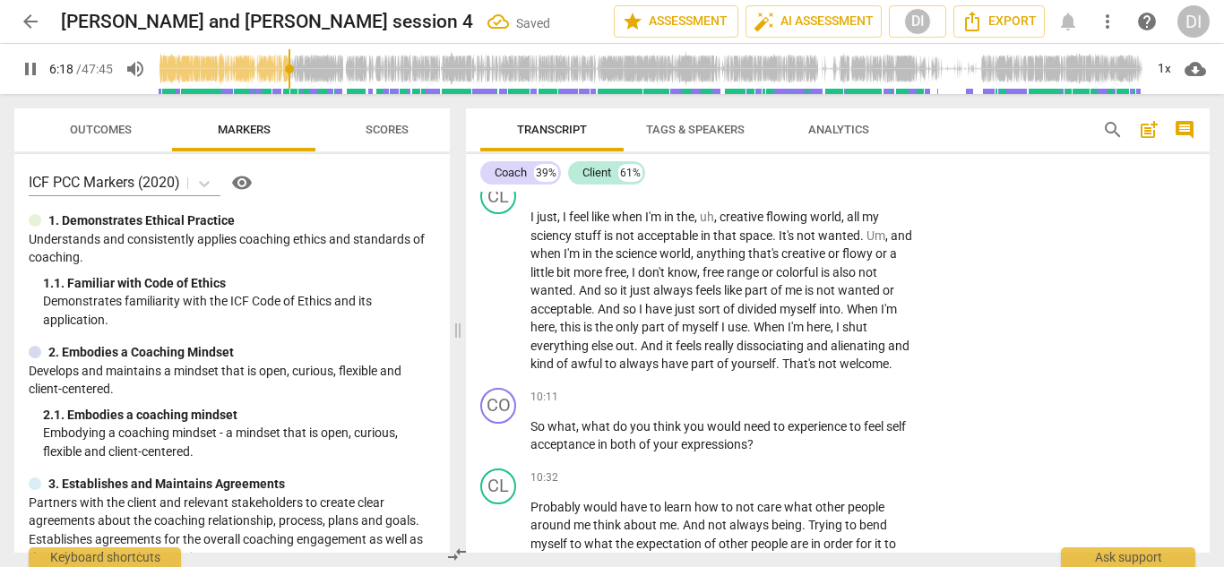
scroll to position [3582, 0]
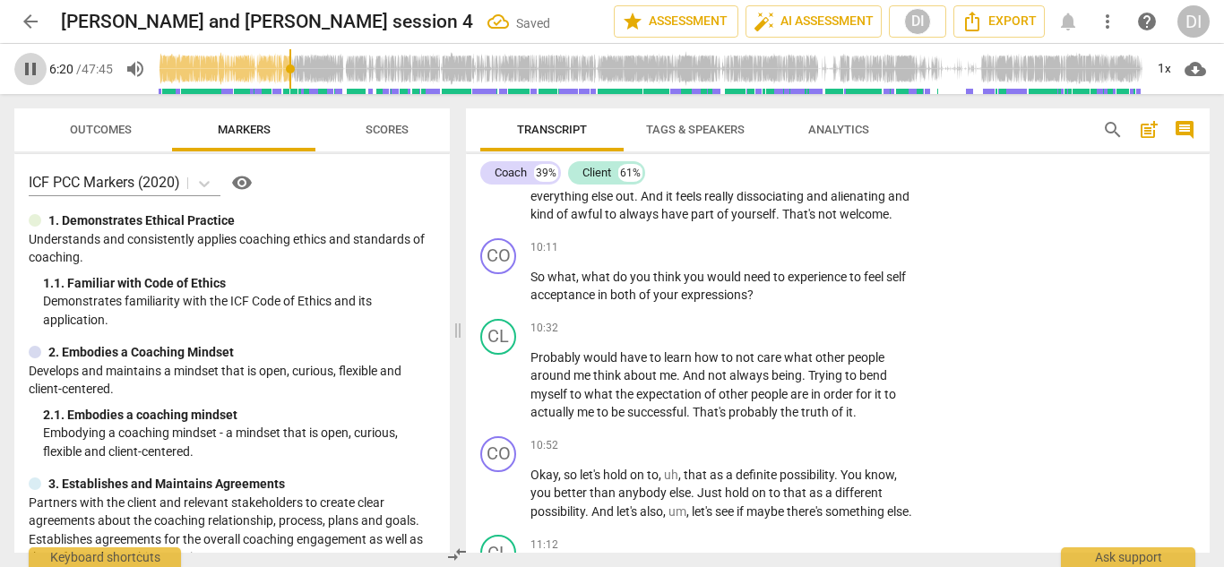
click at [37, 64] on span "pause" at bounding box center [30, 68] width 21 height 21
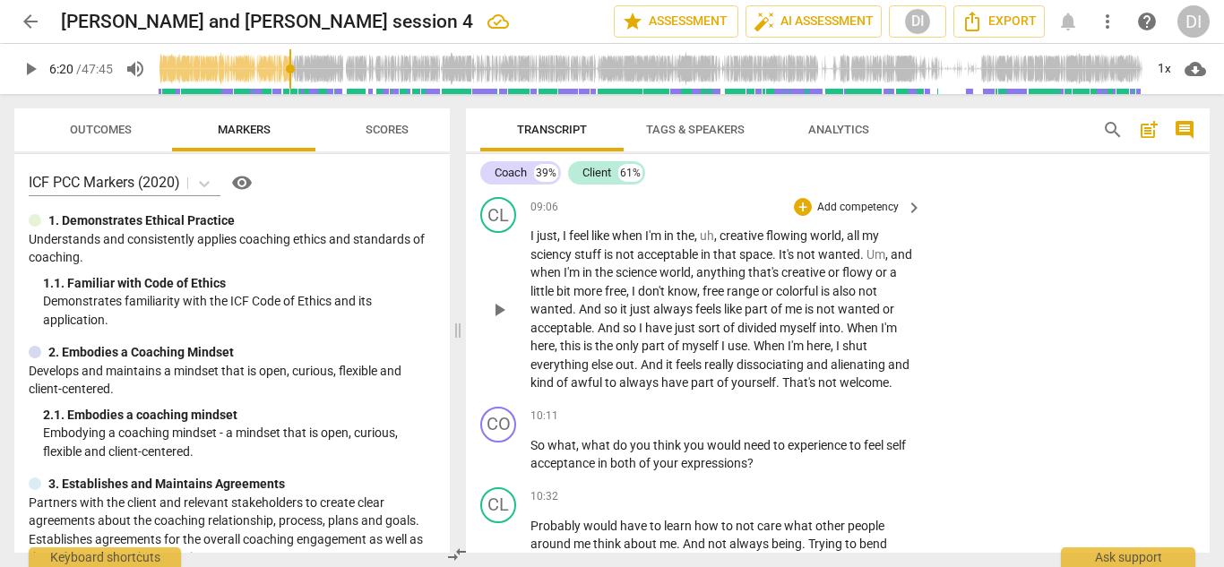
scroll to position [3407, 0]
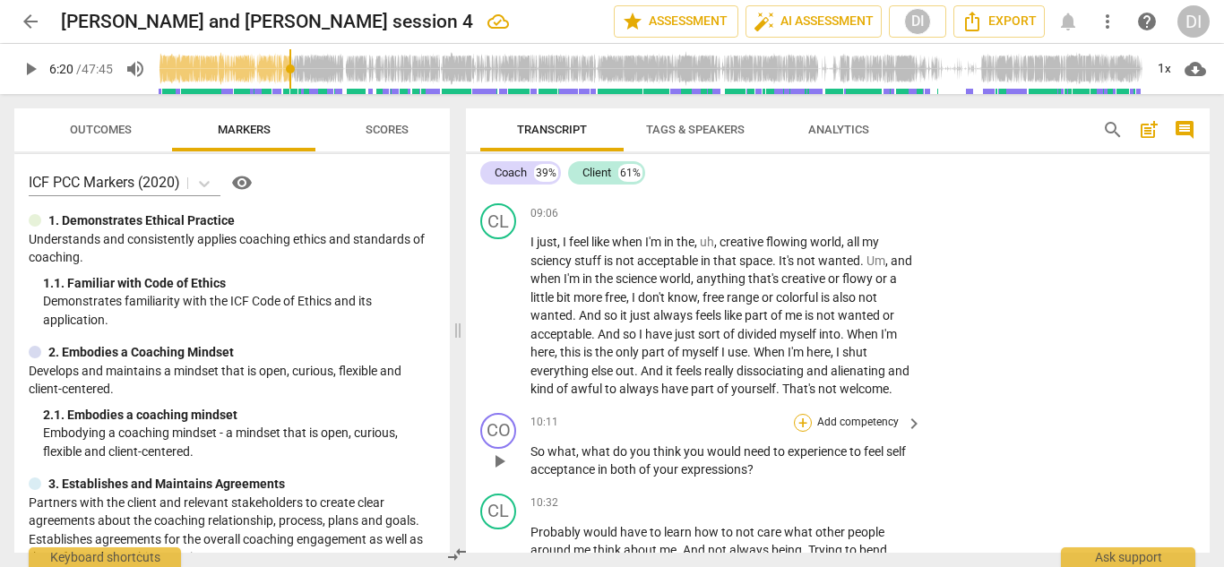
click at [795, 432] on div "+" at bounding box center [803, 423] width 18 height 18
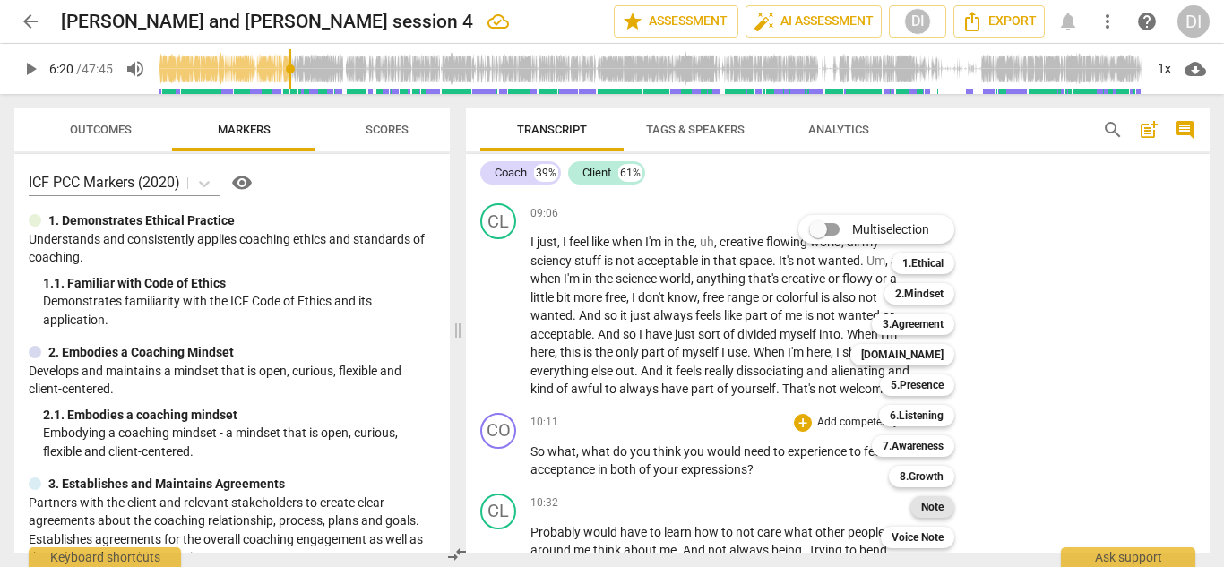
click at [938, 505] on b "Note" at bounding box center [932, 506] width 22 height 21
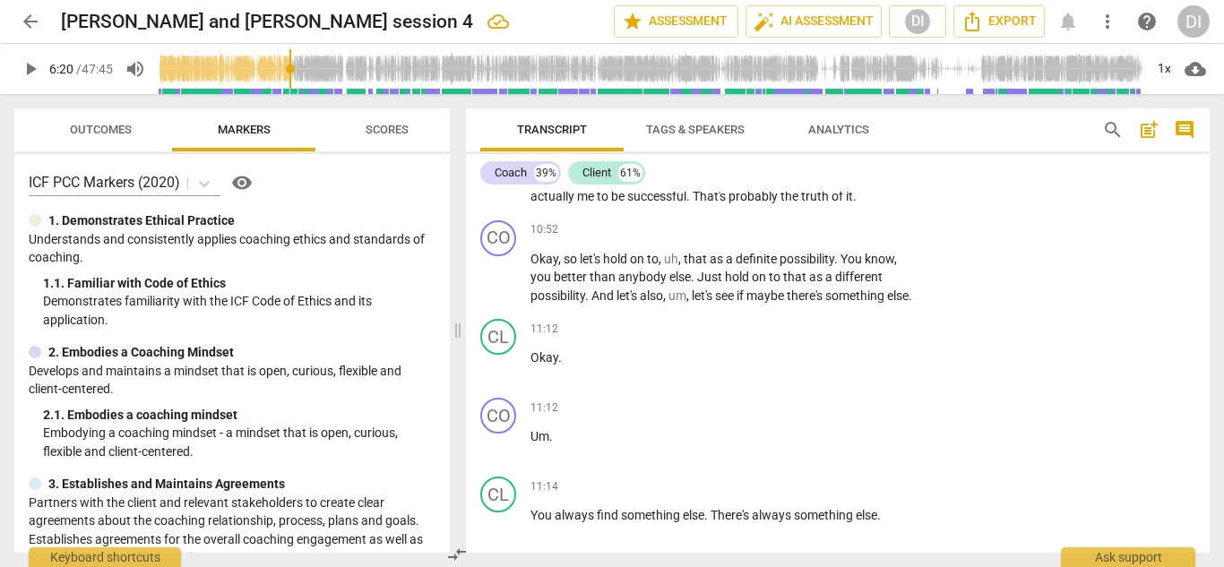
scroll to position [3797, 0]
click at [807, 240] on div "+" at bounding box center [803, 231] width 18 height 18
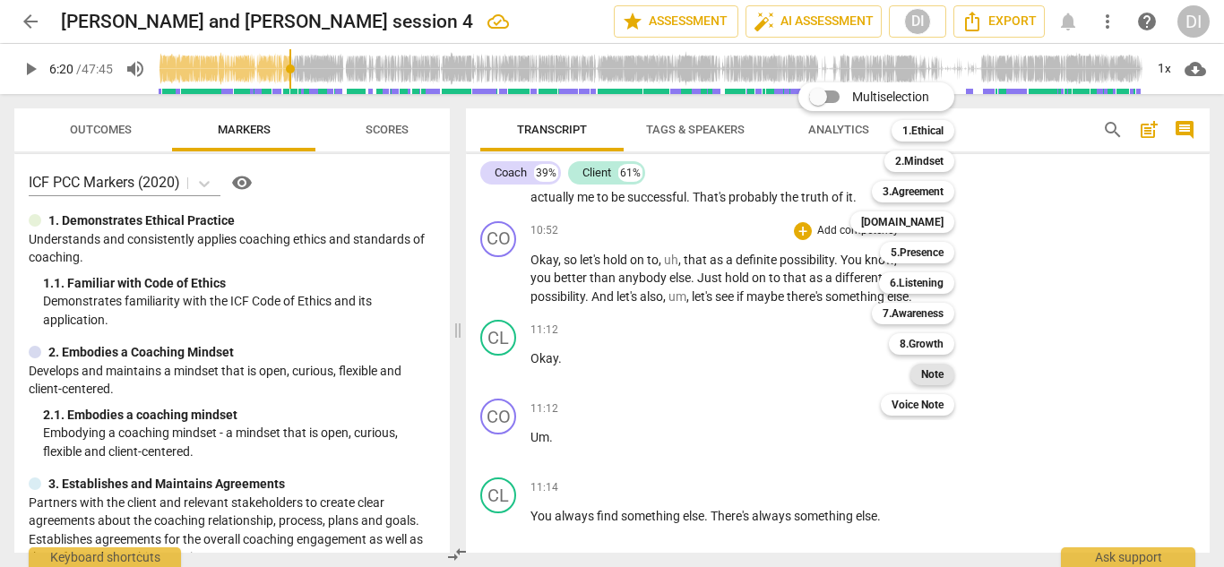
click at [938, 372] on b "Note" at bounding box center [932, 374] width 22 height 21
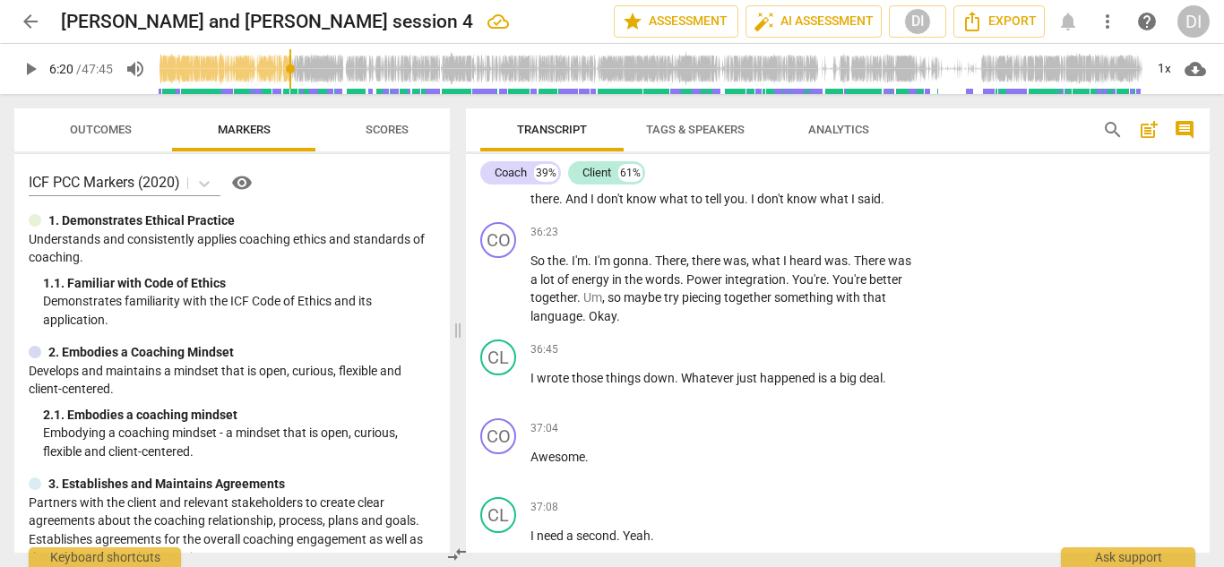
scroll to position [12737, 0]
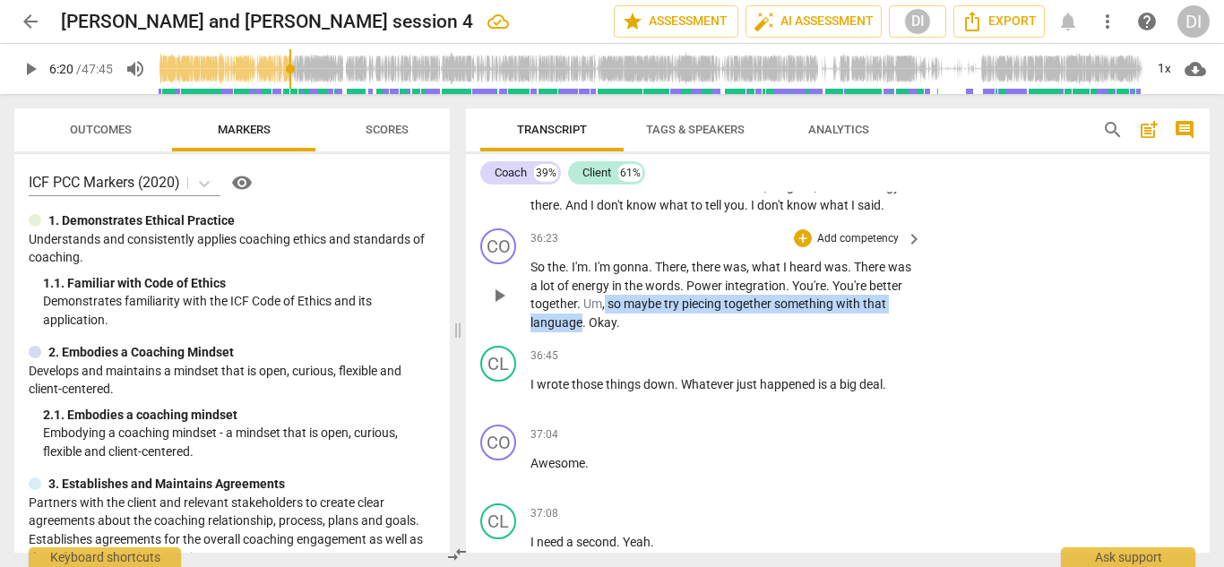
drag, startPoint x: 607, startPoint y: 415, endPoint x: 640, endPoint y: 395, distance: 37.8
click at [640, 331] on p "So the . I'm . I'm gonna . There , there was , what I heard was . There was a l…" at bounding box center [721, 294] width 383 height 73
click at [623, 391] on div "+" at bounding box center [623, 391] width 18 height 18
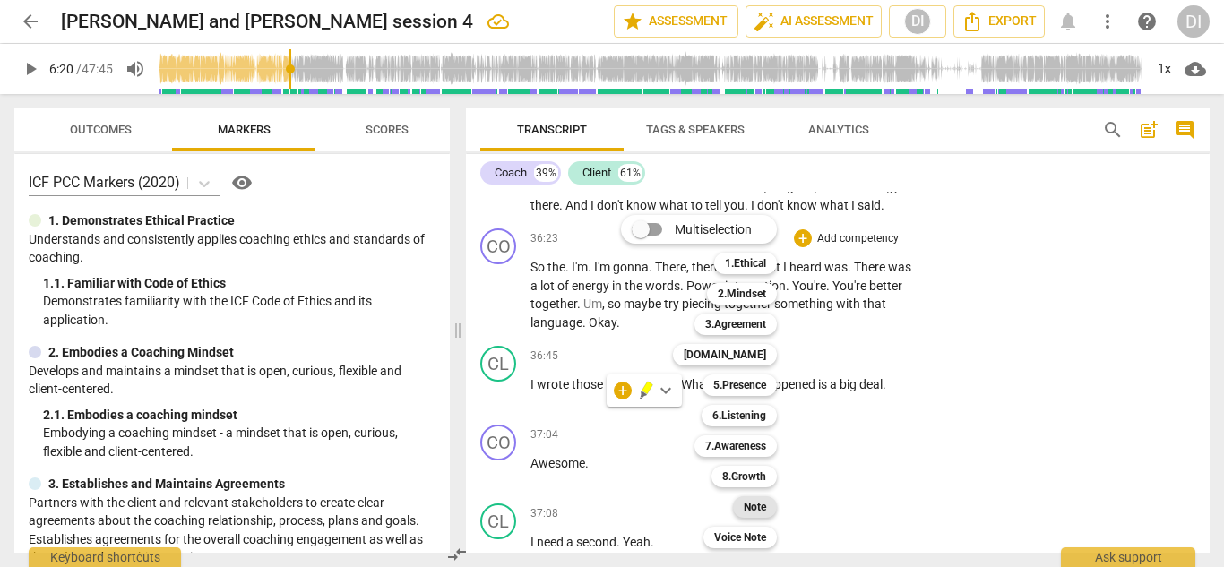
click at [750, 513] on b "Note" at bounding box center [755, 506] width 22 height 21
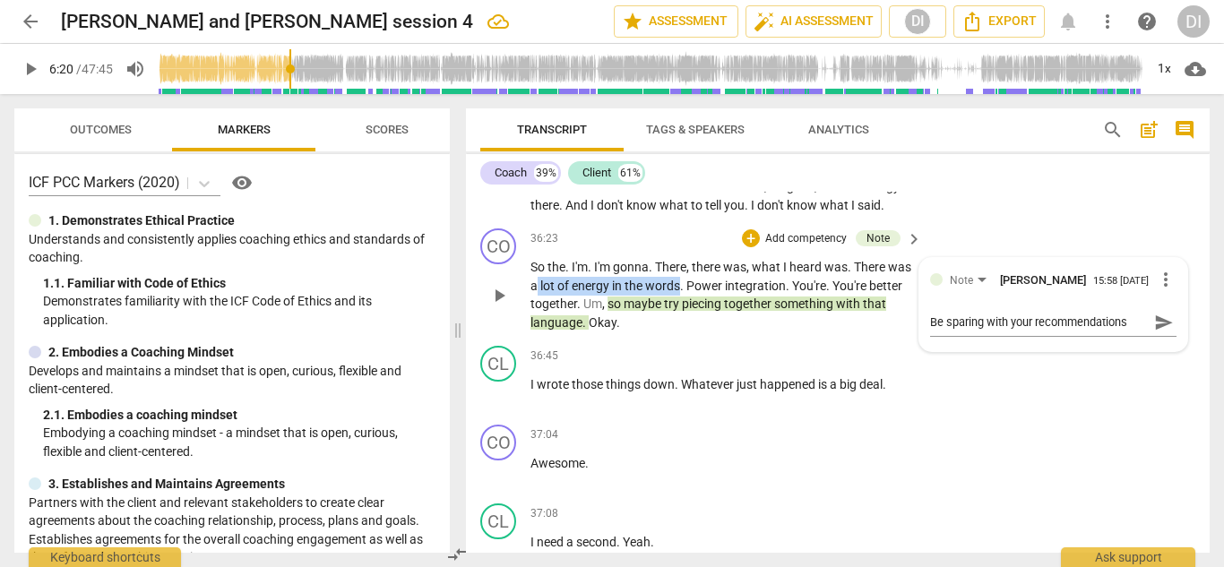
drag, startPoint x: 708, startPoint y: 376, endPoint x: 562, endPoint y: 374, distance: 146.0
click at [562, 331] on p "So the . I'm . I'm gonna . There , there was , what I heard was . There was a l…" at bounding box center [721, 294] width 383 height 73
click at [725, 356] on div "+" at bounding box center [723, 354] width 18 height 18
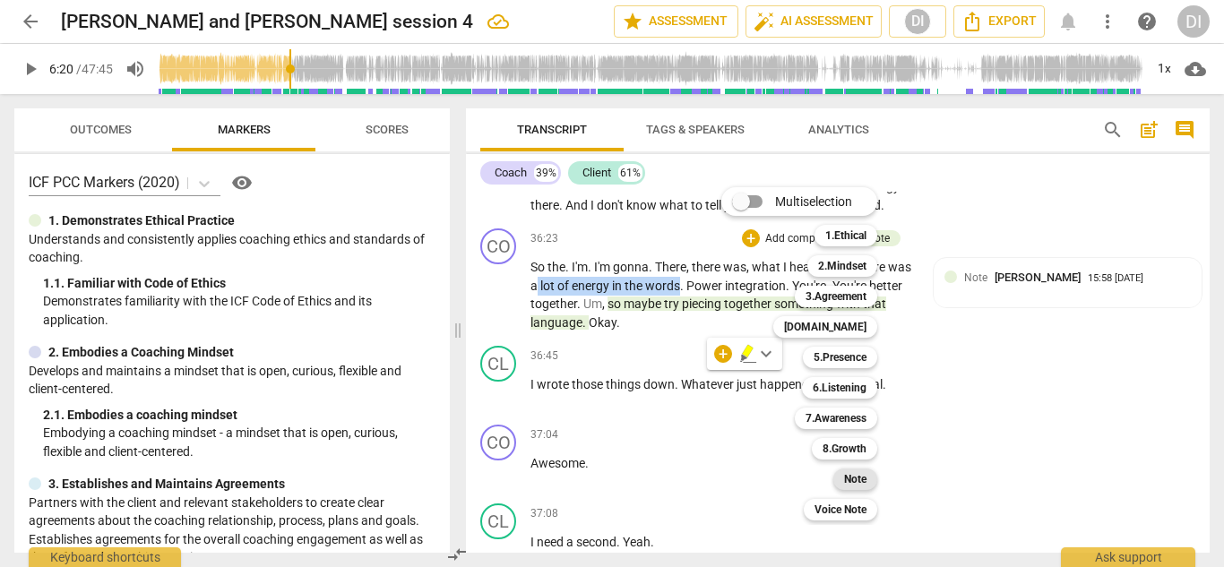
click at [864, 480] on b "Note" at bounding box center [855, 479] width 22 height 21
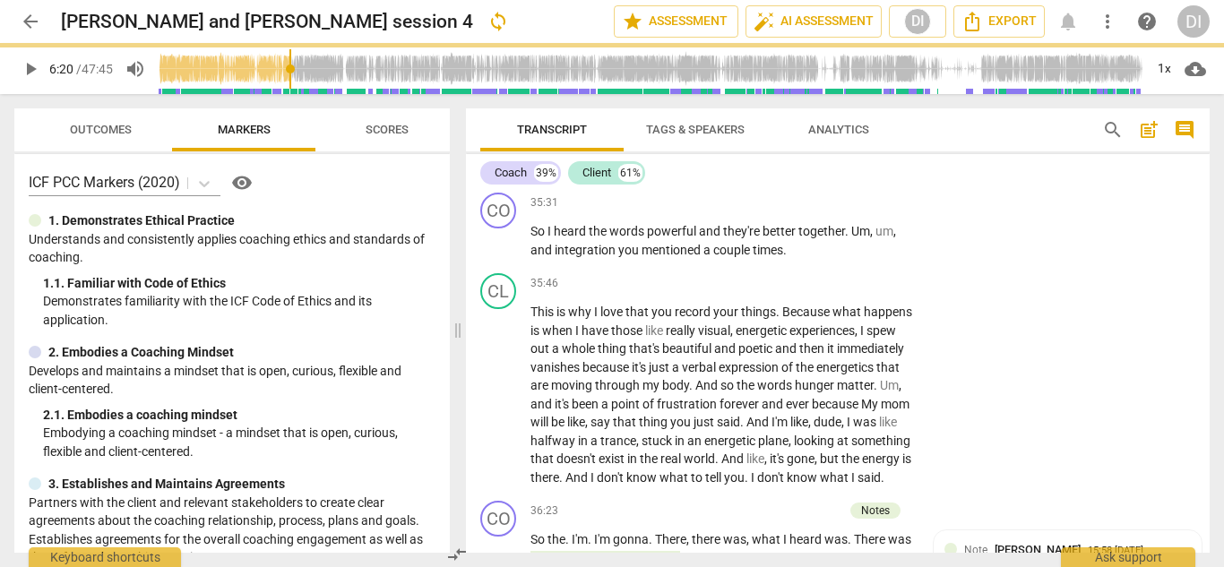
scroll to position [12461, 0]
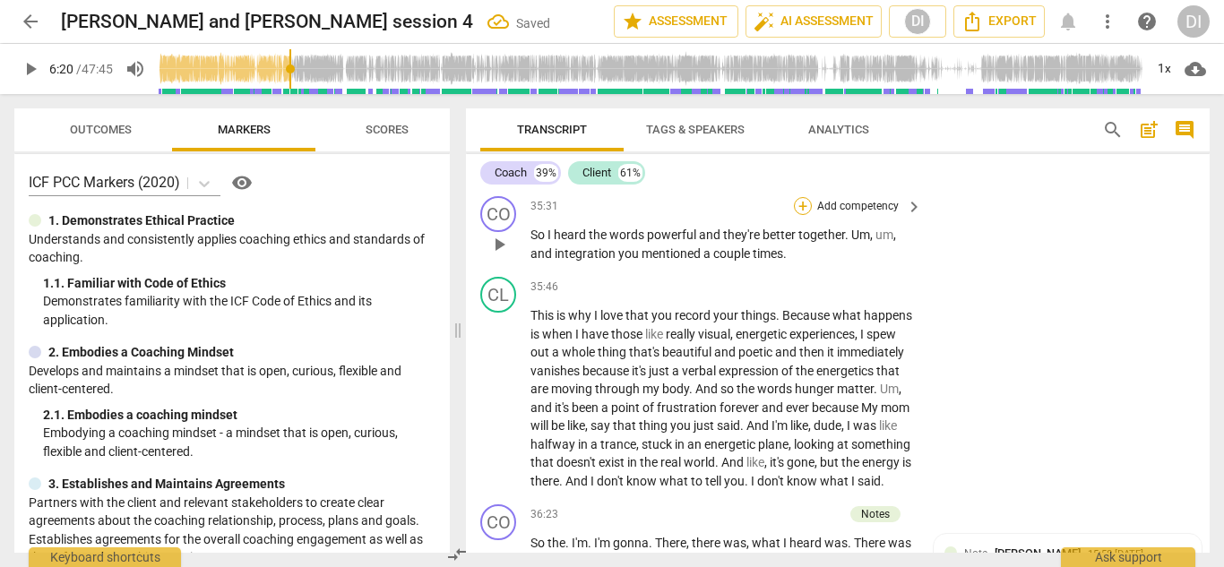
click at [803, 215] on div "+" at bounding box center [803, 206] width 18 height 18
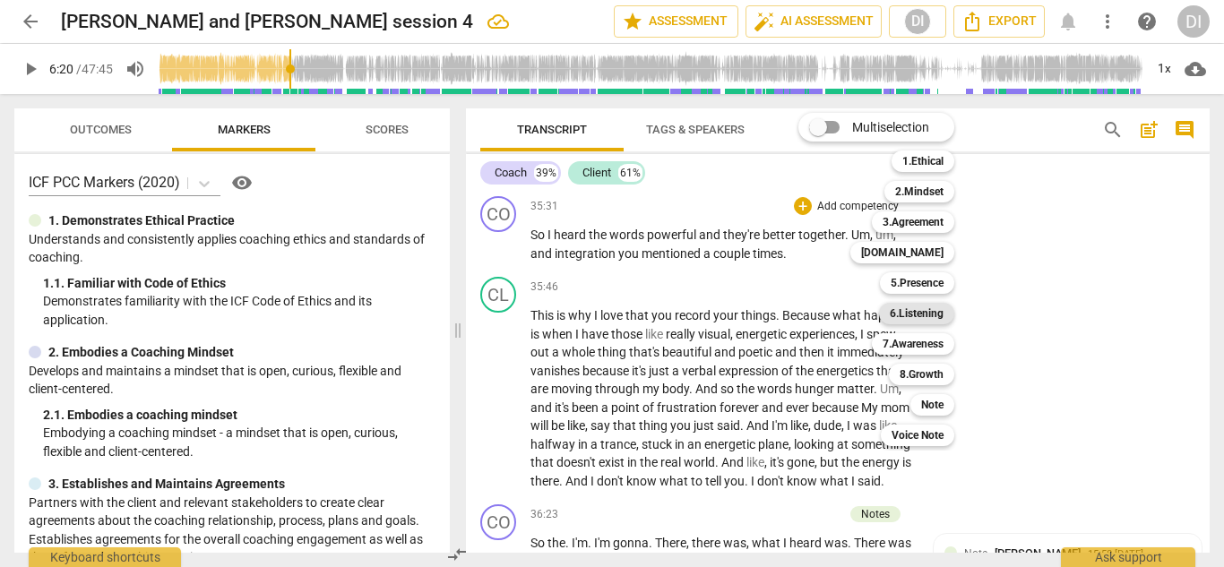
click at [920, 319] on b "6.Listening" at bounding box center [917, 313] width 54 height 21
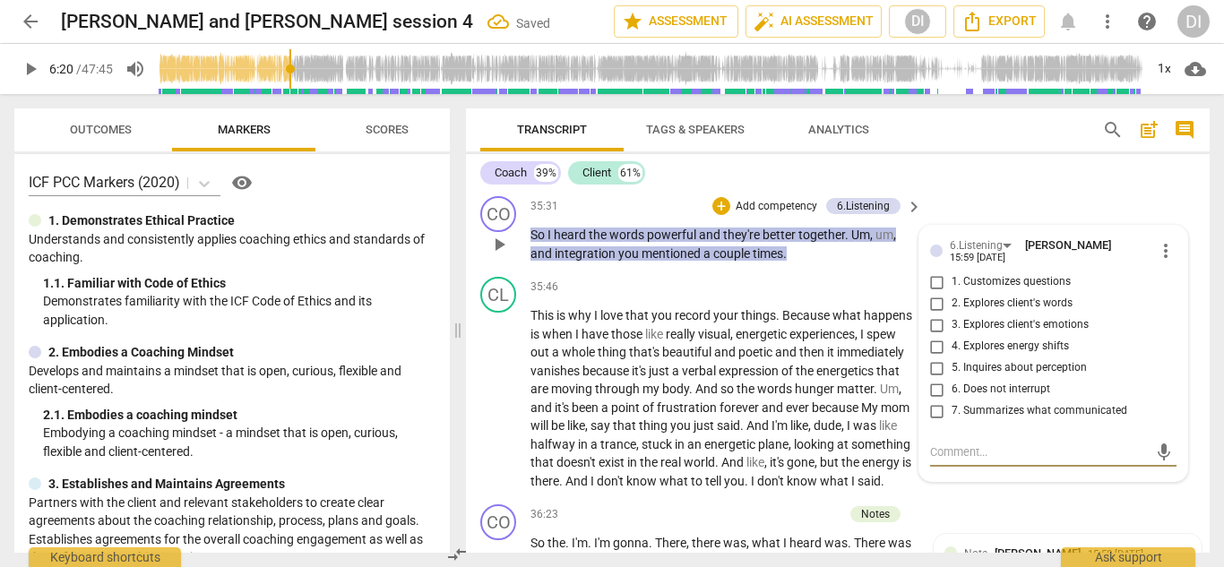
click at [941, 314] on input "2. Explores client's words" at bounding box center [937, 303] width 29 height 21
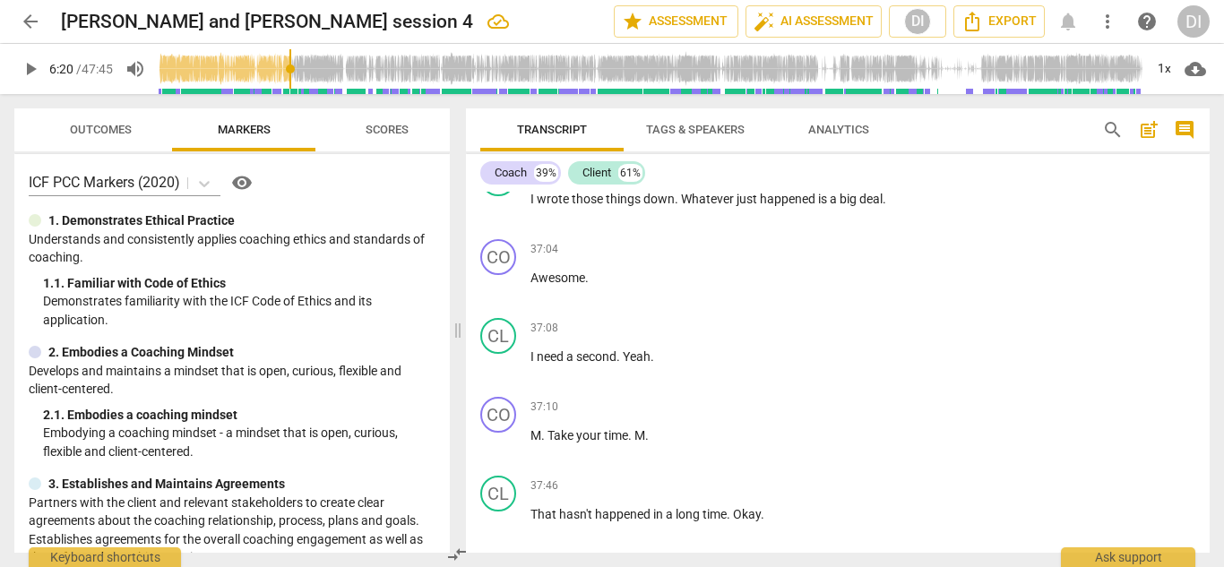
scroll to position [12913, 0]
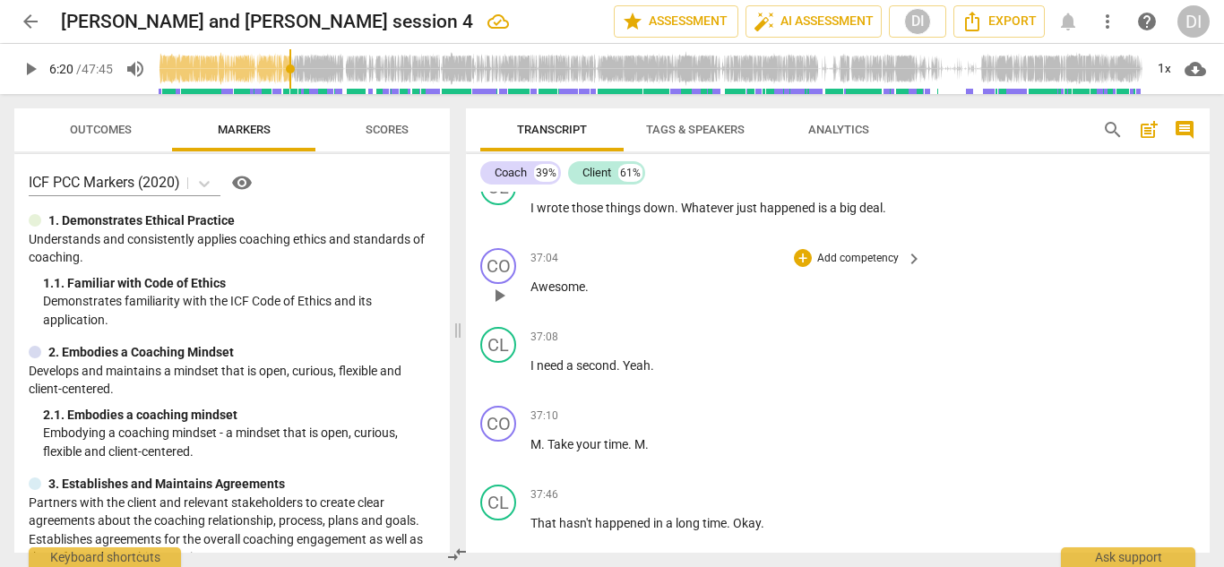
click at [976, 320] on div "CO play_arrow pause 37:04 + Add competency keyboard_arrow_right Awesome ." at bounding box center [838, 280] width 744 height 79
click at [799, 188] on div "+" at bounding box center [803, 179] width 18 height 18
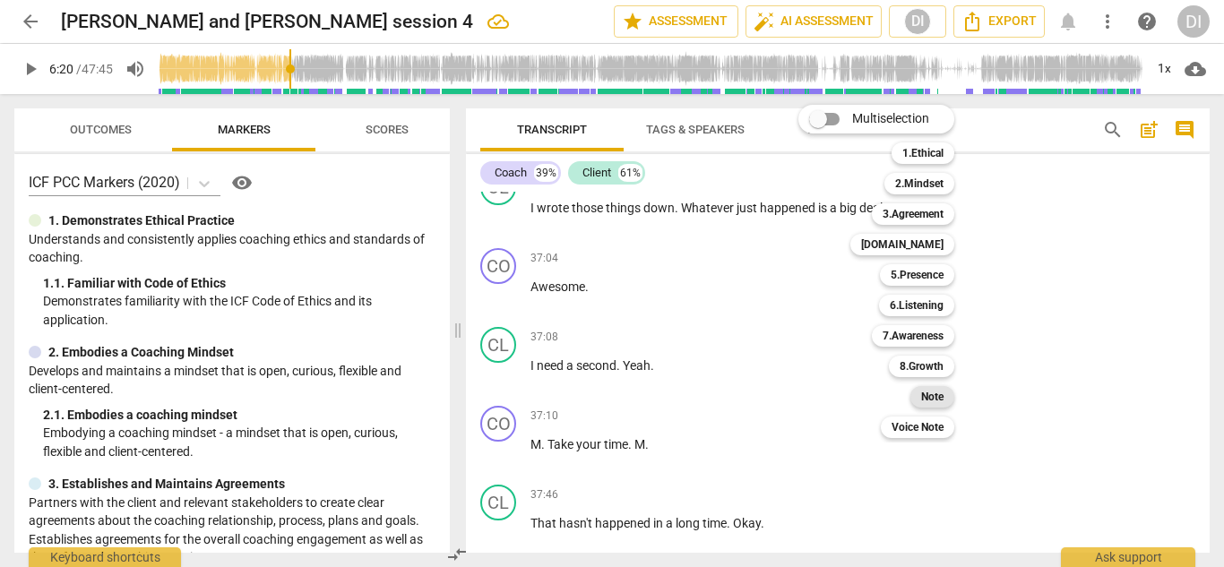
click at [933, 400] on b "Note" at bounding box center [932, 396] width 22 height 21
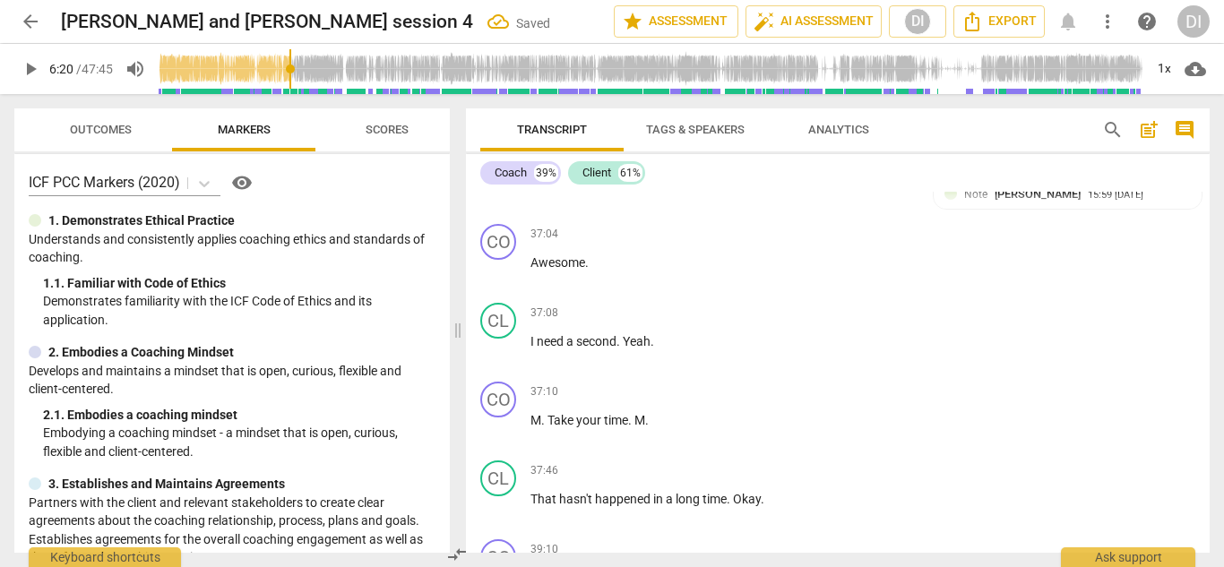
scroll to position [12934, 0]
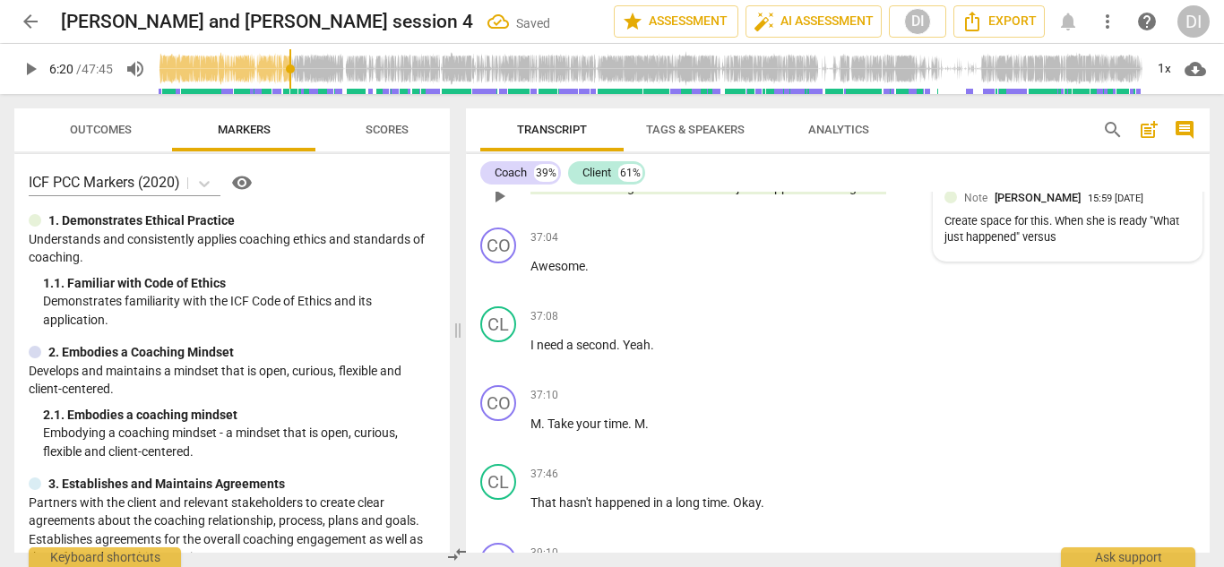
click at [1081, 247] on div "Create space for this. When she is ready "What just happened" versus" at bounding box center [1067, 230] width 247 height 34
click at [1059, 252] on div "Create space for this. When she is ready "What just happened" versus" at bounding box center [1053, 235] width 247 height 34
click at [1164, 211] on span "more_vert" at bounding box center [1165, 199] width 21 height 21
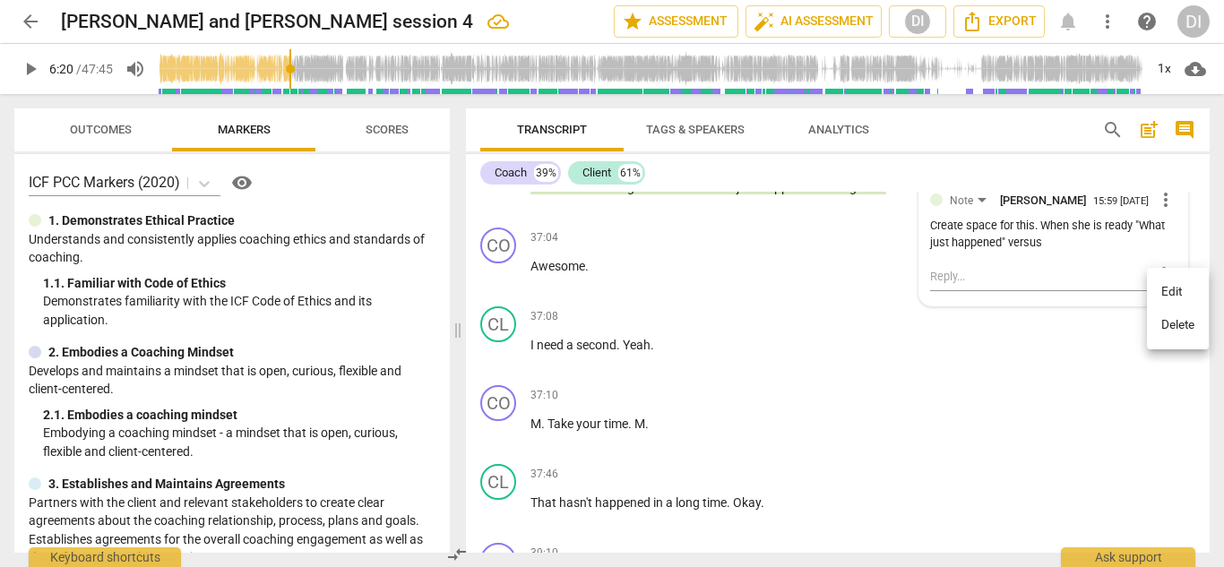
click at [1158, 330] on li "Delete" at bounding box center [1178, 325] width 62 height 34
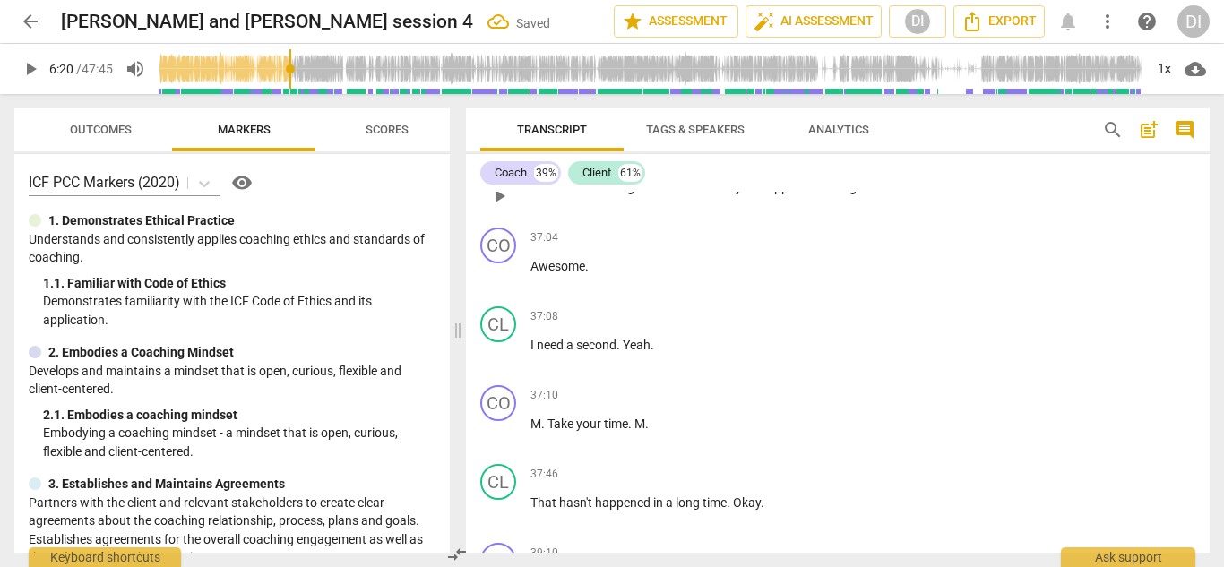
click at [800, 168] on div "+" at bounding box center [803, 159] width 18 height 18
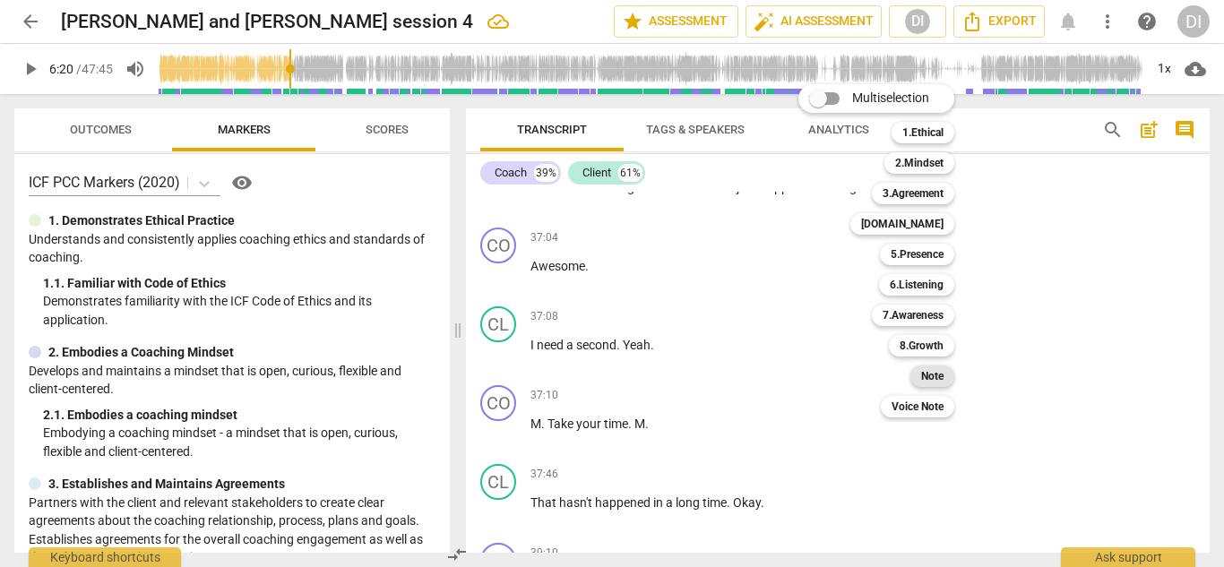
click at [934, 380] on b "Note" at bounding box center [932, 375] width 22 height 21
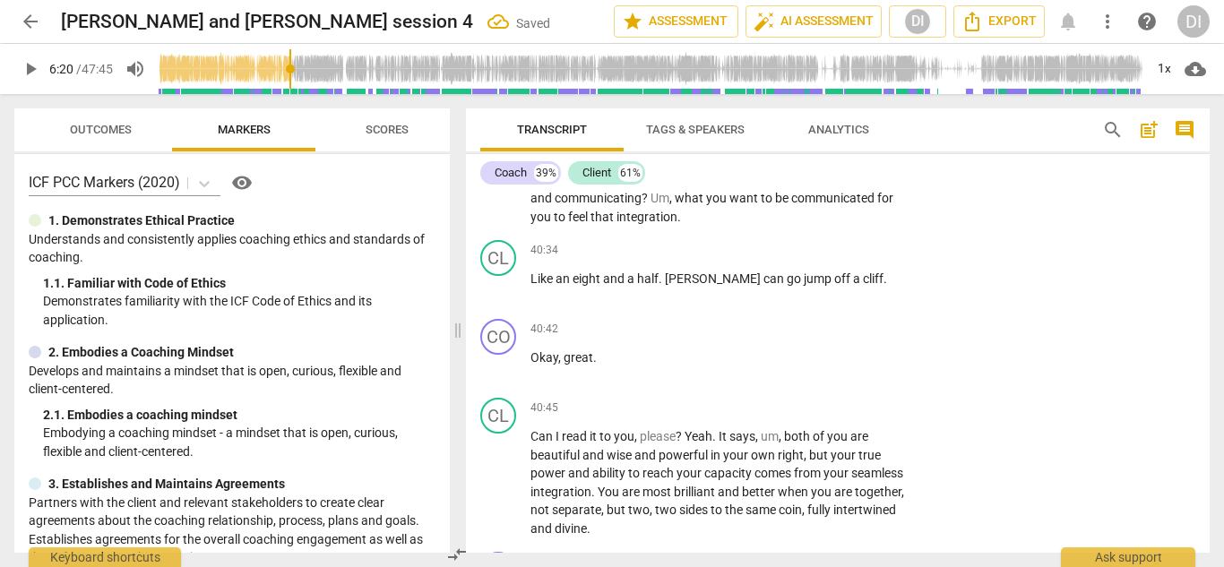
scroll to position [13549, 0]
drag, startPoint x: 825, startPoint y: 269, endPoint x: 795, endPoint y: 269, distance: 29.6
click at [795, 186] on span "[PERSON_NAME]" at bounding box center [842, 179] width 96 height 14
click at [835, 248] on div "+" at bounding box center [843, 247] width 18 height 18
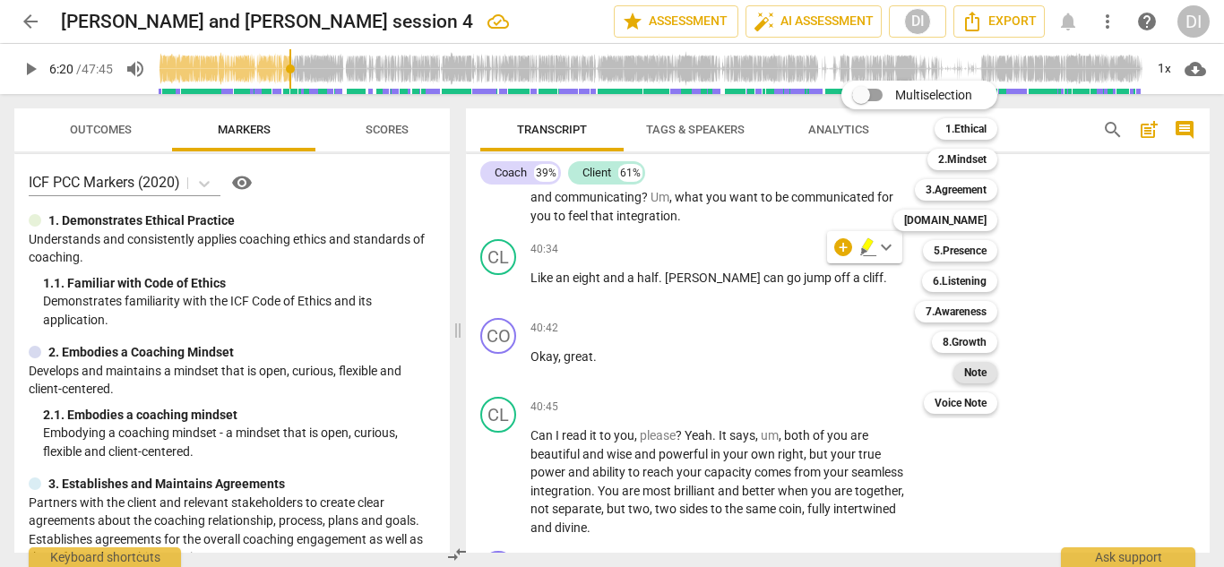
click at [976, 370] on b "Note" at bounding box center [975, 372] width 22 height 21
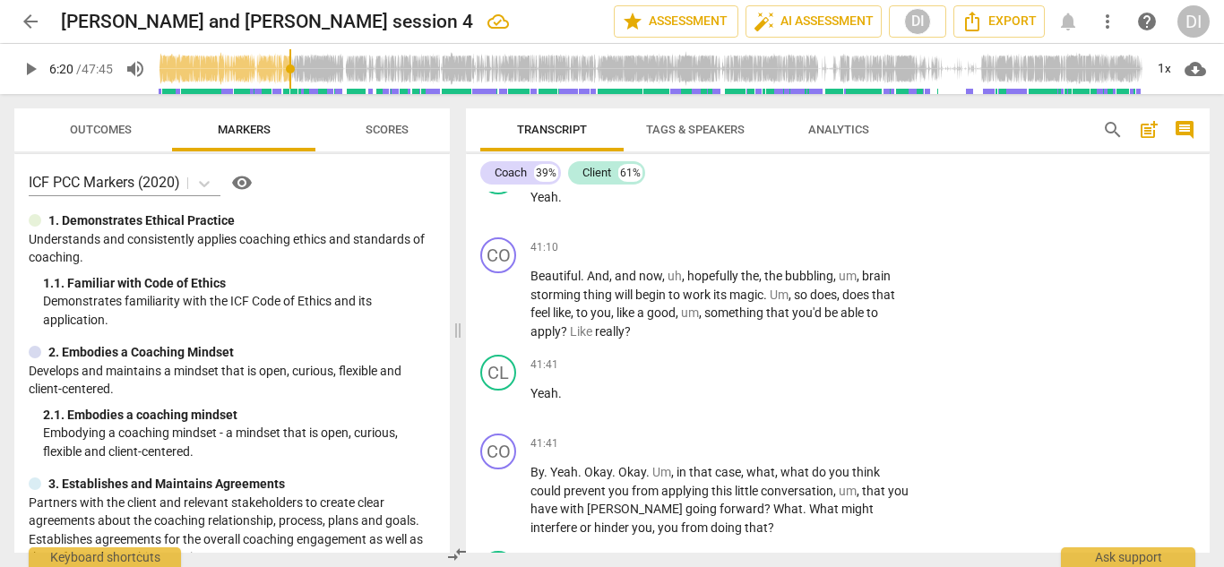
scroll to position [14021, 0]
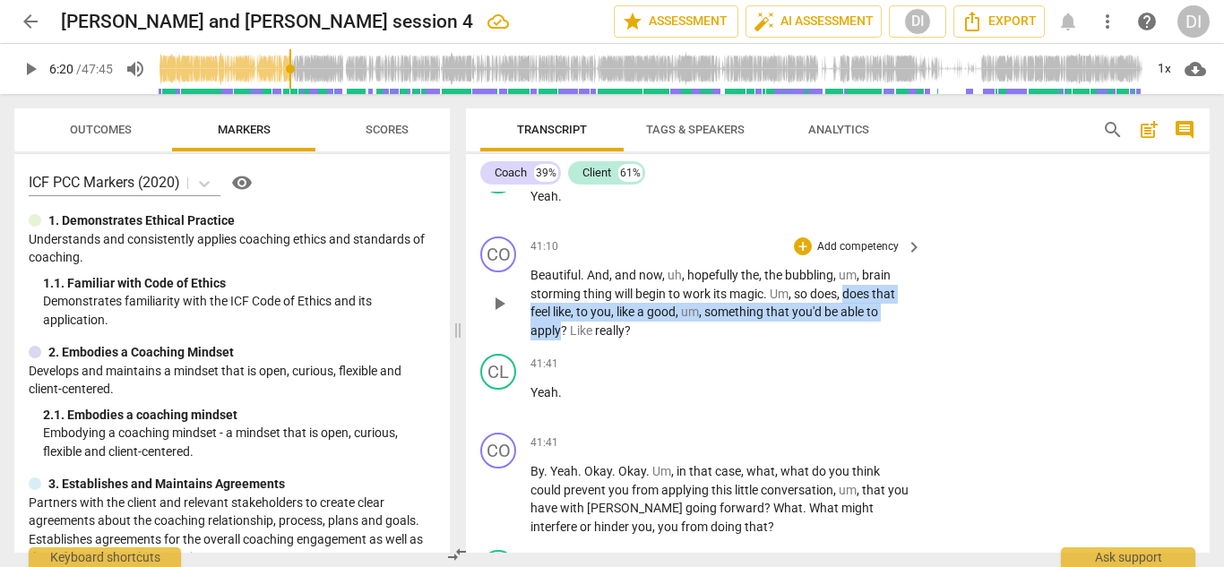
drag, startPoint x: 562, startPoint y: 419, endPoint x: 847, endPoint y: 390, distance: 286.4
click at [847, 340] on p "Beautiful . And , and now , uh , hopefully the , the bubbling , um , brain stor…" at bounding box center [721, 302] width 383 height 73
click at [804, 255] on div "+" at bounding box center [803, 246] width 18 height 18
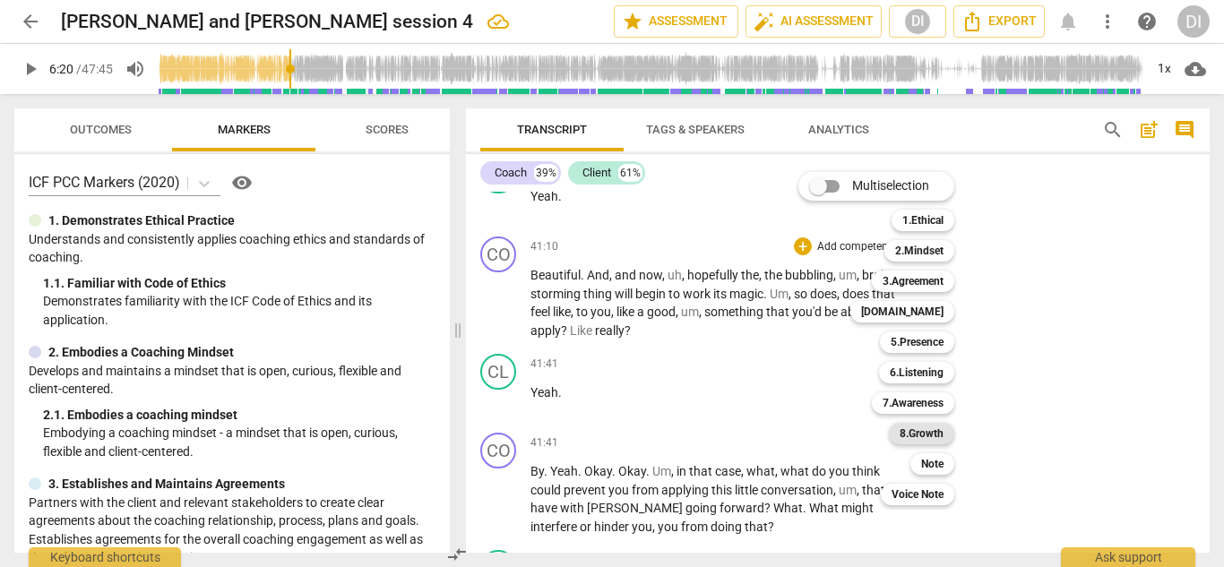
click at [933, 431] on b "8.Growth" at bounding box center [921, 433] width 44 height 21
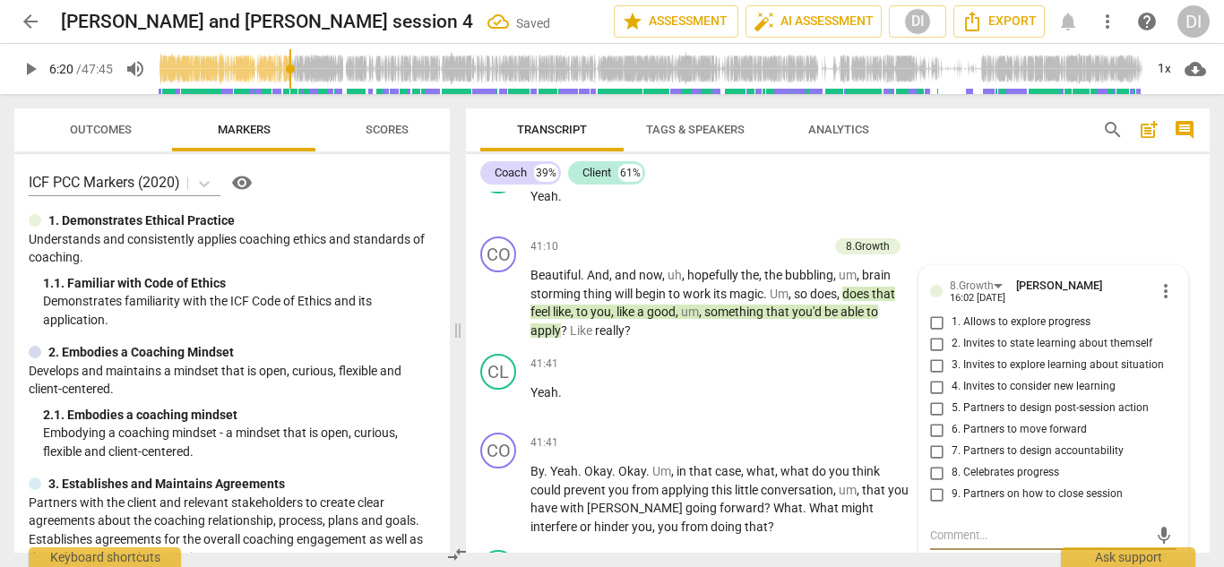
scroll to position [14277, 0]
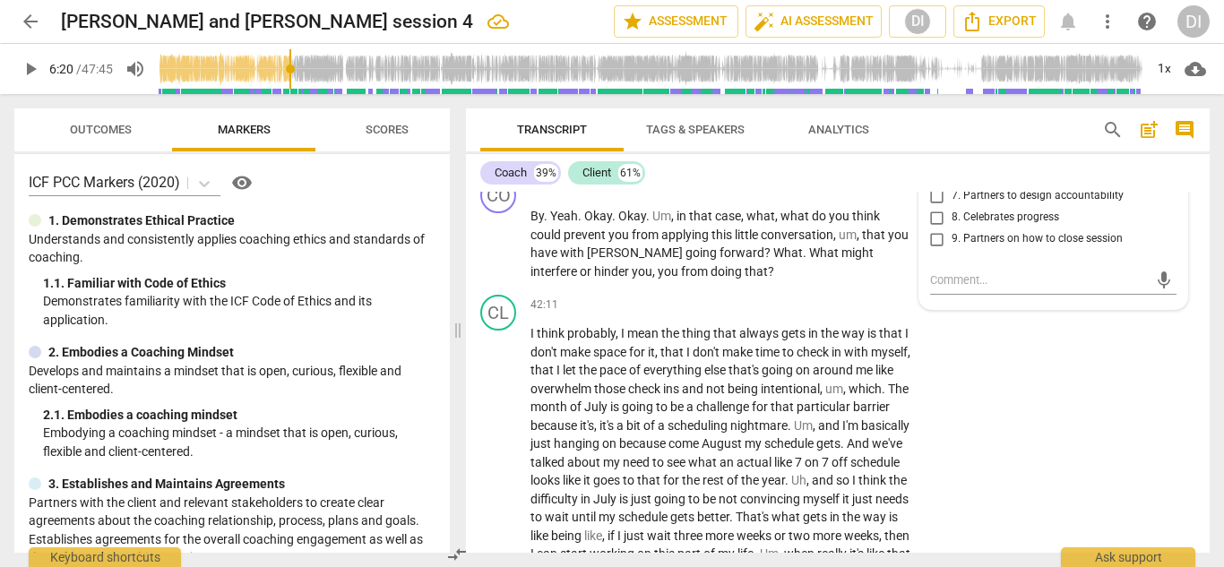
click at [937, 185] on input "6. Partners to move forward" at bounding box center [937, 174] width 29 height 21
click at [963, 288] on textarea at bounding box center [1039, 279] width 219 height 17
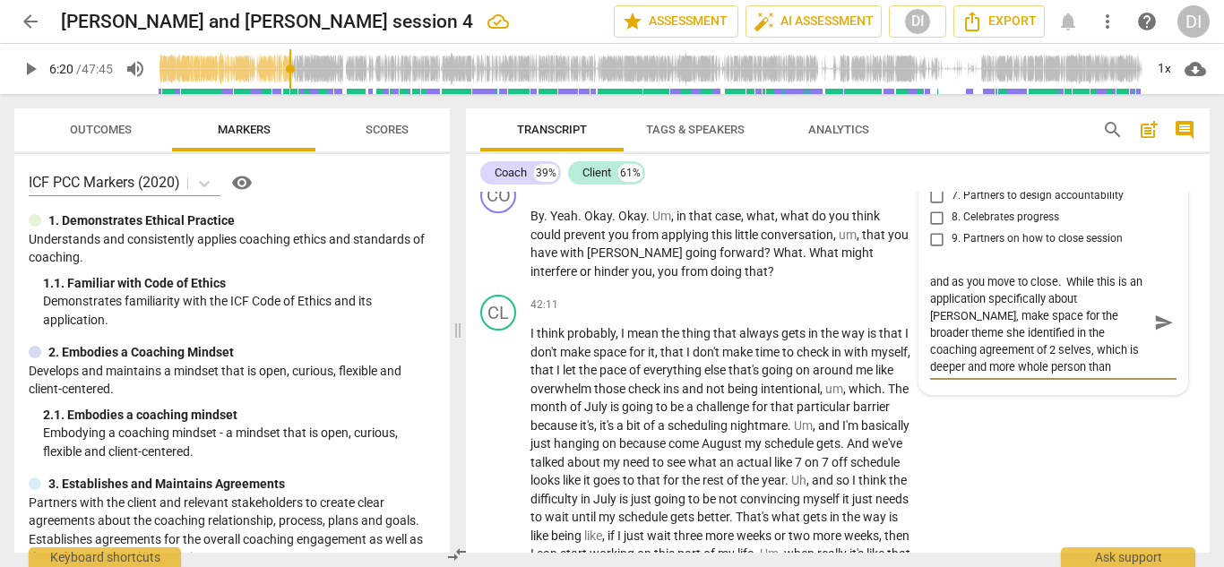
scroll to position [0, 0]
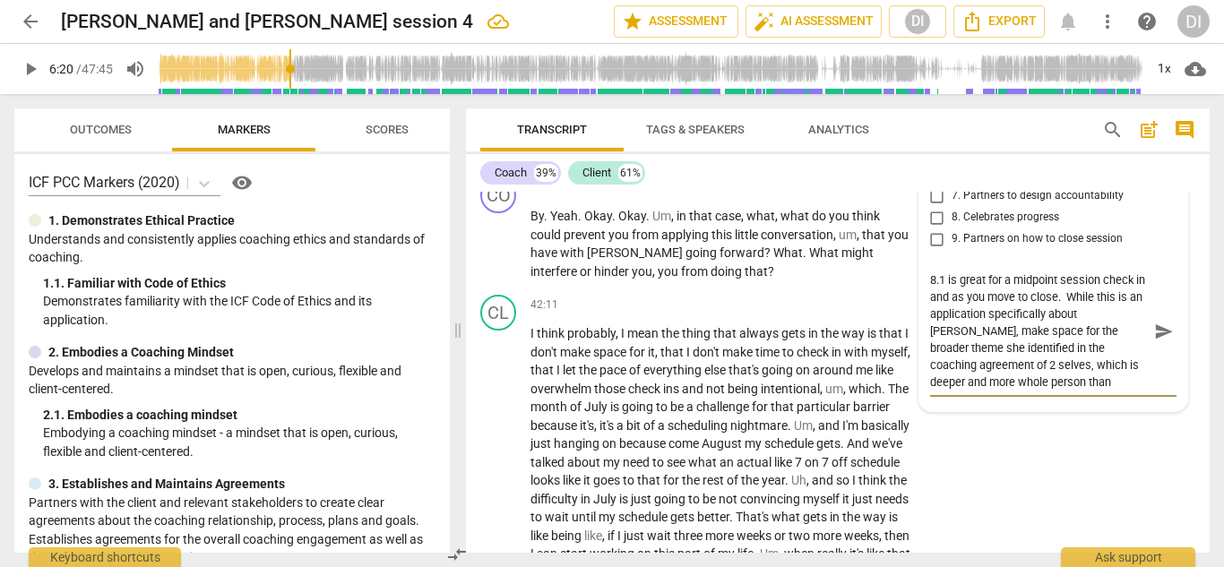
click at [1159, 341] on span "send" at bounding box center [1164, 332] width 20 height 20
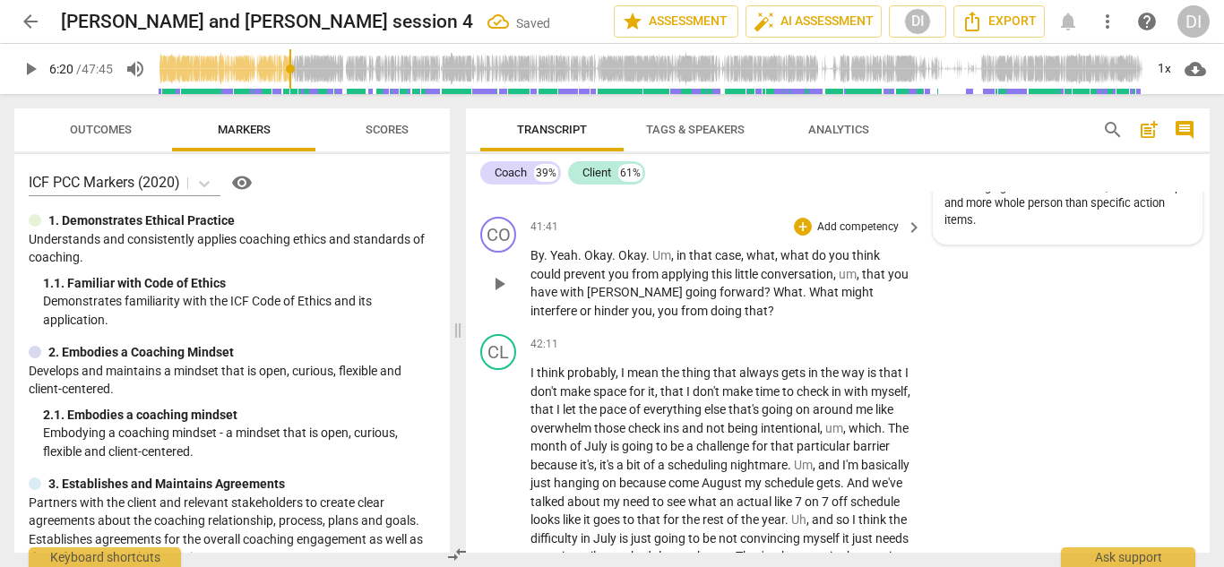
scroll to position [14256, 0]
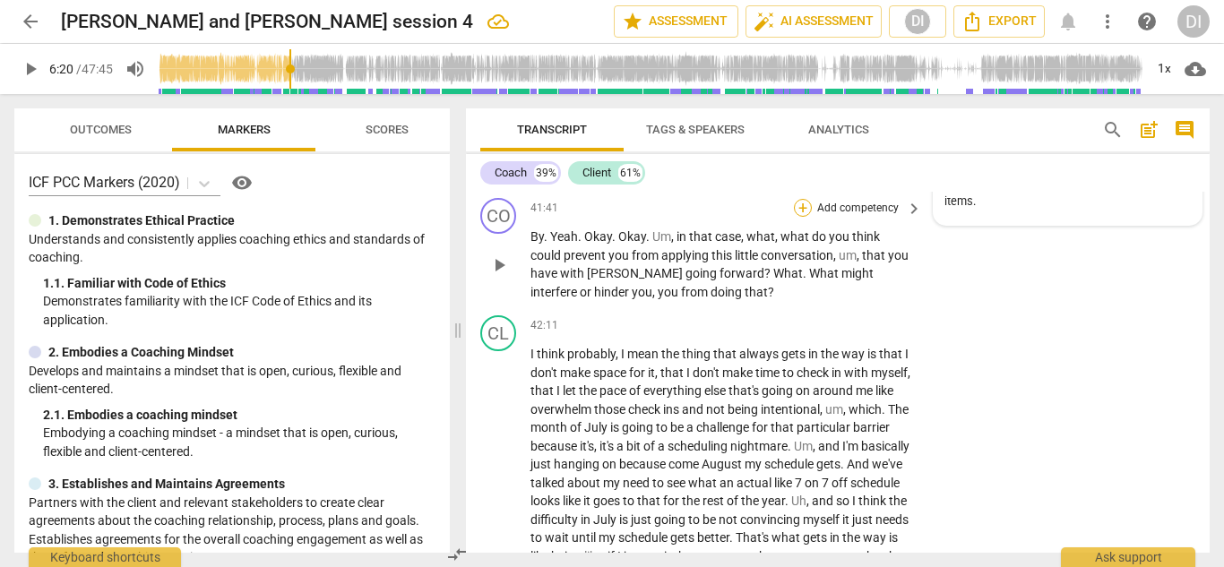
click at [807, 217] on div "+" at bounding box center [803, 208] width 18 height 18
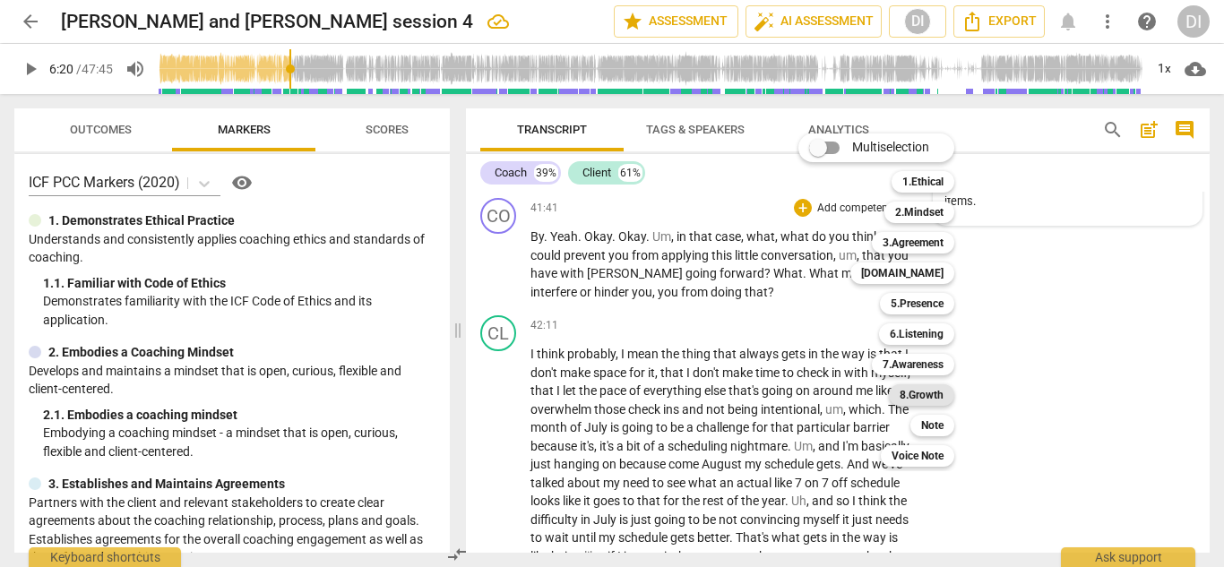
click at [926, 391] on b "8.Growth" at bounding box center [921, 394] width 44 height 21
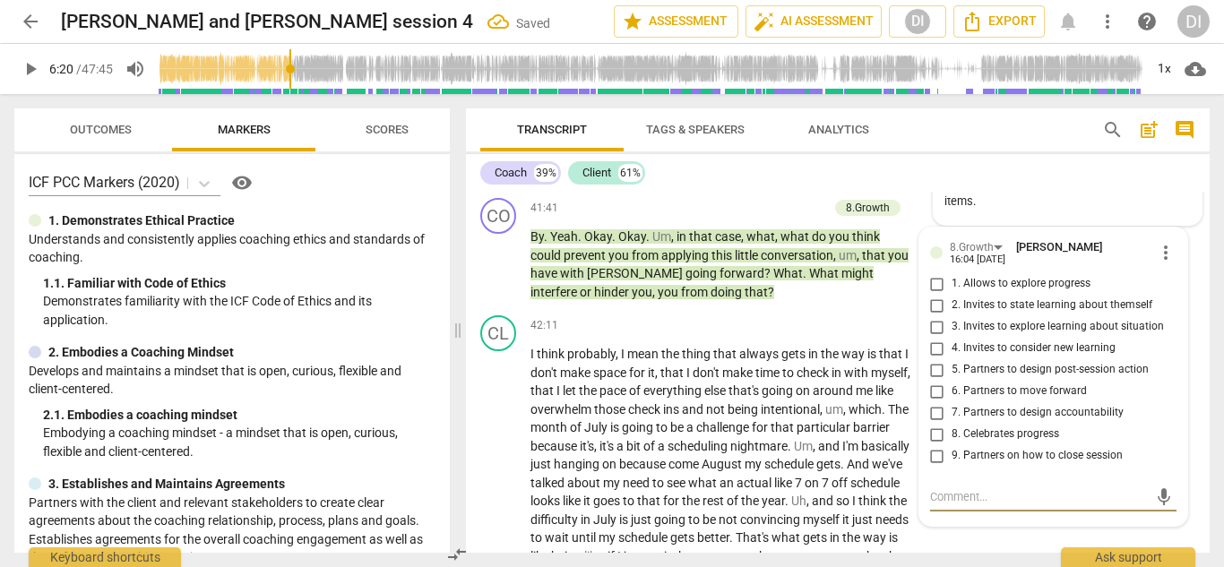
scroll to position [14473, 0]
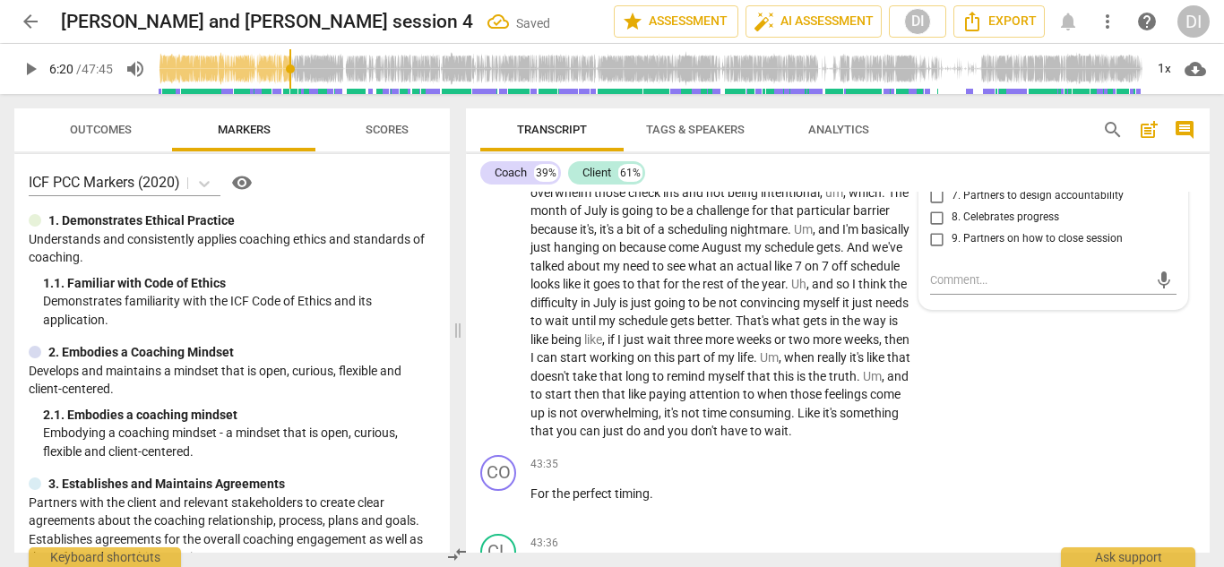
click at [935, 185] on input "6. Partners to move forward" at bounding box center [937, 174] width 29 height 21
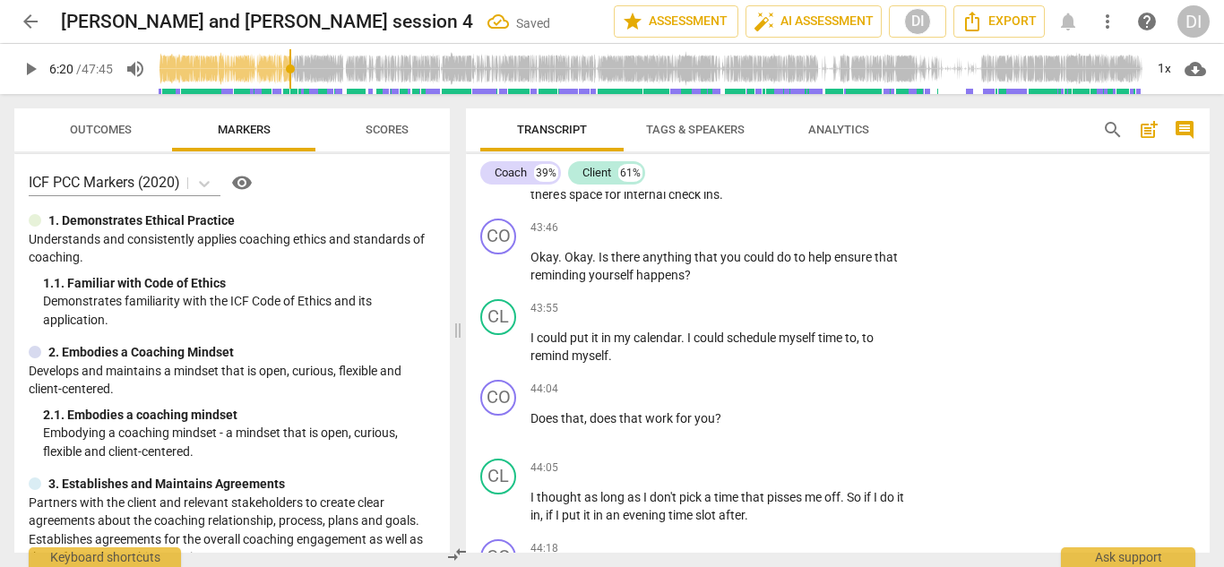
scroll to position [14901, 0]
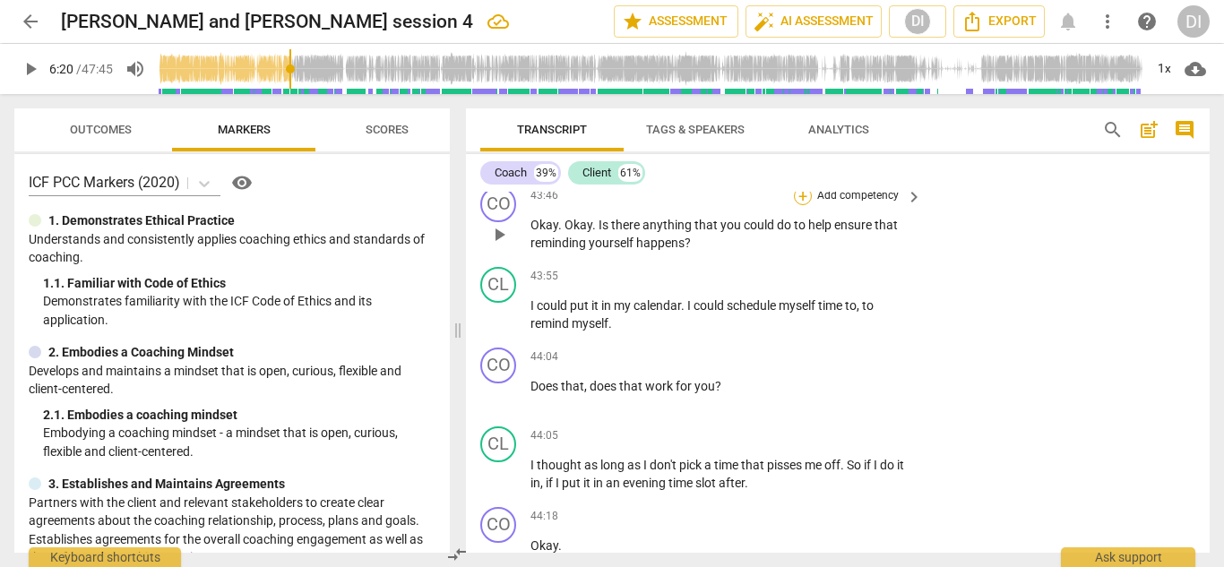
click at [799, 205] on div "+" at bounding box center [803, 196] width 18 height 18
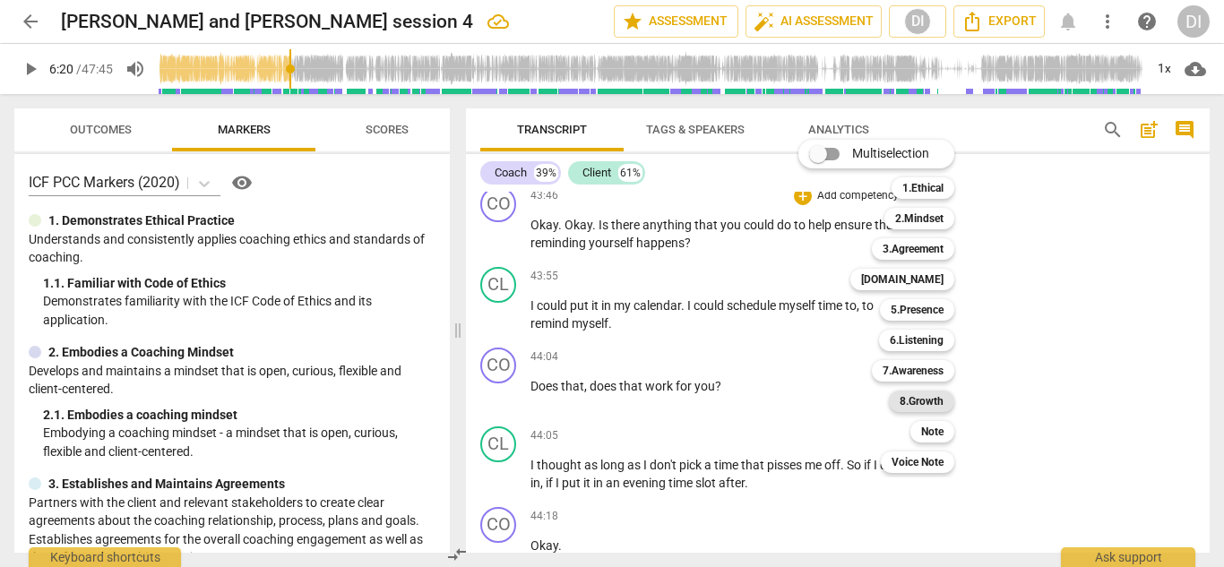
click at [932, 397] on b "8.Growth" at bounding box center [921, 401] width 44 height 21
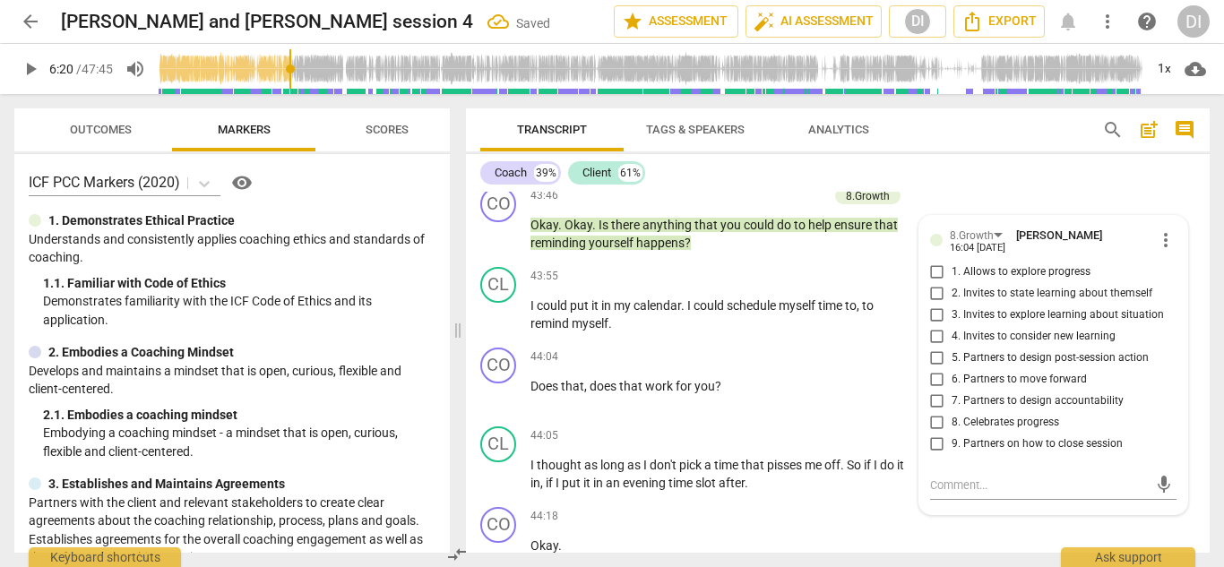
scroll to position [15124, 0]
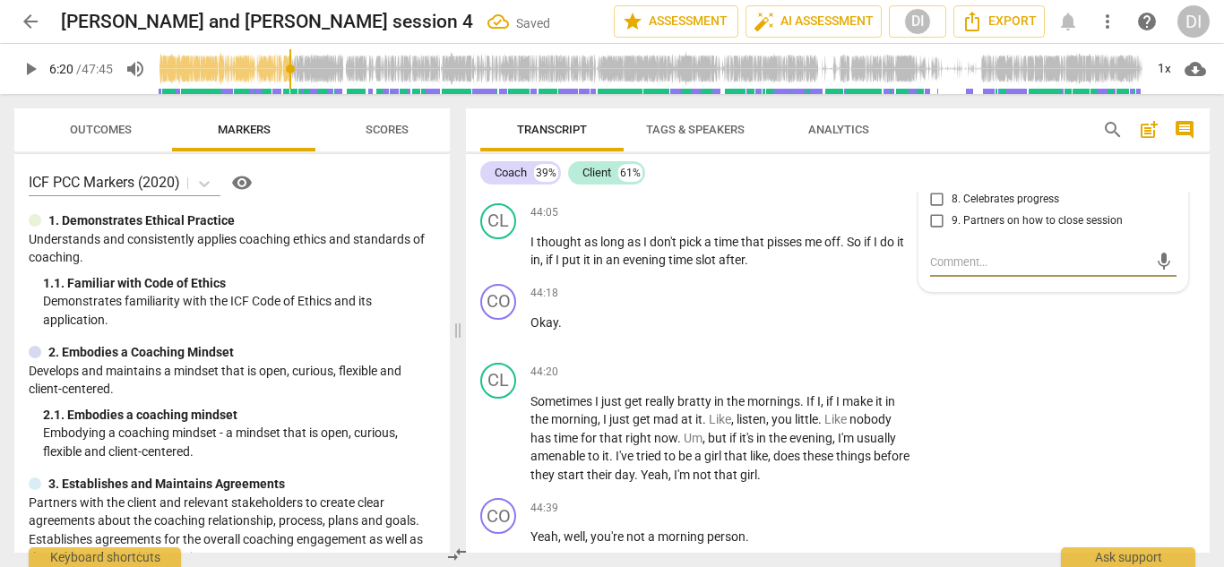
click at [936, 189] on input "7. Partners to design accountability" at bounding box center [937, 178] width 29 height 21
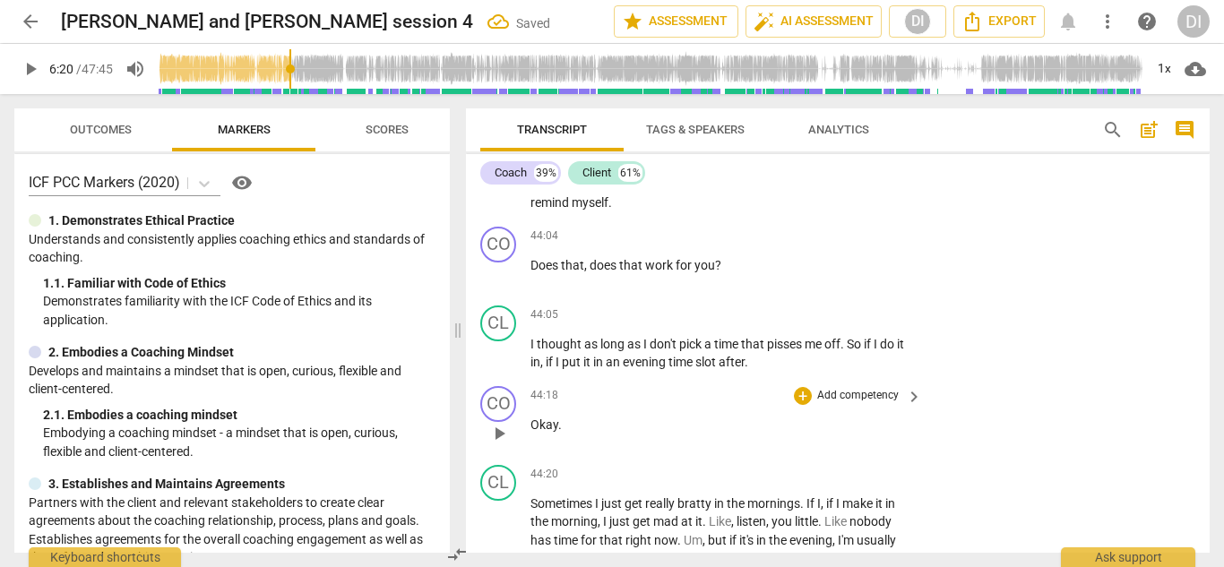
scroll to position [15102, 0]
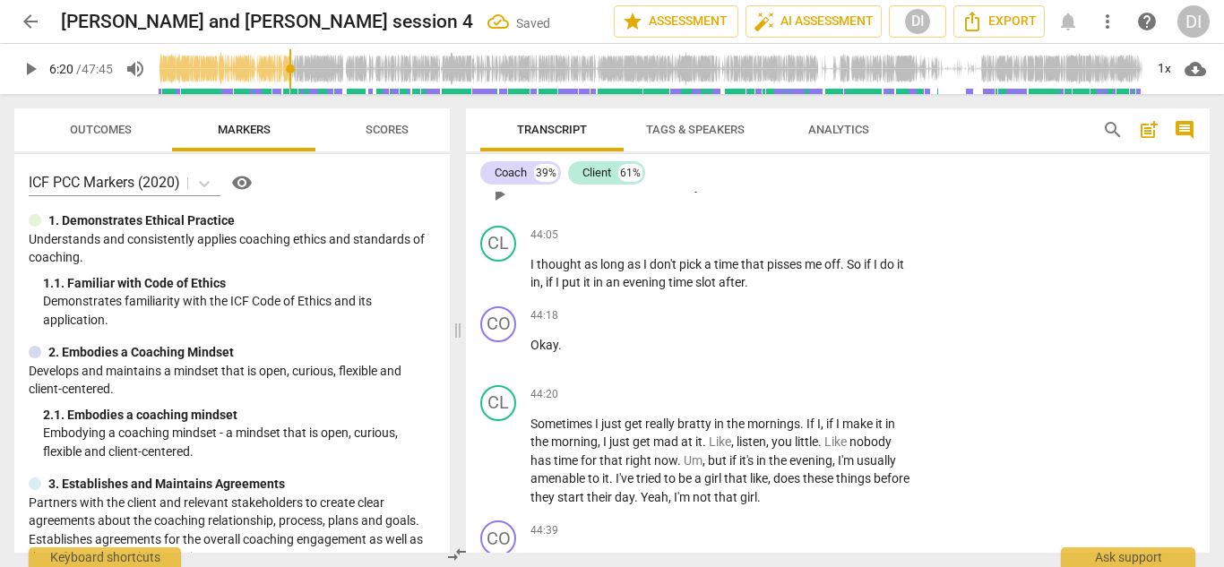
click at [801, 166] on div "+" at bounding box center [803, 157] width 18 height 18
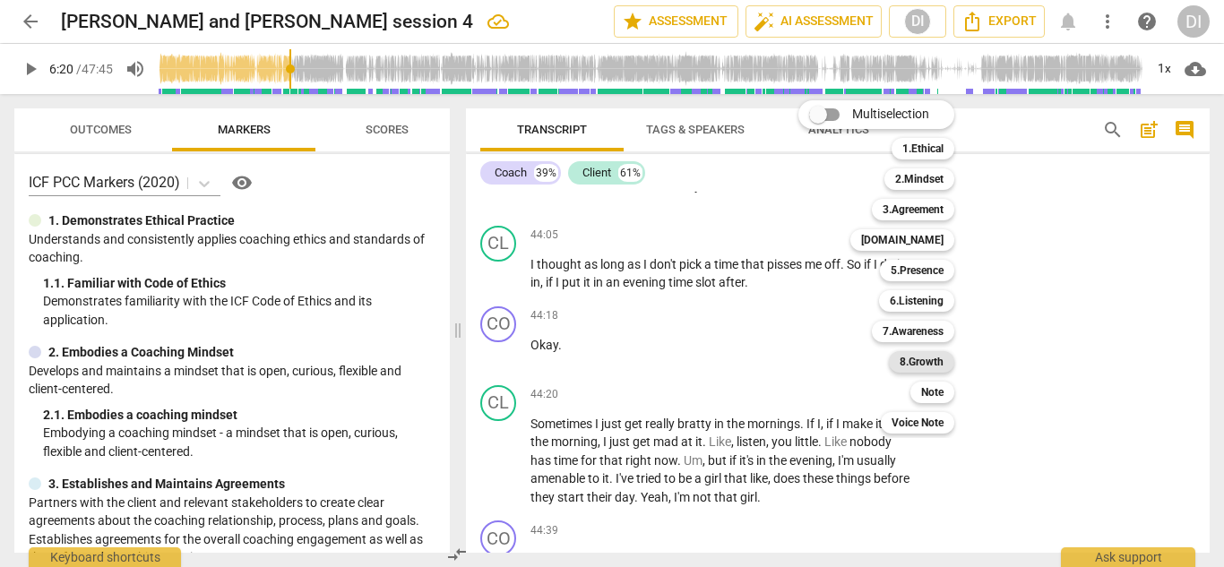
click at [928, 354] on b "8.Growth" at bounding box center [921, 361] width 44 height 21
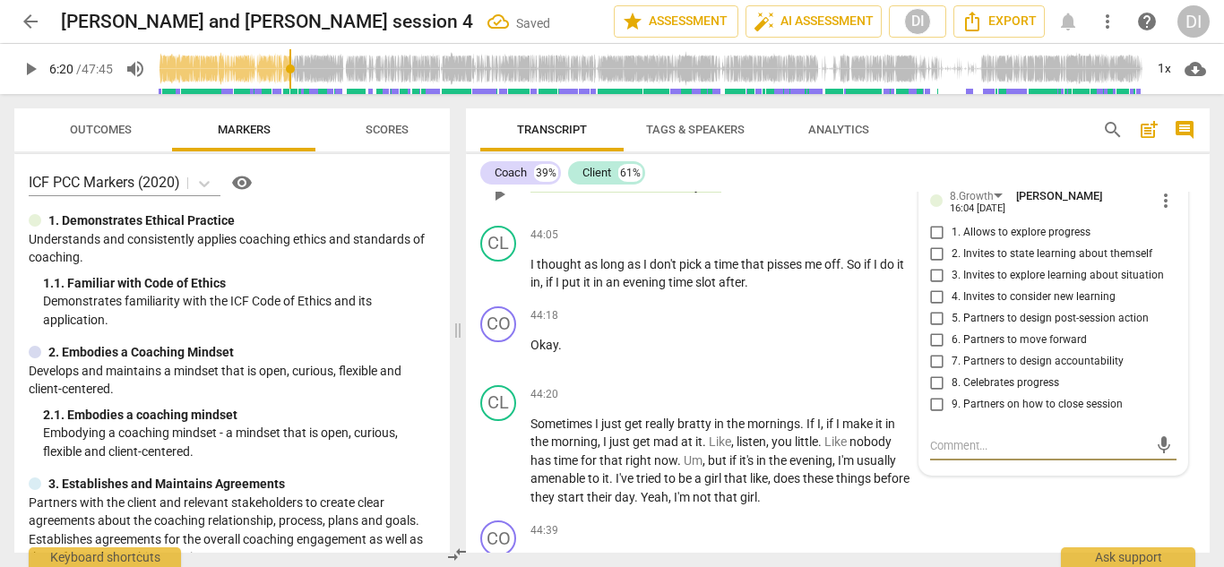
scroll to position [15112, 0]
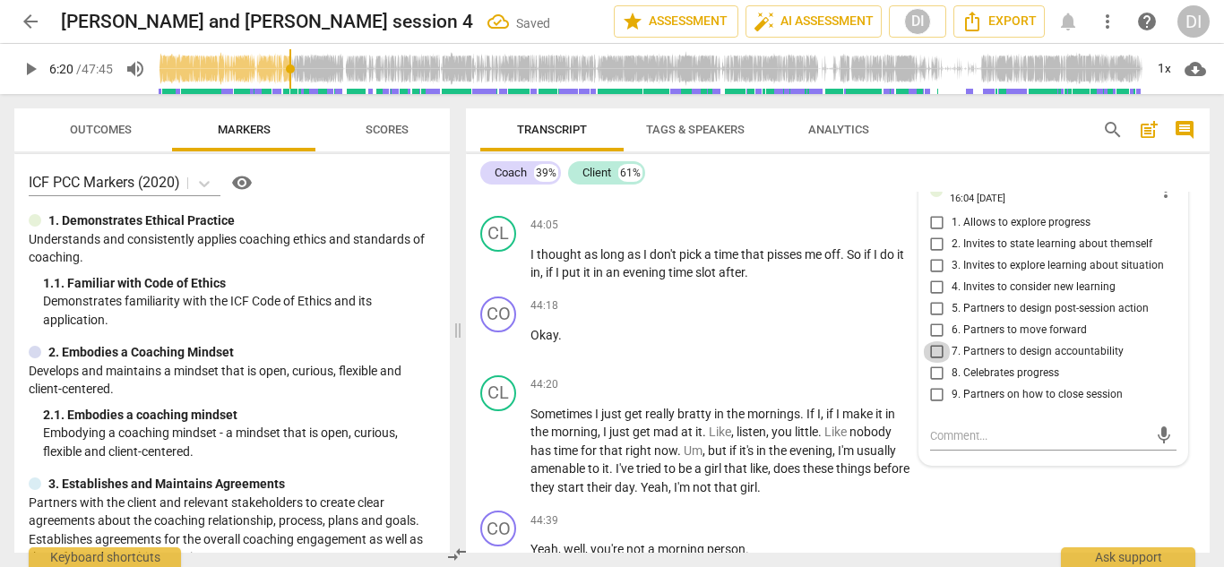
click at [934, 363] on input "7. Partners to design accountability" at bounding box center [937, 351] width 29 height 21
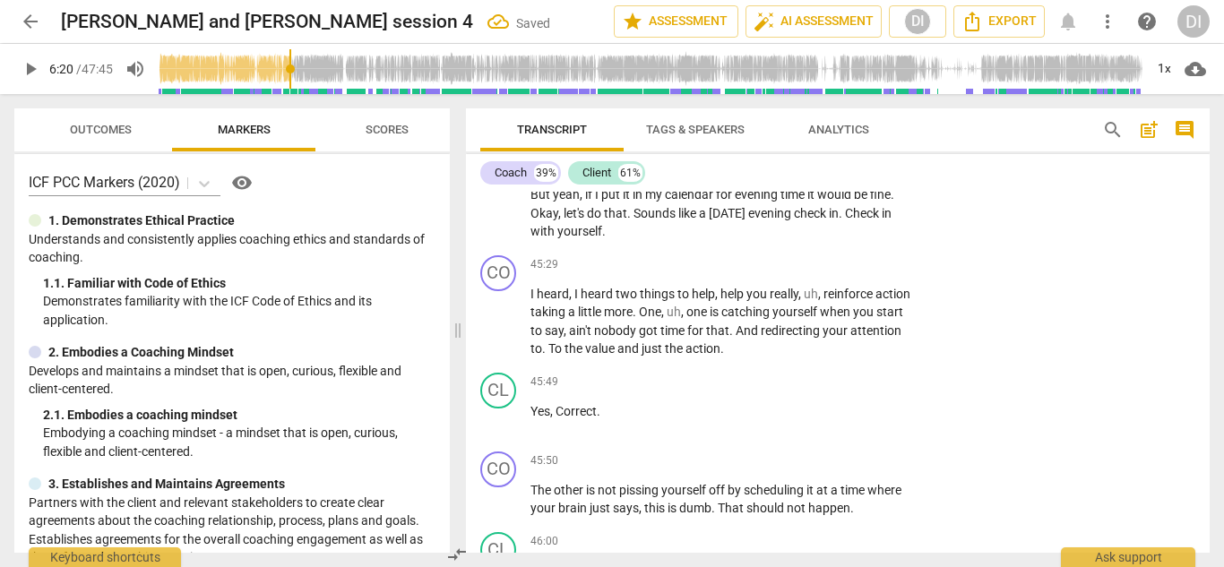
scroll to position [15779, 0]
click at [973, 365] on div "CO play_arrow pause 45:29 + Add competency keyboard_arrow_right I heard , I hea…" at bounding box center [838, 305] width 744 height 117
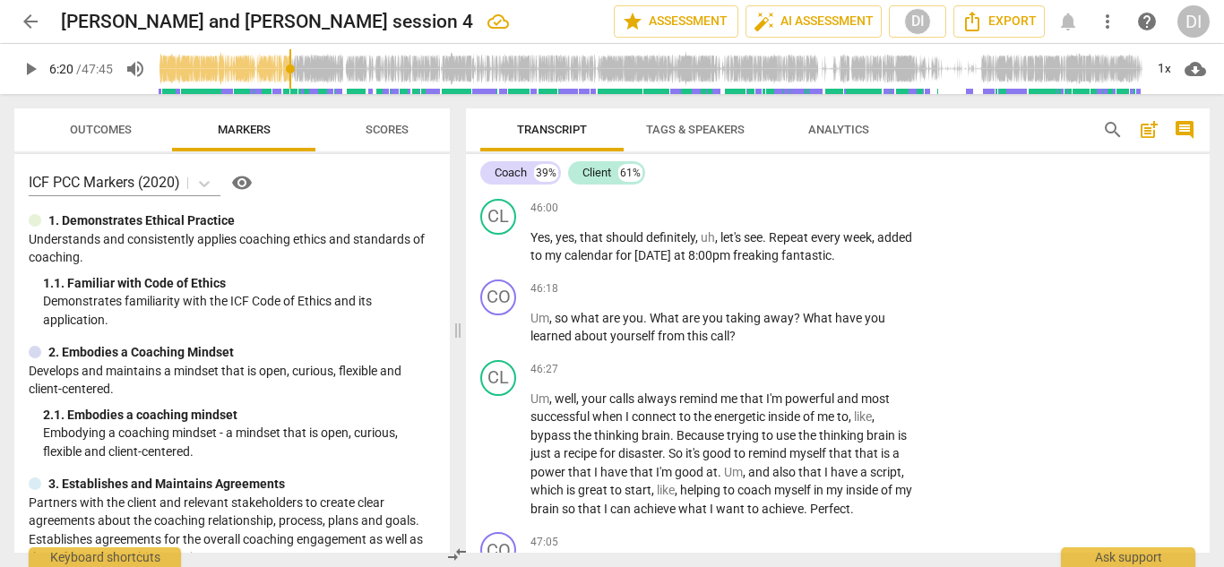
scroll to position [16112, 0]
click at [964, 352] on div "CO play_arrow pause 46:18 + Add competency keyboard_arrow_right Um , so what ar…" at bounding box center [838, 311] width 744 height 81
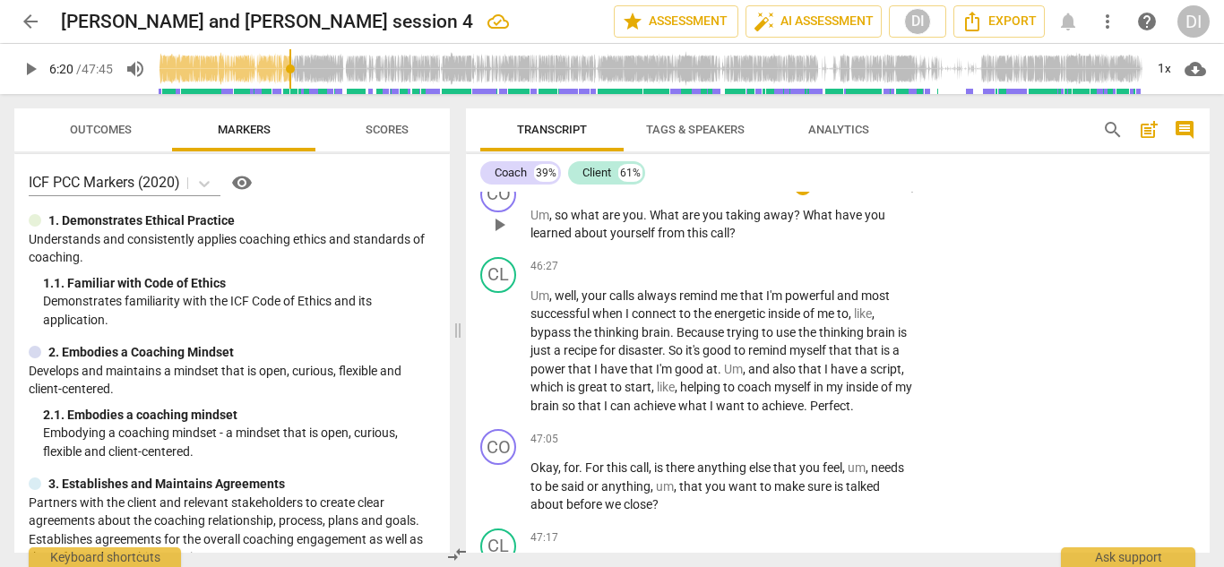
scroll to position [16215, 0]
click at [797, 194] on div "+" at bounding box center [803, 185] width 18 height 18
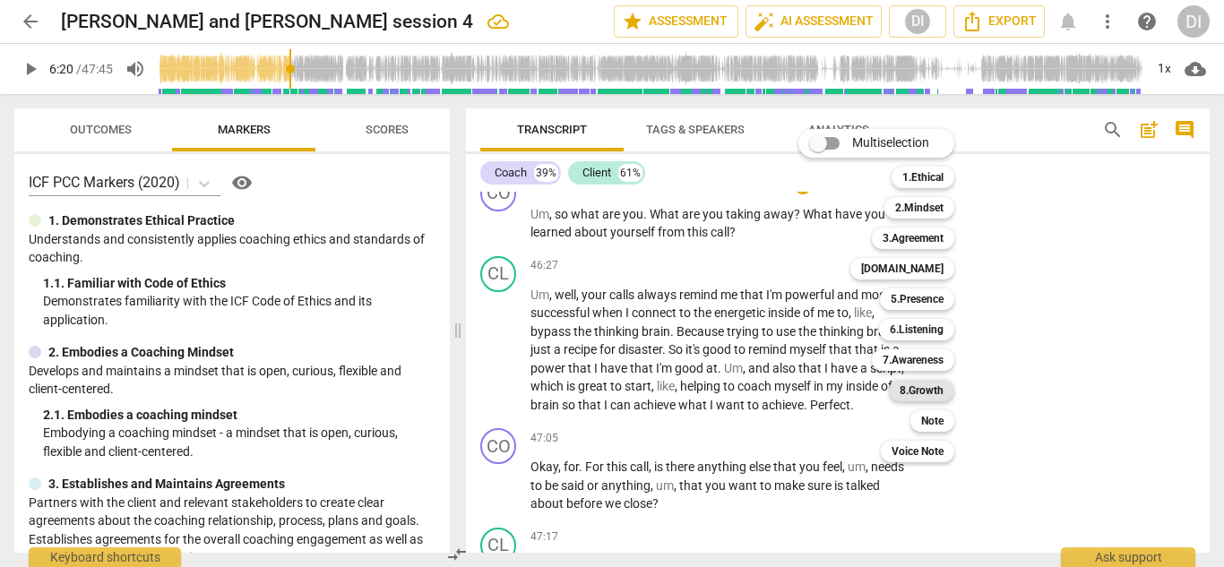
click at [928, 387] on b "8.Growth" at bounding box center [921, 390] width 44 height 21
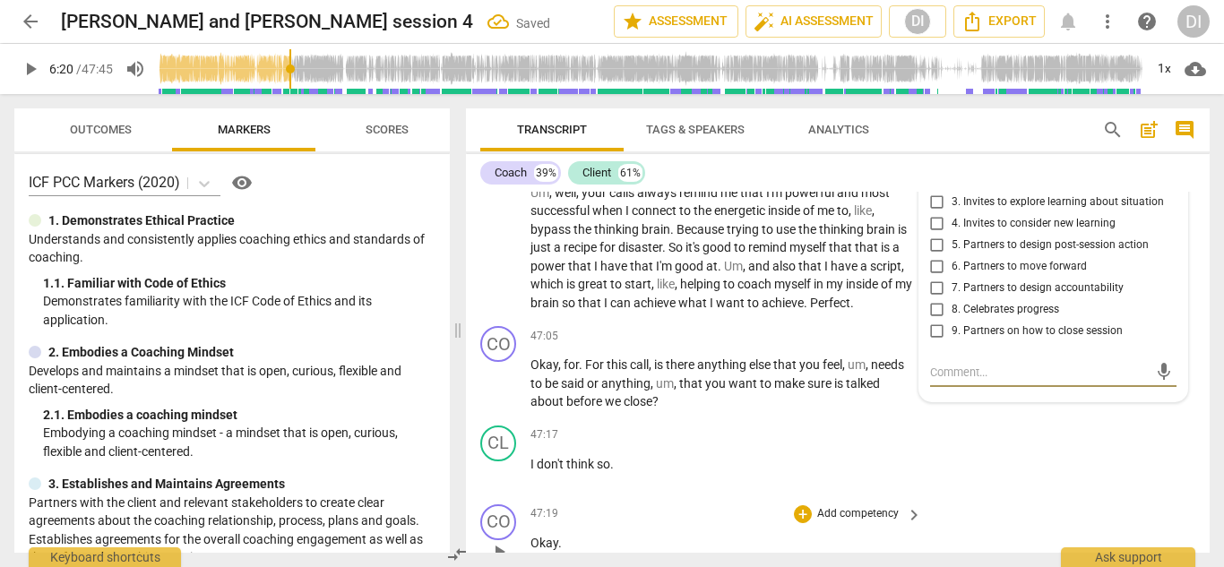
scroll to position [16318, 0]
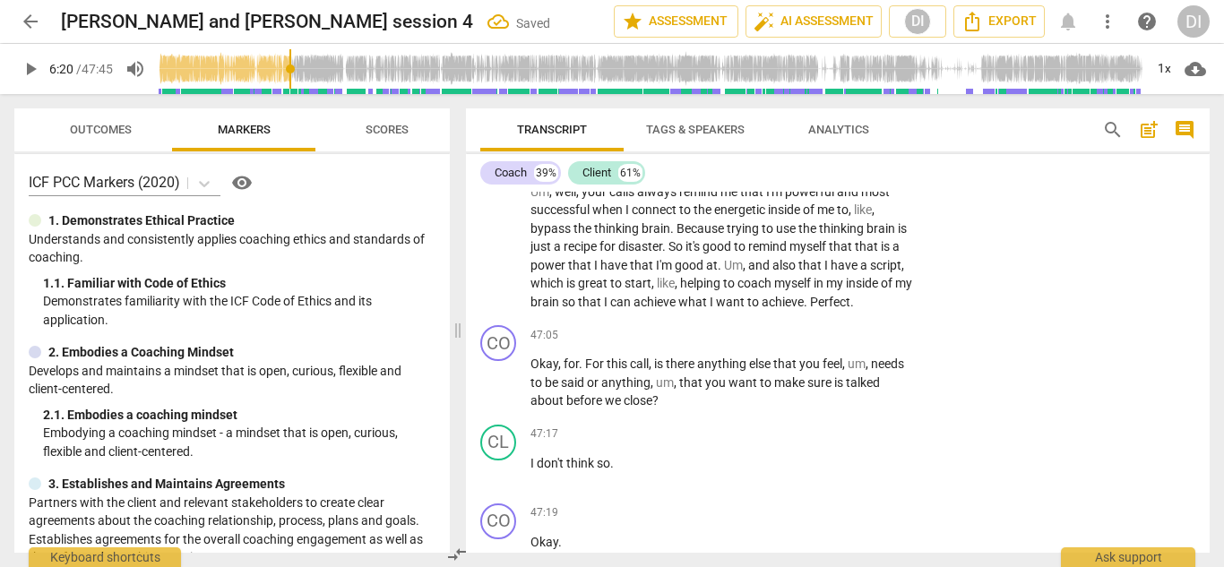
click at [1021, 151] on div "8.Growth [PERSON_NAME] 16:05 [DATE]" at bounding box center [1067, 126] width 269 height 49
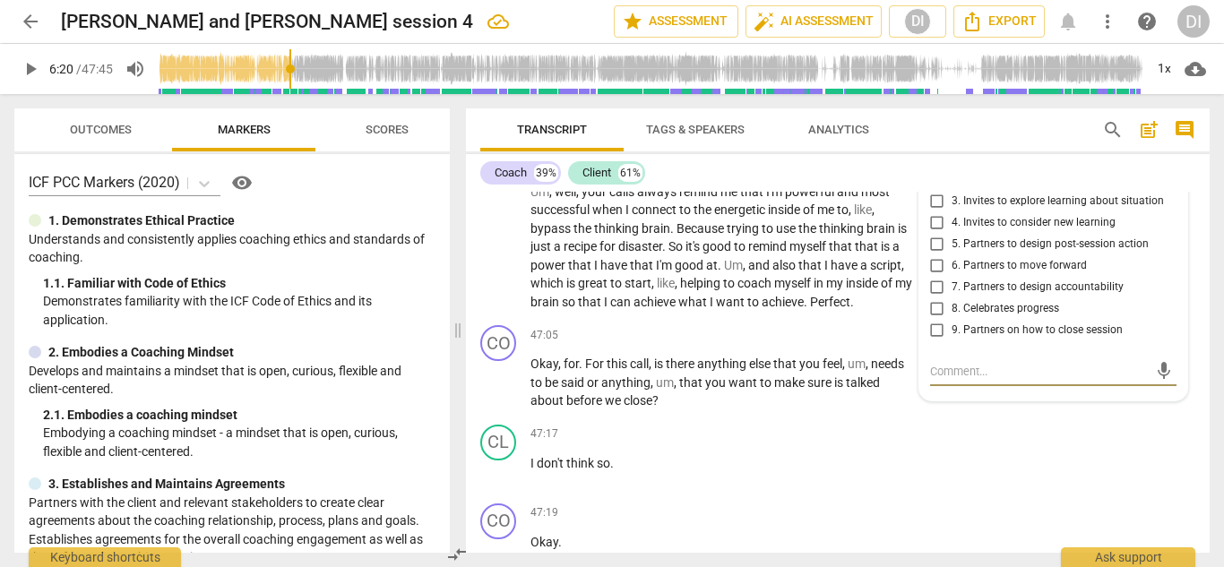
click at [938, 191] on input "2. Invites to state learning about themself" at bounding box center [937, 179] width 29 height 21
click at [942, 212] on input "3. Invites to explore learning about situation" at bounding box center [937, 201] width 29 height 21
click at [962, 380] on textarea at bounding box center [1039, 371] width 219 height 17
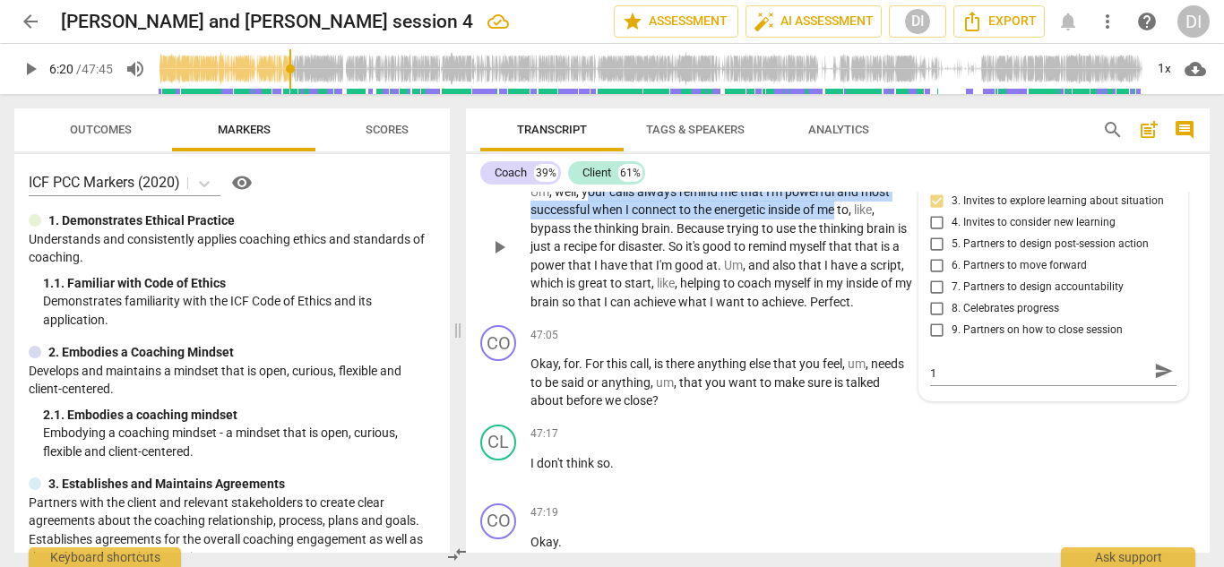
drag, startPoint x: 588, startPoint y: 302, endPoint x: 840, endPoint y: 320, distance: 253.3
click at [840, 312] on p "Um , well , your calls always remind me that I'm powerful and most successful w…" at bounding box center [721, 247] width 383 height 129
click at [857, 302] on div "+" at bounding box center [859, 297] width 18 height 18
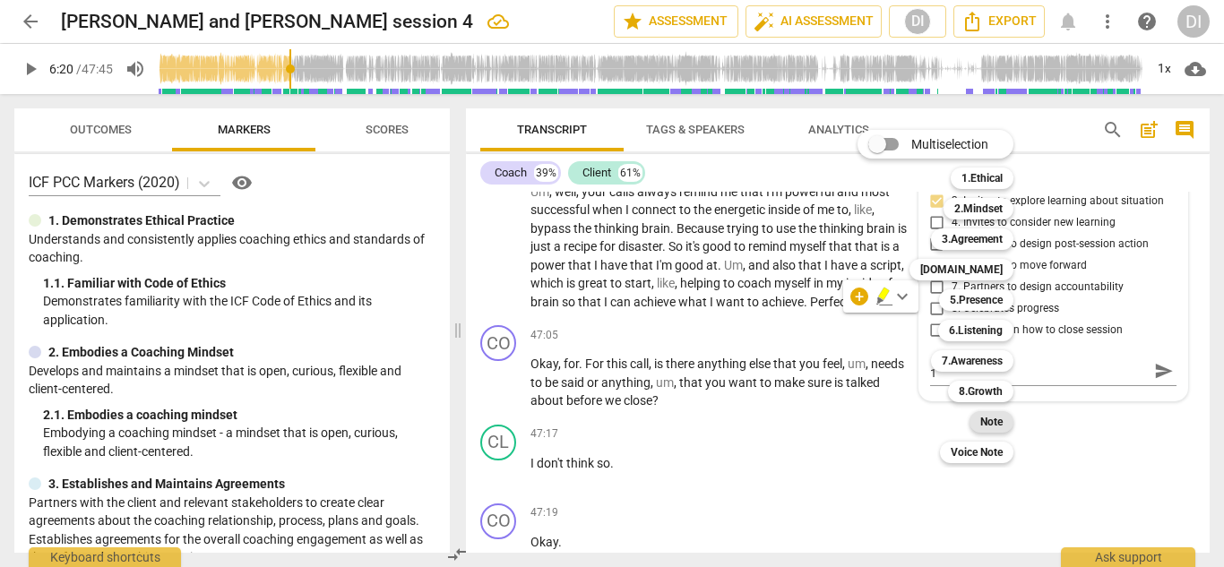
click at [981, 423] on b "Note" at bounding box center [991, 421] width 22 height 21
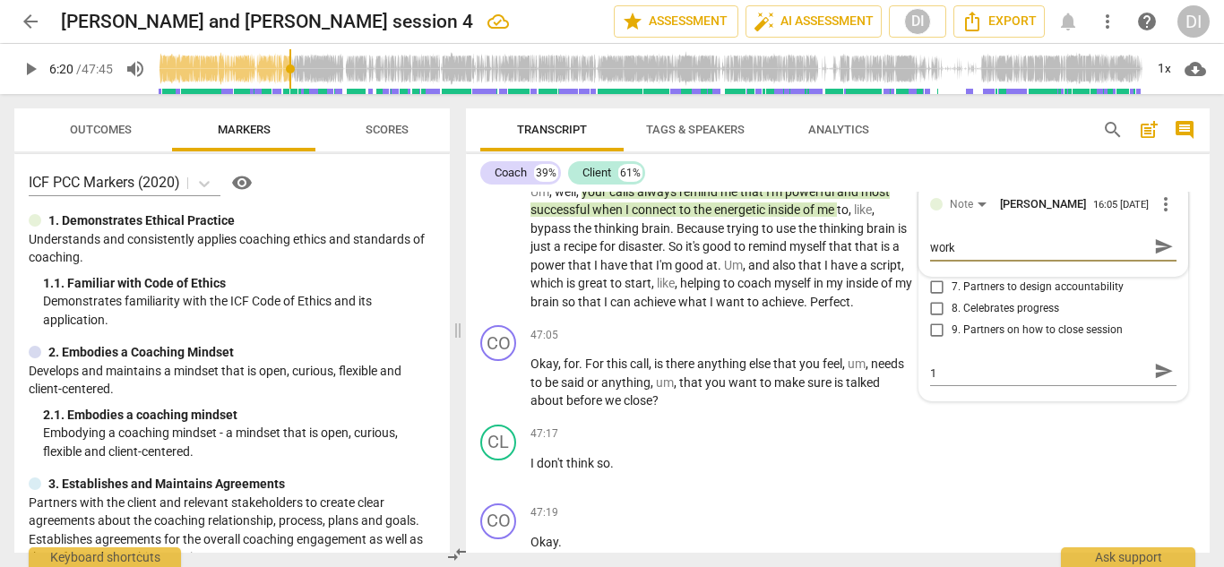
scroll to position [0, 0]
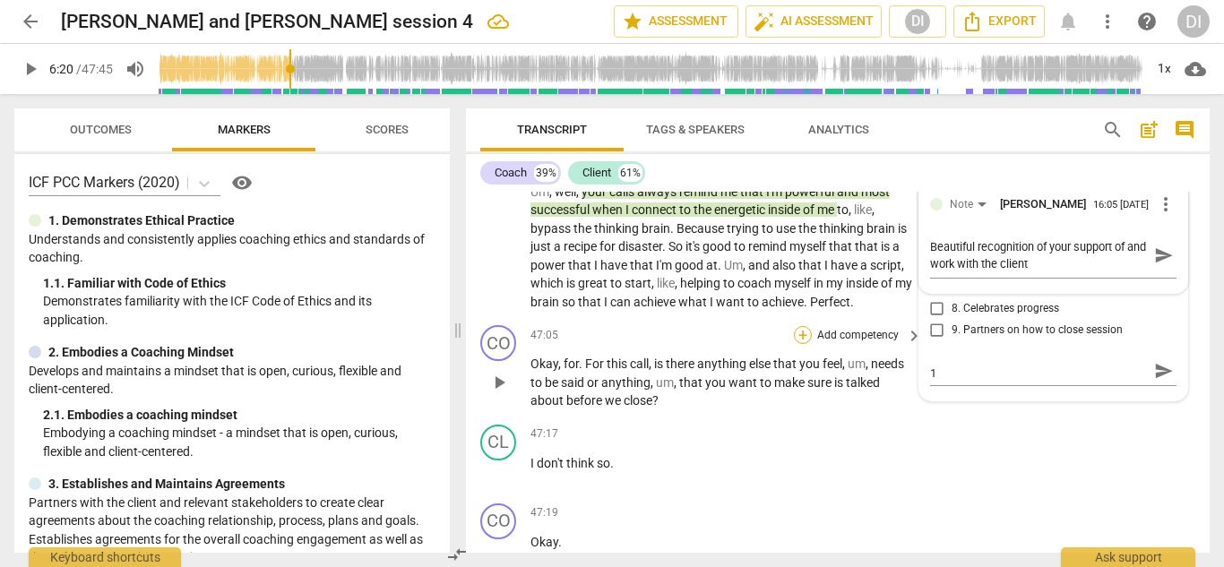
click at [801, 344] on div "+" at bounding box center [803, 335] width 18 height 18
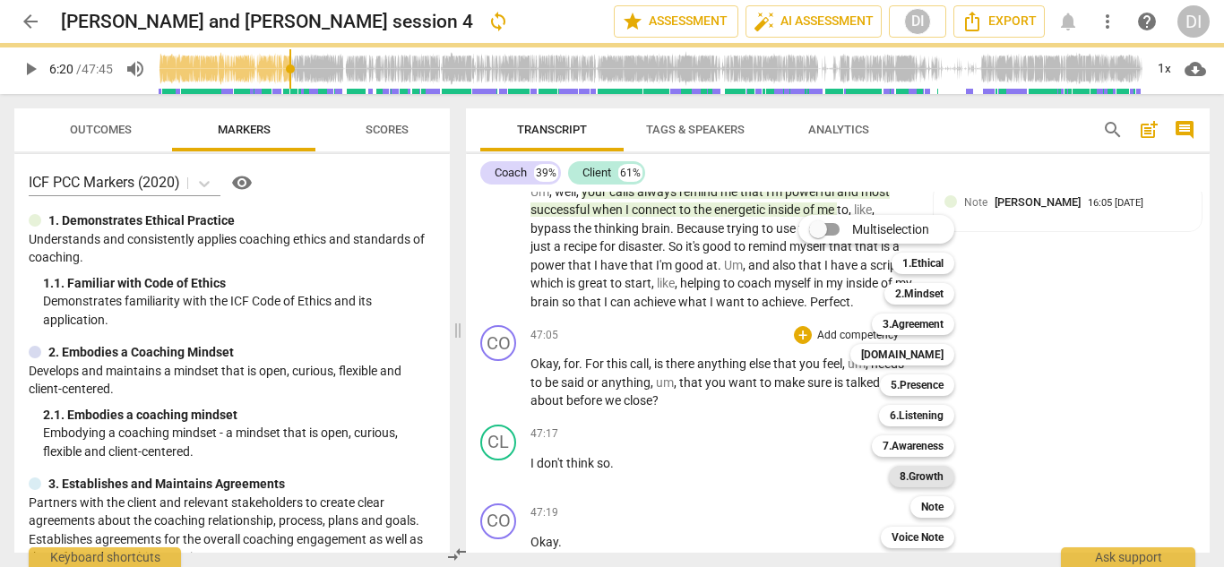
click at [917, 476] on b "8.Growth" at bounding box center [921, 476] width 44 height 21
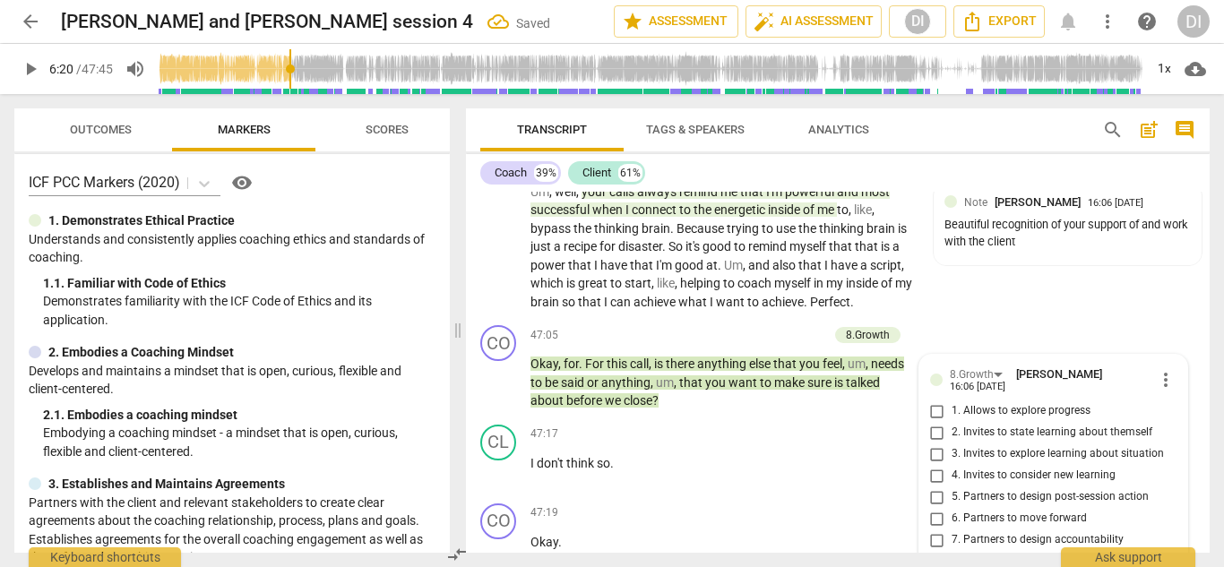
scroll to position [16677, 0]
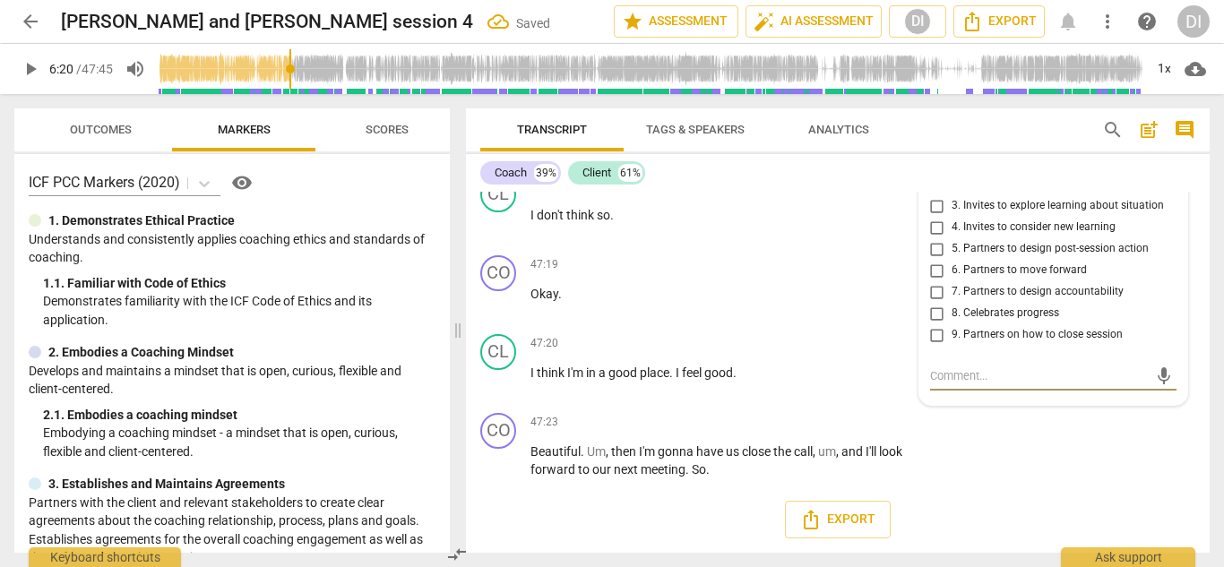
click at [931, 336] on input "9. Partners on how to close session" at bounding box center [937, 334] width 29 height 21
